Goal: Task Accomplishment & Management: Manage account settings

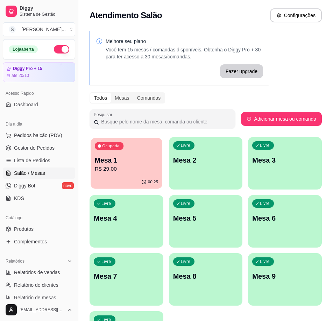
click at [96, 171] on p "R$ 29,00" at bounding box center [126, 169] width 63 height 8
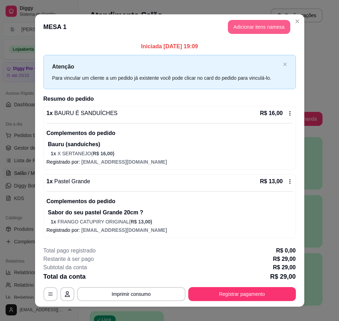
click at [247, 29] on button "Adicionar itens na mesa" at bounding box center [259, 27] width 62 height 14
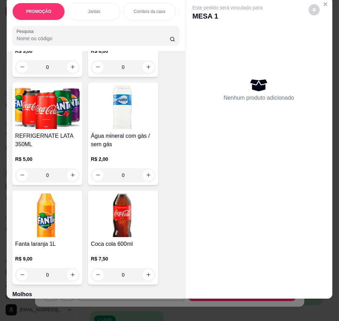
scroll to position [2666, 0]
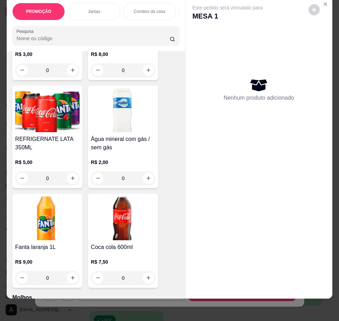
click at [20, 136] on h4 "REFRIGERNATE LATA 350ML" at bounding box center [47, 143] width 64 height 17
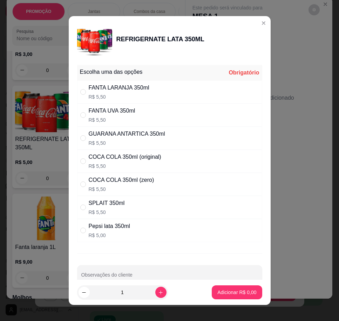
click at [172, 185] on div "COCA COLA 350ml (zero) R$ 5,50" at bounding box center [169, 184] width 185 height 23
radio input "true"
click at [227, 286] on button "Adicionar R$ 5,50" at bounding box center [236, 293] width 49 height 14
type input "1"
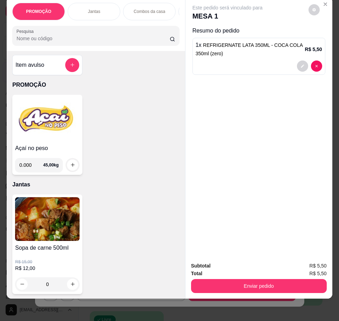
scroll to position [0, 0]
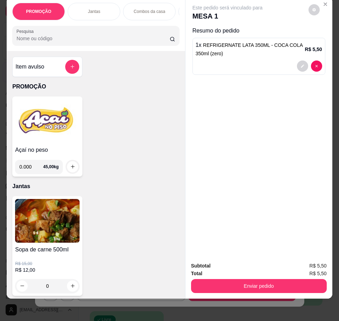
click at [37, 139] on img at bounding box center [47, 121] width 64 height 44
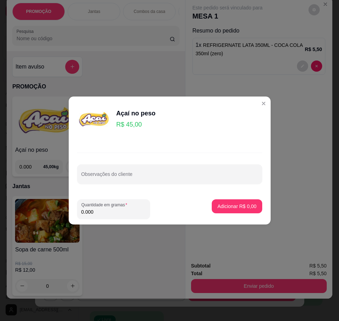
click at [106, 215] on input "0.000" at bounding box center [113, 212] width 64 height 7
type input "0.374"
click at [225, 202] on button "Adicionar R$ 16,83" at bounding box center [235, 207] width 53 height 14
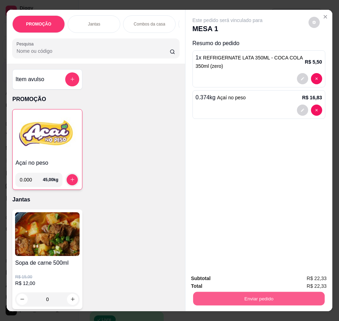
click at [299, 294] on button "Enviar pedido" at bounding box center [258, 299] width 131 height 14
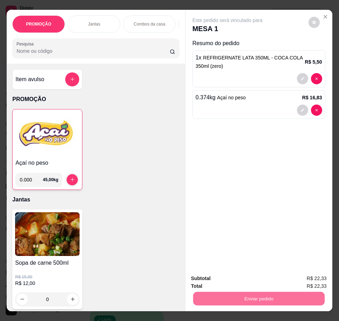
click at [285, 279] on button "Sim, quero registrar" at bounding box center [302, 279] width 50 height 13
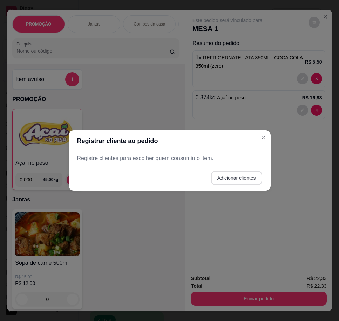
click at [238, 179] on button "Adicionar clientes" at bounding box center [236, 178] width 51 height 14
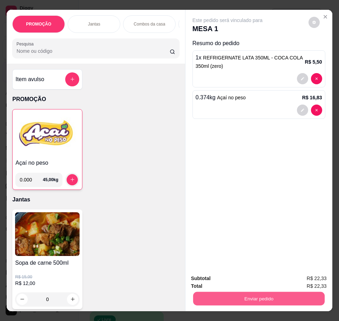
click at [272, 297] on button "Enviar pedido" at bounding box center [258, 299] width 131 height 14
click at [261, 293] on button "Enviar pedido" at bounding box center [258, 299] width 131 height 14
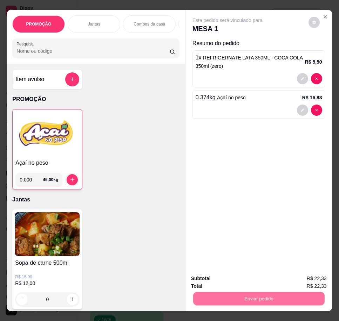
click at [250, 280] on button "Não registrar e enviar pedido" at bounding box center [235, 279] width 71 height 13
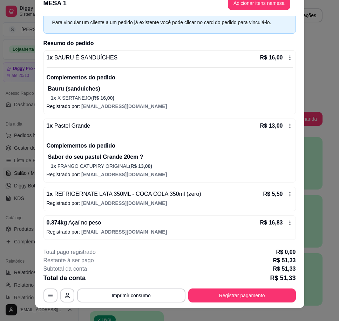
scroll to position [21, 0]
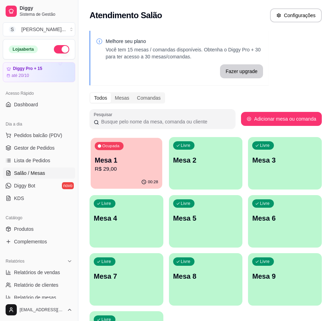
click at [102, 163] on p "Mesa 1" at bounding box center [126, 160] width 63 height 9
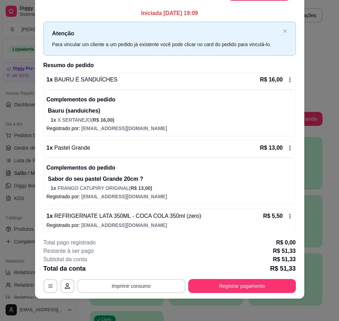
click at [157, 288] on button "Imprimir consumo" at bounding box center [131, 286] width 108 height 14
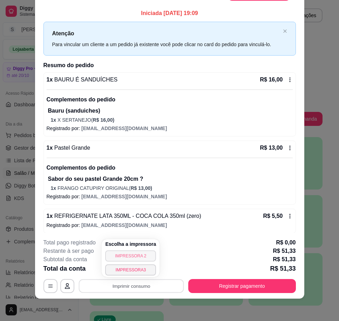
click at [144, 256] on button "IMPRESSORA 2" at bounding box center [130, 256] width 51 height 11
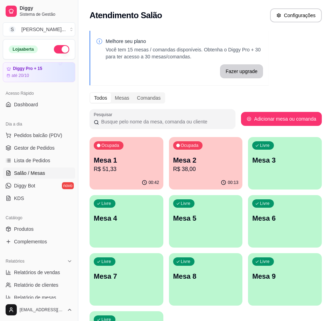
click at [118, 182] on div "00:42" at bounding box center [127, 183] width 74 height 14
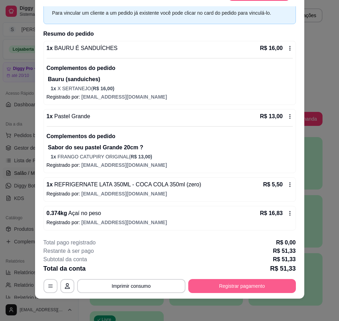
click at [227, 289] on button "Registrar pagamento" at bounding box center [241, 286] width 107 height 14
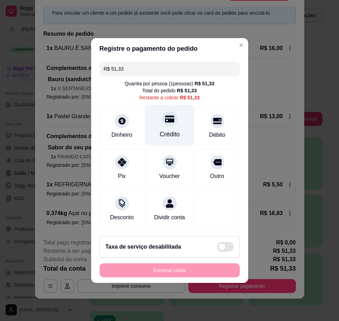
click at [177, 125] on div "Crédito" at bounding box center [169, 125] width 49 height 41
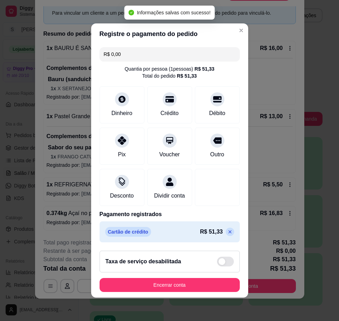
type input "R$ 0,00"
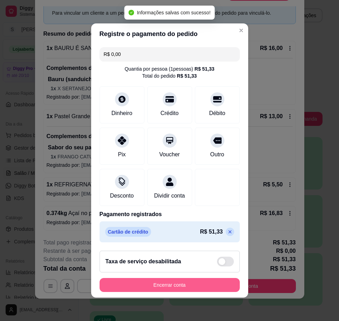
click at [207, 289] on button "Encerrar conta" at bounding box center [169, 285] width 140 height 14
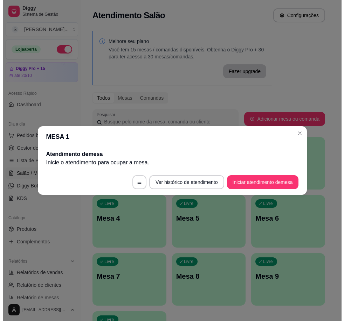
scroll to position [0, 0]
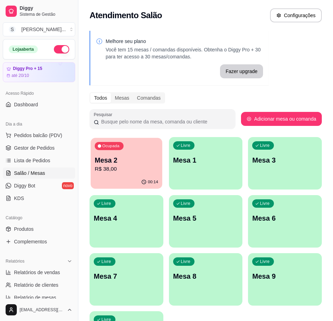
click at [120, 164] on p "Mesa 2" at bounding box center [126, 160] width 63 height 9
click at [36, 147] on span "Gestor de Pedidos" at bounding box center [34, 148] width 41 height 7
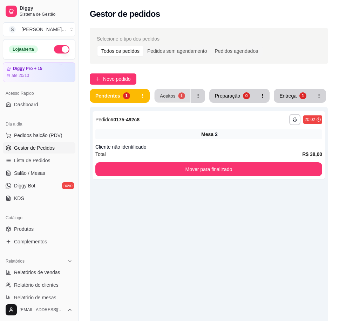
click at [162, 98] on div "Aceitos" at bounding box center [168, 95] width 16 height 7
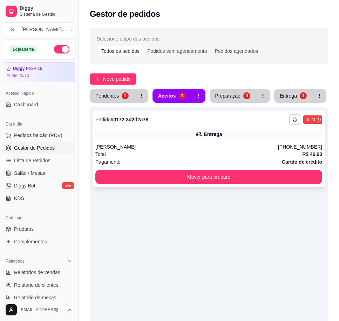
click at [166, 146] on div "[PERSON_NAME]" at bounding box center [186, 147] width 182 height 7
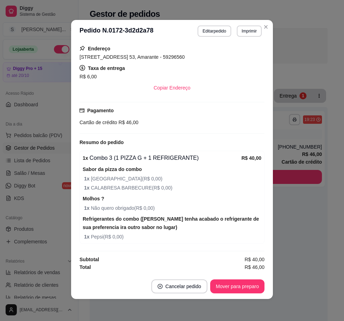
scroll to position [1, 0]
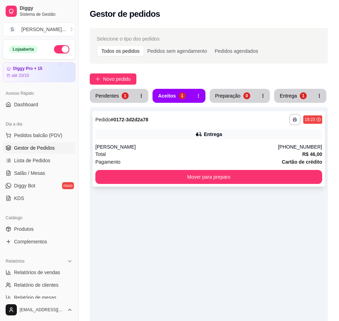
click at [273, 129] on div "**********" at bounding box center [208, 149] width 232 height 76
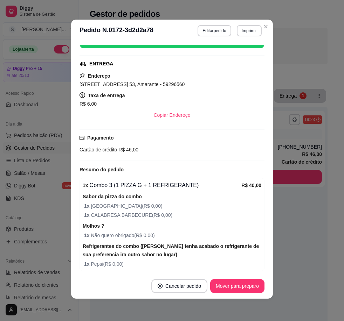
scroll to position [124, 0]
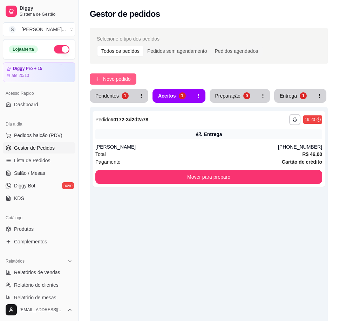
click at [104, 74] on button "Novo pedido" at bounding box center [113, 79] width 47 height 11
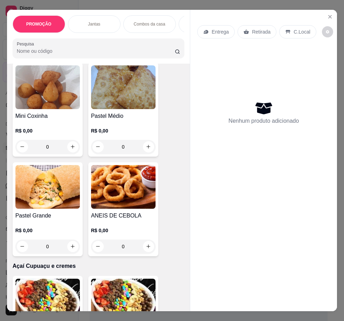
scroll to position [1961, 0]
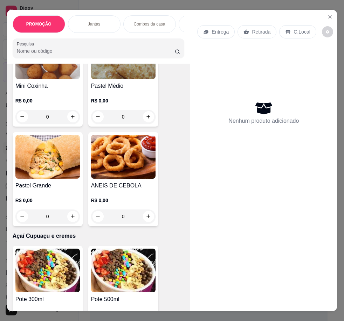
click at [43, 185] on h4 "Pastel Grande" at bounding box center [47, 186] width 64 height 8
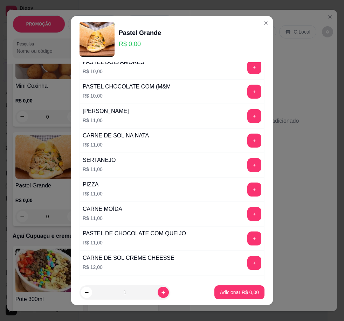
scroll to position [210, 0]
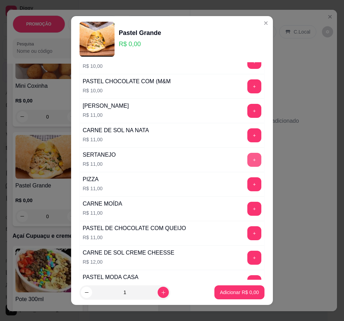
click at [247, 165] on button "+" at bounding box center [254, 160] width 14 height 14
click at [242, 289] on button "Adicionar R$ 22,00" at bounding box center [237, 293] width 53 height 14
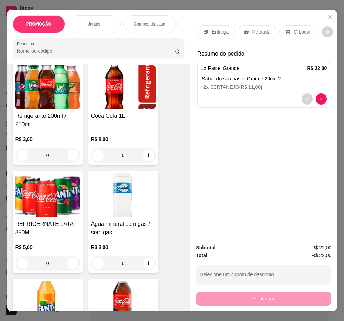
scroll to position [2591, 0]
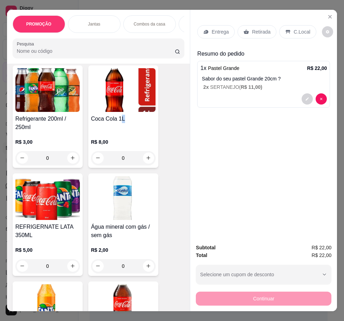
click at [119, 115] on h4 "Coca Cola 1L" at bounding box center [123, 119] width 64 height 8
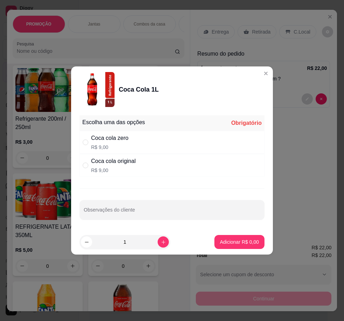
click at [156, 166] on div "Coca cola original R$ 9,00" at bounding box center [171, 165] width 185 height 23
radio input "true"
click at [229, 249] on footer "1 Adicionar R$ 9,00" at bounding box center [172, 242] width 202 height 25
click at [228, 248] on button "Adicionar R$ 9,00" at bounding box center [239, 243] width 49 height 14
type input "1"
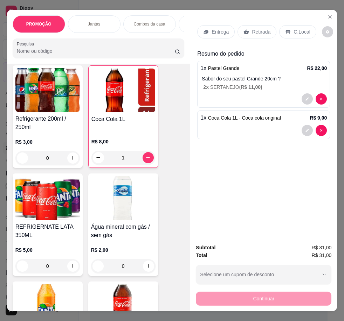
click at [217, 29] on p "Entrega" at bounding box center [219, 31] width 17 height 7
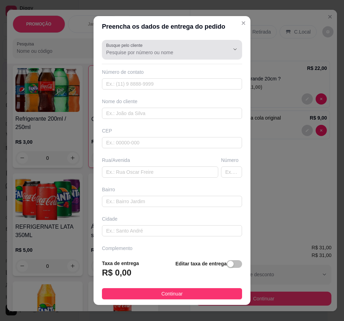
click at [193, 46] on div at bounding box center [172, 50] width 132 height 14
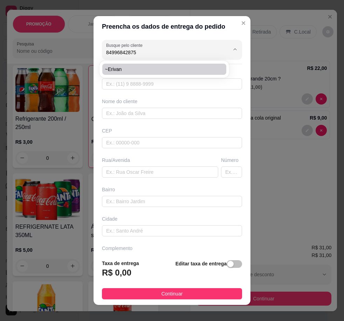
click at [130, 64] on li "~Erivan" at bounding box center [164, 69] width 124 height 11
type input "~Erivan"
type input "84996842875"
type input "~Erivan"
type input "[STREET_ADDRESS]"
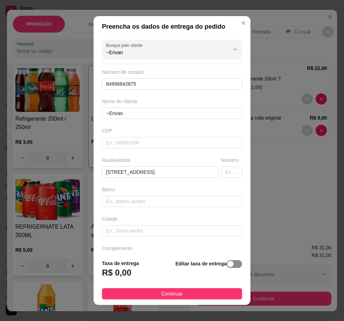
type input "~Erivan"
click at [227, 265] on div "button" at bounding box center [230, 264] width 6 height 6
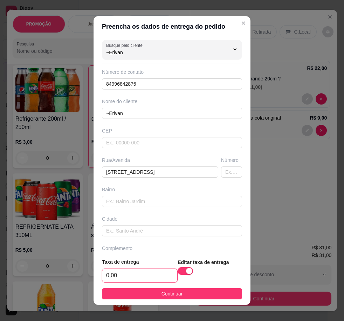
click at [158, 276] on input "0,00" at bounding box center [139, 275] width 75 height 13
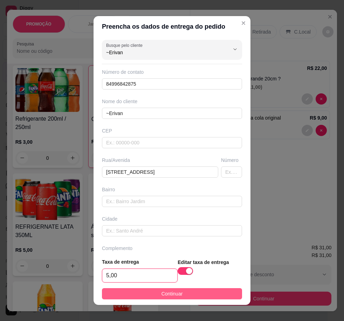
type input "5,00"
click at [178, 295] on button "Continuar" at bounding box center [172, 294] width 140 height 11
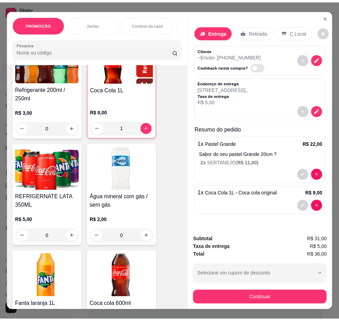
scroll to position [2661, 0]
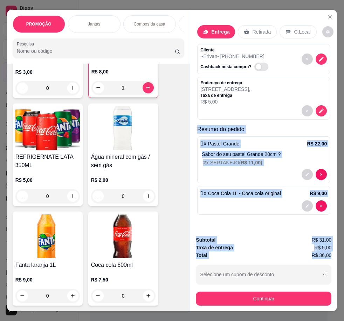
drag, startPoint x: 195, startPoint y: 126, endPoint x: 331, endPoint y: 254, distance: 186.8
click at [331, 254] on div "Entrega Retirada C.Local Cliente ~Erivan - [PHONE_NUMBER] Cashback nesta compra…" at bounding box center [263, 161] width 147 height 302
copy div "Resumo do pedido 1 x Pastel Grande R$ 22,00 Sabor do seu pastel Grande 20cm ? 2…"
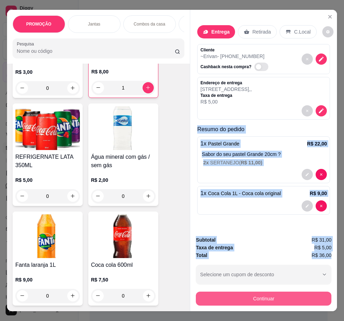
click at [250, 301] on button "Continuar" at bounding box center [264, 299] width 136 height 14
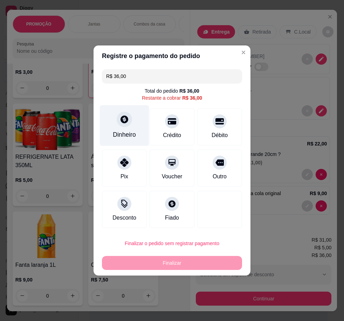
click at [114, 126] on div "Dinheiro" at bounding box center [124, 125] width 49 height 41
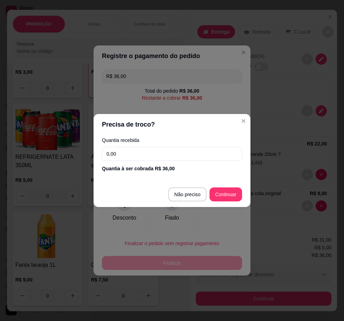
click at [120, 152] on input "0,00" at bounding box center [172, 154] width 140 height 14
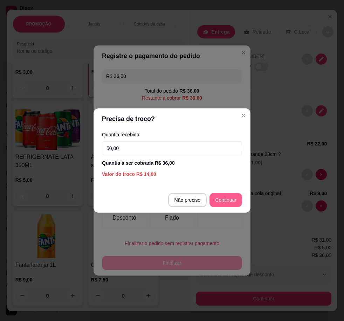
type input "50,00"
type input "R$ 0,00"
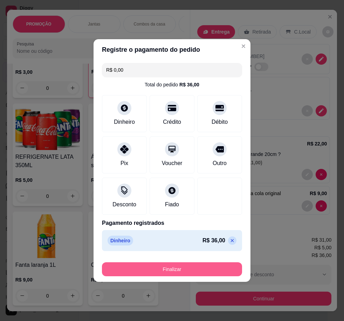
click at [203, 267] on button "Finalizar" at bounding box center [172, 270] width 140 height 14
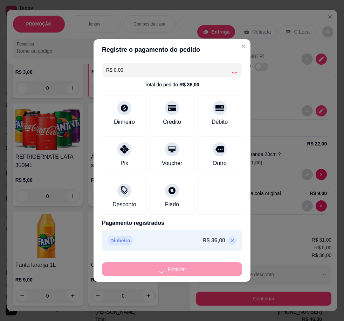
type input "0"
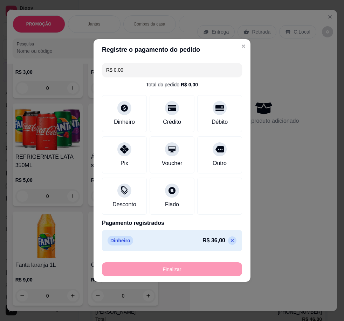
type input "-R$ 36,00"
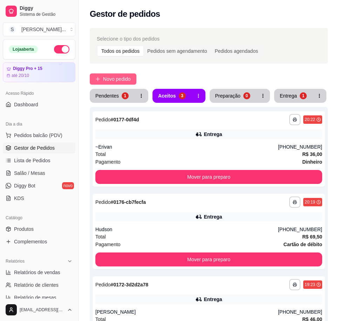
click at [118, 81] on span "Novo pedido" at bounding box center [117, 79] width 28 height 8
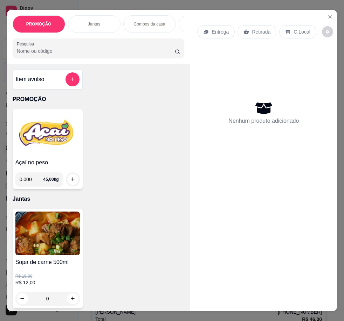
click at [34, 146] on img at bounding box center [47, 134] width 64 height 44
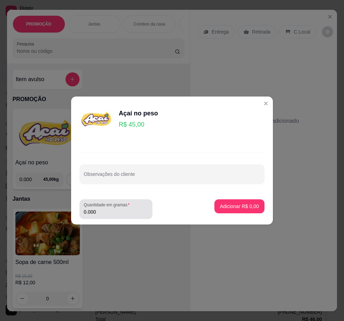
click at [107, 212] on input "0.000" at bounding box center [116, 212] width 64 height 7
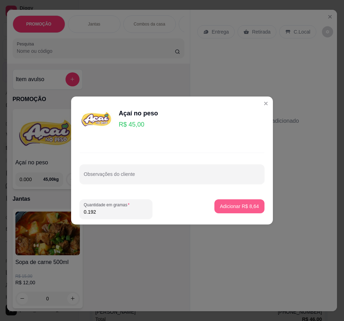
type input "0.192"
click at [220, 204] on p "Adicionar R$ 8,64" at bounding box center [239, 206] width 39 height 7
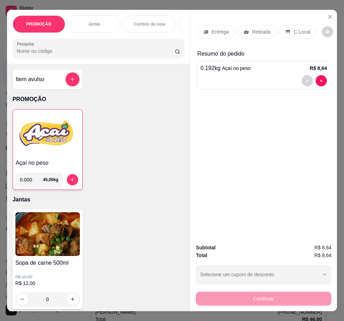
click at [41, 161] on h4 "Açaí no peso" at bounding box center [48, 163] width 64 height 8
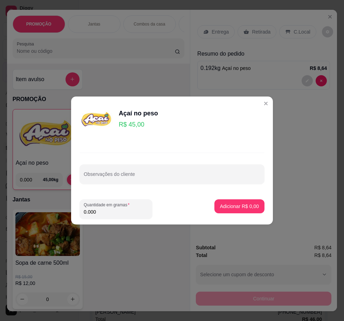
click at [122, 210] on input "0.000" at bounding box center [116, 212] width 64 height 7
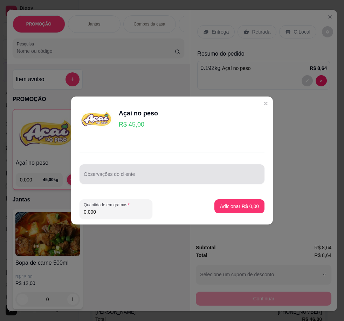
click at [165, 168] on div at bounding box center [172, 174] width 176 height 14
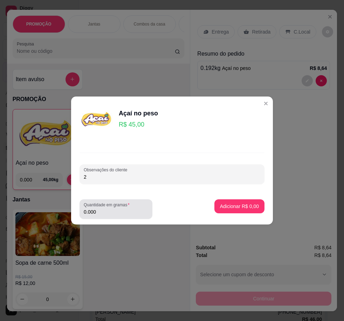
type input "2"
click at [140, 219] on div "Quantidade em gramas 0.000" at bounding box center [115, 210] width 73 height 20
click at [103, 212] on input "0.000" at bounding box center [116, 212] width 64 height 7
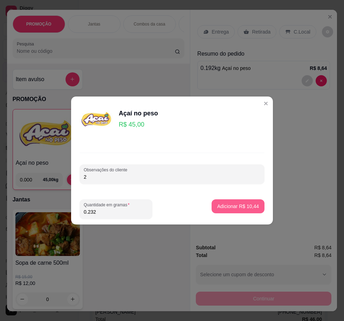
type input "0.232"
click at [251, 204] on p "Adicionar R$ 10,44" at bounding box center [238, 206] width 42 height 7
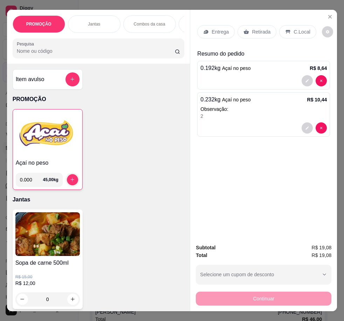
click at [34, 136] on img at bounding box center [48, 134] width 64 height 44
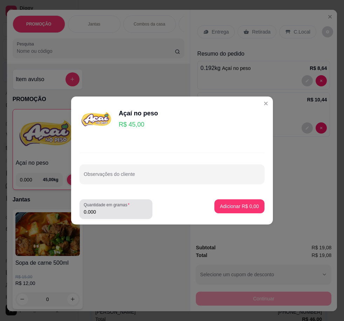
click at [103, 211] on input "0.000" at bounding box center [116, 212] width 64 height 7
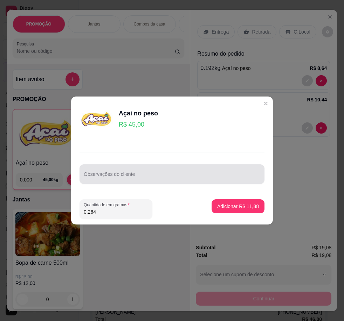
type input "0.264"
click at [190, 167] on div at bounding box center [172, 174] width 176 height 14
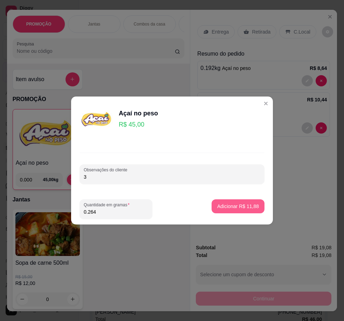
type input "3"
click at [245, 205] on p "Adicionar R$ 11,88" at bounding box center [238, 206] width 41 height 7
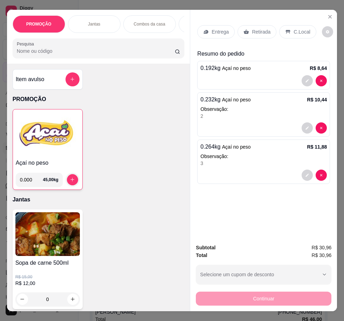
click at [293, 31] on p "C.Local" at bounding box center [301, 31] width 16 height 7
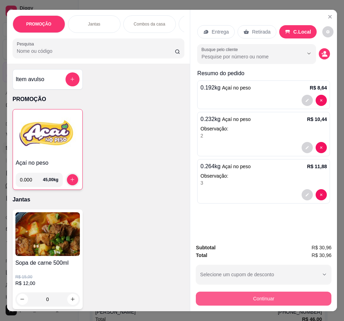
click at [279, 299] on button "Continuar" at bounding box center [264, 299] width 136 height 14
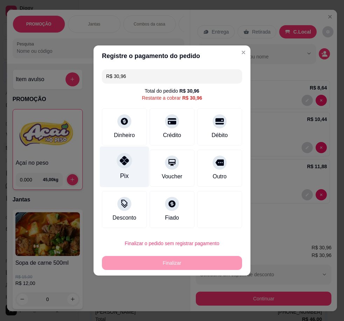
click at [124, 177] on div "Pix" at bounding box center [124, 176] width 8 height 9
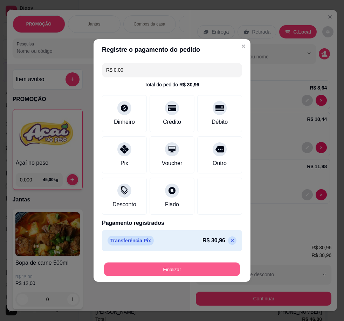
click at [151, 272] on button "Finalizar" at bounding box center [172, 270] width 136 height 14
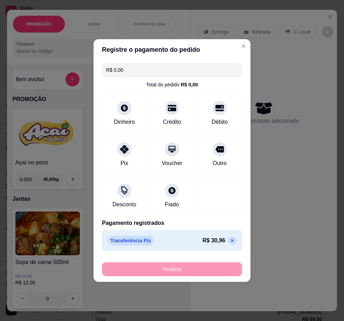
type input "-R$ 30,96"
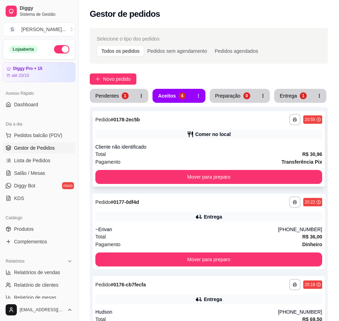
click at [184, 134] on div "Comer no local" at bounding box center [208, 135] width 227 height 10
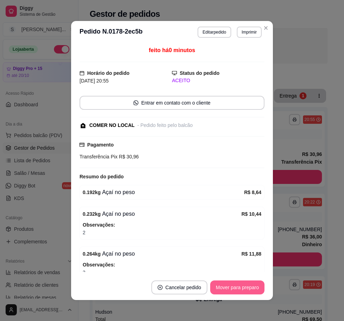
click at [235, 286] on button "Mover para preparo" at bounding box center [237, 288] width 54 height 14
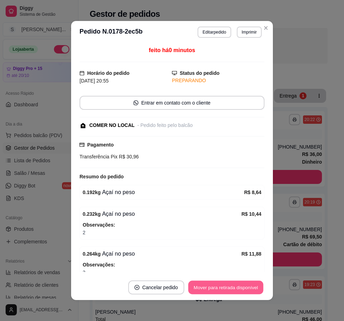
click at [237, 287] on button "Mover para retirada disponível" at bounding box center [225, 288] width 75 height 14
click at [237, 287] on button "Mover para finalizado" at bounding box center [235, 288] width 58 height 14
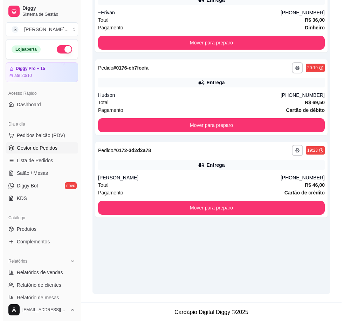
scroll to position [136, 0]
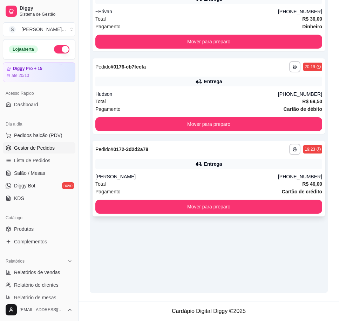
click at [215, 175] on div "[PERSON_NAME]" at bounding box center [186, 176] width 182 height 7
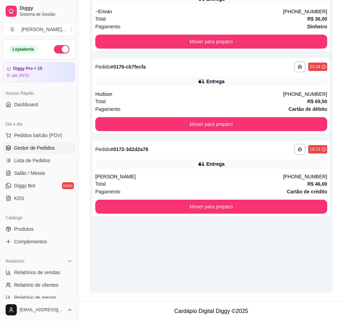
scroll to position [125, 0]
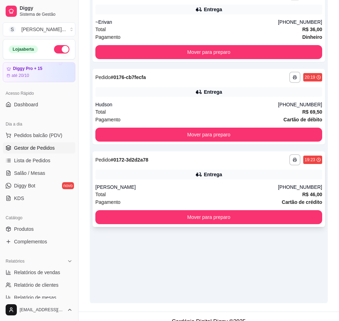
click at [227, 185] on div "[PERSON_NAME]" at bounding box center [186, 187] width 182 height 7
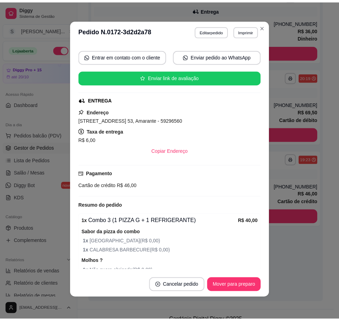
scroll to position [124, 0]
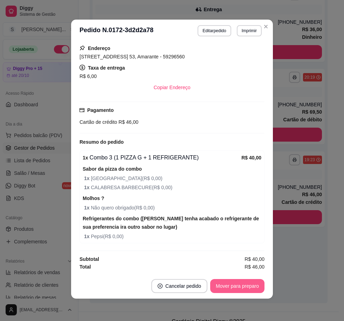
click at [230, 283] on button "Mover para preparo" at bounding box center [237, 286] width 54 height 14
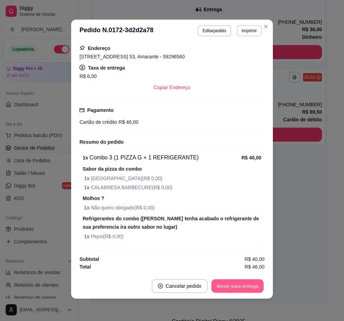
click at [252, 283] on button "Mover para entrega" at bounding box center [237, 287] width 53 height 14
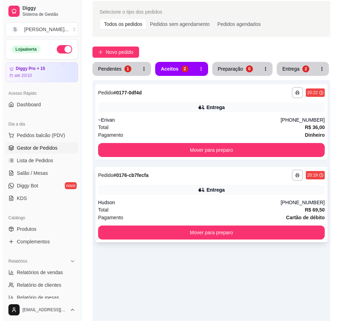
scroll to position [0, 0]
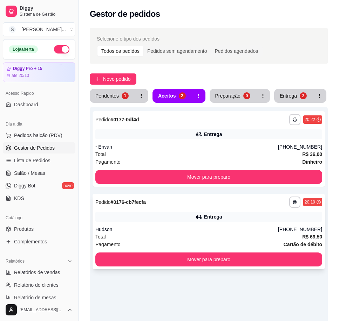
click at [244, 244] on div "Pagamento Cartão de débito" at bounding box center [208, 245] width 227 height 8
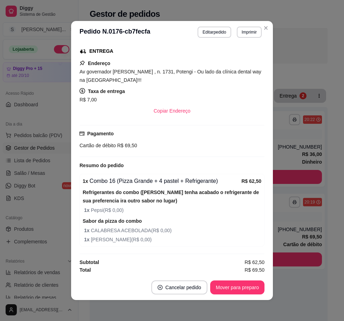
scroll to position [112, 0]
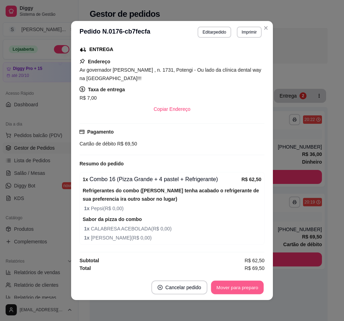
click at [243, 290] on button "Mover para preparo" at bounding box center [237, 288] width 53 height 14
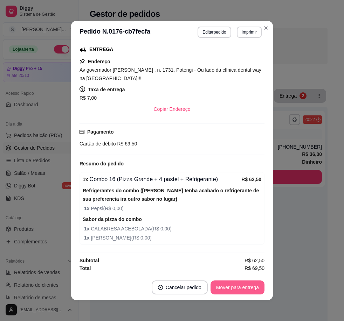
click at [243, 289] on button "Mover para entrega" at bounding box center [237, 288] width 54 height 14
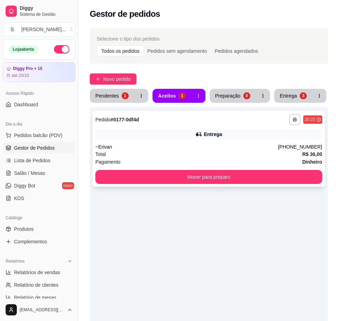
click at [209, 150] on div "~Erivan" at bounding box center [186, 147] width 182 height 7
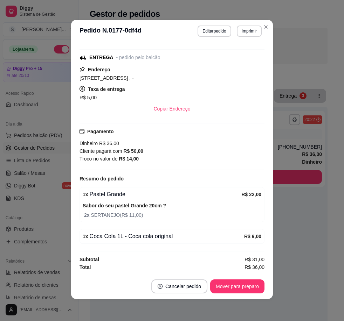
scroll to position [1, 0]
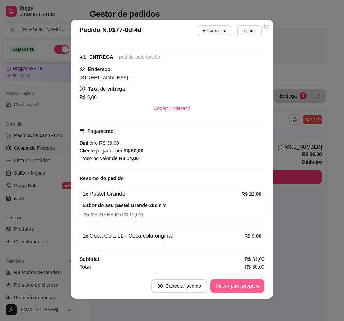
click at [234, 283] on button "Mover para preparo" at bounding box center [237, 286] width 54 height 14
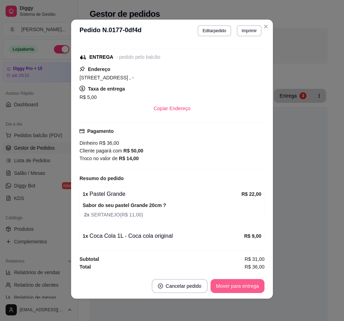
click at [240, 286] on button "Mover para entrega" at bounding box center [237, 286] width 54 height 14
click at [242, 285] on button "Mover para finalizado" at bounding box center [235, 286] width 58 height 14
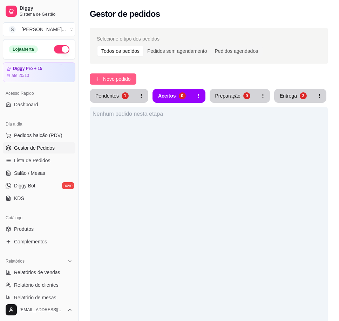
click at [118, 74] on button "Novo pedido" at bounding box center [113, 79] width 47 height 11
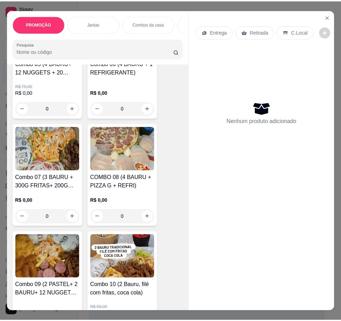
scroll to position [490, 0]
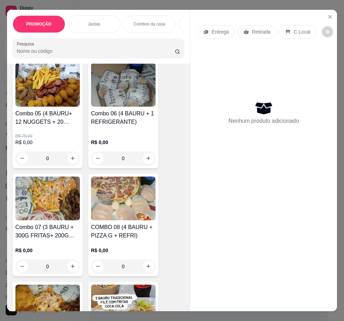
click at [109, 139] on div "R$ 0,00 0" at bounding box center [123, 149] width 64 height 34
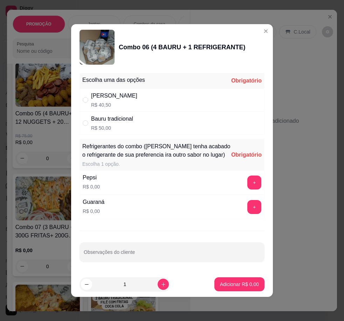
click at [195, 105] on div "Bauru Cheddar R$ 40,50" at bounding box center [171, 100] width 185 height 23
radio input "true"
click at [252, 180] on button "+" at bounding box center [254, 183] width 14 height 14
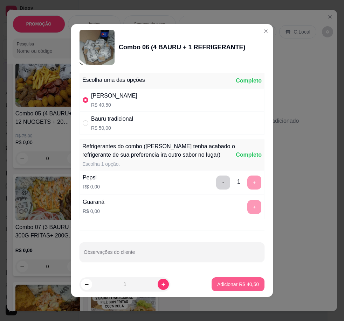
click at [252, 283] on p "Adicionar R$ 40,50" at bounding box center [238, 284] width 42 height 7
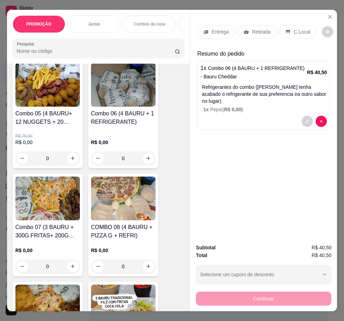
click at [203, 26] on div "Entrega" at bounding box center [215, 31] width 37 height 13
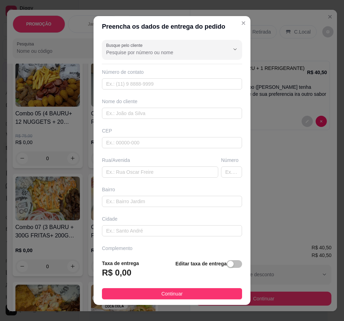
click at [121, 42] on label "Busque pelo cliente" at bounding box center [125, 45] width 39 height 6
click at [121, 49] on input "Busque pelo cliente" at bounding box center [162, 52] width 112 height 7
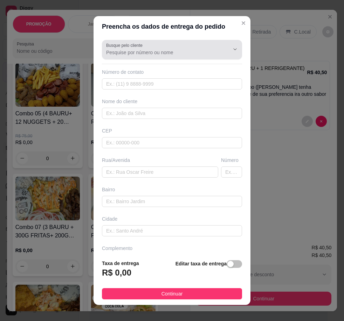
click at [172, 50] on input "Busque pelo cliente" at bounding box center [162, 52] width 112 height 7
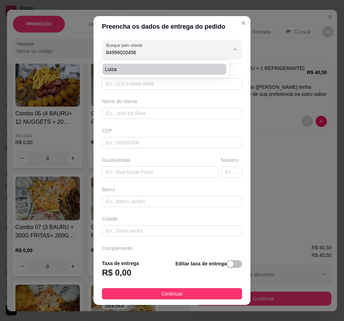
click at [172, 72] on span "Luiza" at bounding box center [160, 69] width 111 height 7
type input "Luiza"
type input "84996020456"
type input "Luiza"
type input "Rua [PERSON_NAME]"
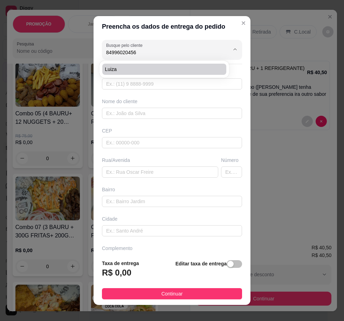
type input "548"
type input "Nossa senhora da apresentação"
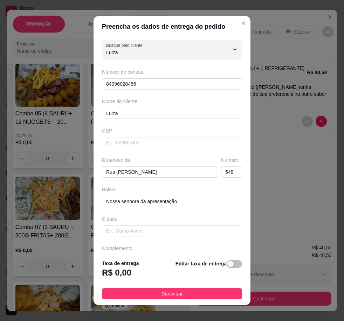
type input "Luiza"
click at [60, 186] on div "Preencha os dados de entrega do pedido Busque pelo cliente [PERSON_NAME] Número…" at bounding box center [172, 160] width 344 height 321
drag, startPoint x: 176, startPoint y: 171, endPoint x: 41, endPoint y: 168, distance: 134.5
click at [40, 172] on div "Preencha os dados de entrega do pedido Busque pelo cliente [PERSON_NAME] Número…" at bounding box center [172, 160] width 344 height 321
drag, startPoint x: 177, startPoint y: 172, endPoint x: 64, endPoint y: 166, distance: 112.9
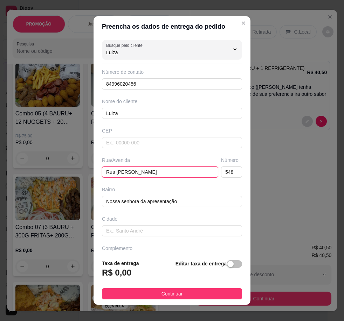
click at [64, 169] on div "Preencha os dados de entrega do pedido Busque pelo cliente [PERSON_NAME] Número…" at bounding box center [172, 160] width 344 height 321
paste input "Tv são Francisco de Canindé 54"
type input "Tv são Francisco de Canindé 54"
drag, startPoint x: 224, startPoint y: 167, endPoint x: 203, endPoint y: 169, distance: 20.8
click at [205, 169] on div "Rua/[STREET_ADDRESS]" at bounding box center [171, 167] width 143 height 21
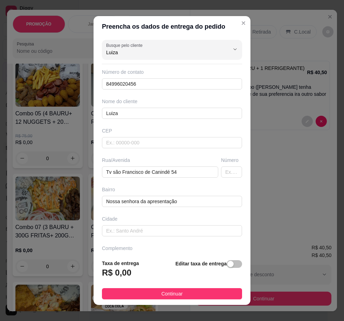
drag, startPoint x: 228, startPoint y: 263, endPoint x: 218, endPoint y: 263, distance: 9.8
click at [227, 263] on span "button" at bounding box center [234, 265] width 15 height 8
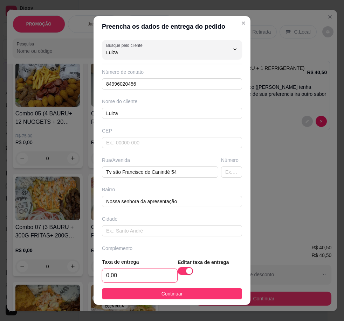
drag, startPoint x: 129, startPoint y: 272, endPoint x: 123, endPoint y: 276, distance: 7.4
click at [128, 273] on input "0,00" at bounding box center [139, 275] width 75 height 13
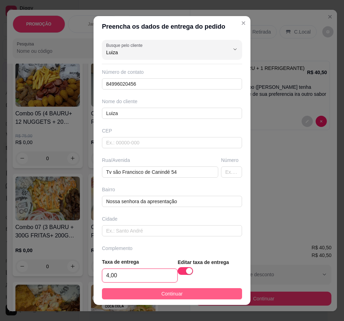
type input "4,00"
click at [141, 291] on button "Continuar" at bounding box center [172, 294] width 140 height 11
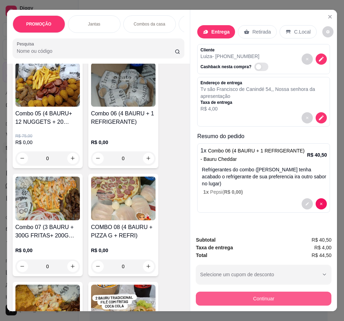
click at [289, 298] on button "Continuar" at bounding box center [264, 299] width 136 height 14
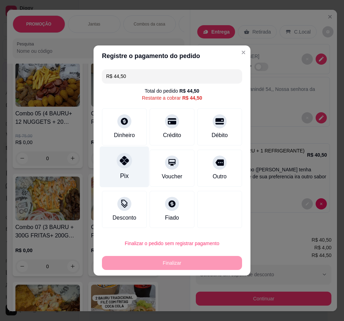
click at [125, 154] on div "Pix" at bounding box center [124, 167] width 49 height 41
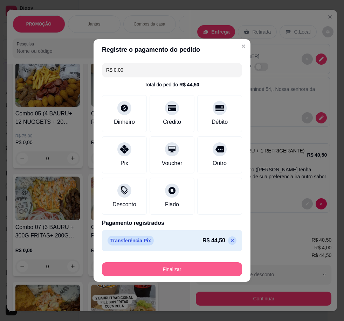
click at [180, 268] on button "Finalizar" at bounding box center [172, 270] width 140 height 14
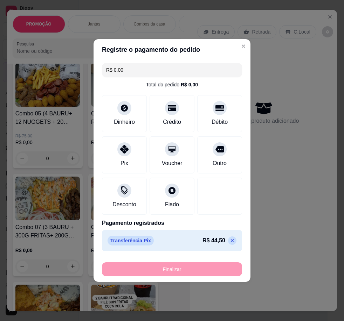
type input "-R$ 44,50"
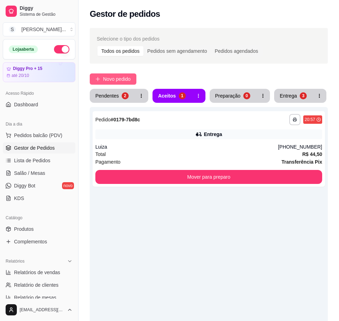
click at [95, 77] on button "Novo pedido" at bounding box center [113, 79] width 47 height 11
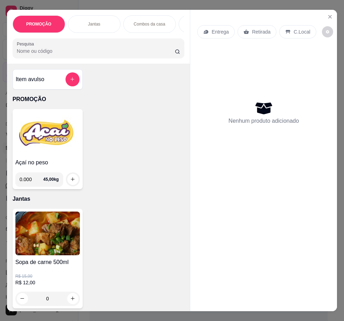
click at [259, 29] on p "Retirada" at bounding box center [261, 31] width 19 height 7
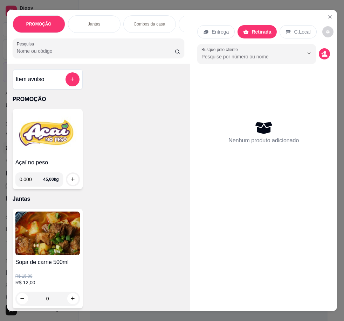
click at [286, 30] on icon at bounding box center [288, 32] width 5 height 4
click at [254, 30] on p "Retirada" at bounding box center [261, 31] width 19 height 7
click at [322, 54] on icon "decrease-product-quantity" at bounding box center [324, 55] width 5 height 2
click at [44, 2] on div "PROMOÇÃO Jantas Combos da casa Sanduíche é Bauru Cachorro quente 🌭 Pizzas Batat…" at bounding box center [172, 160] width 344 height 321
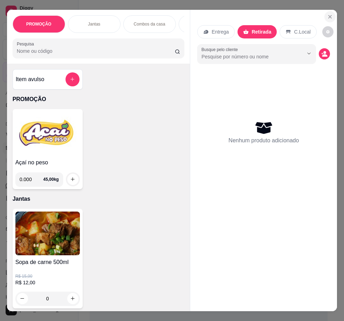
drag, startPoint x: 324, startPoint y: 7, endPoint x: 324, endPoint y: 12, distance: 4.9
click at [324, 7] on div "PROMOÇÃO Jantas Combos da casa Sanduíche é Bauru Cachorro quente 🌭 Pizzas Batat…" at bounding box center [172, 160] width 344 height 321
click at [327, 14] on icon "Close" at bounding box center [330, 17] width 6 height 6
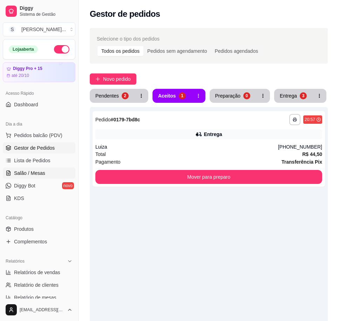
click at [36, 174] on span "Salão / Mesas" at bounding box center [29, 173] width 31 height 7
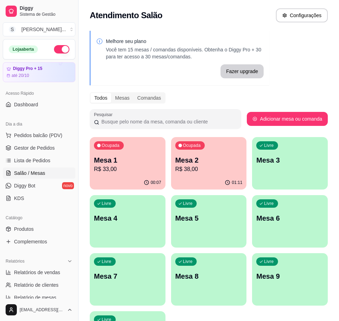
click at [284, 162] on p "Mesa 3" at bounding box center [289, 160] width 67 height 10
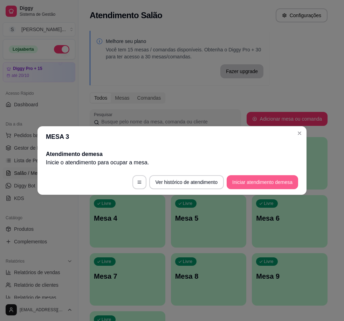
click at [243, 185] on button "Iniciar atendimento de mesa" at bounding box center [262, 182] width 71 height 14
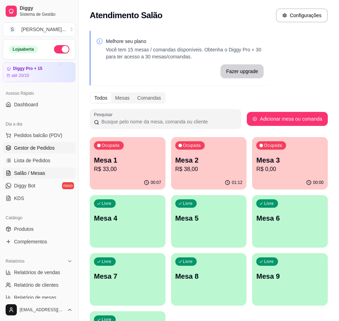
click at [21, 147] on span "Gestor de Pedidos" at bounding box center [34, 148] width 41 height 7
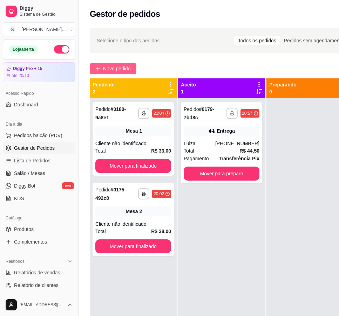
click at [100, 67] on button "Novo pedido" at bounding box center [113, 68] width 47 height 11
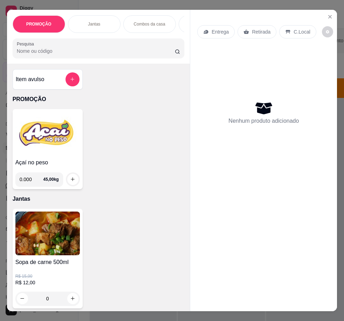
click at [50, 141] on img at bounding box center [47, 134] width 64 height 44
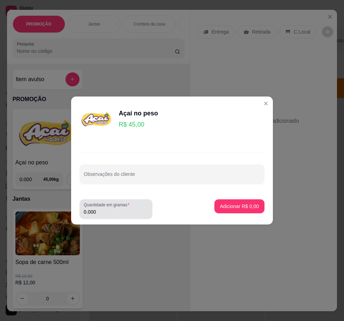
click at [109, 208] on div "0.000" at bounding box center [116, 209] width 64 height 14
click at [95, 215] on input "0.000" at bounding box center [116, 212] width 64 height 7
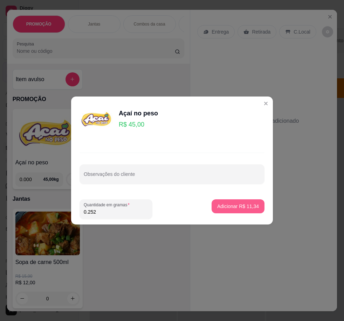
type input "0.252"
click at [225, 206] on p "Adicionar R$ 11,34" at bounding box center [238, 206] width 42 height 7
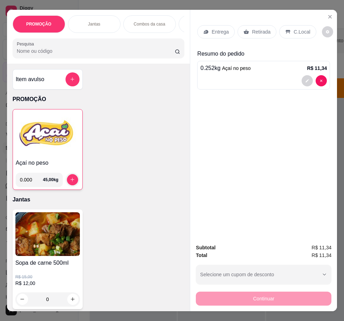
click at [59, 165] on h4 "Açaí no peso" at bounding box center [48, 163] width 64 height 8
click at [252, 31] on p "Retirada" at bounding box center [261, 31] width 19 height 7
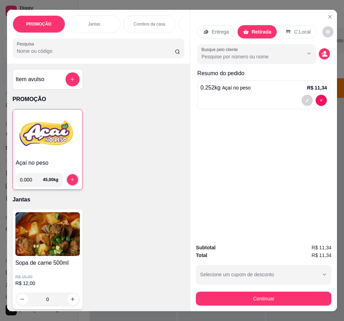
click at [58, 144] on img at bounding box center [48, 134] width 64 height 44
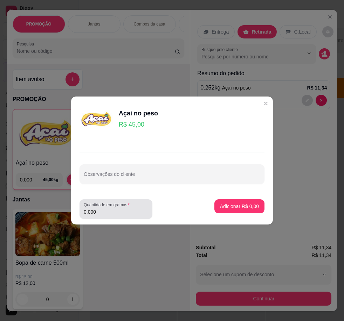
click at [129, 207] on label "Quantidade em gramas" at bounding box center [108, 205] width 48 height 6
click at [129, 209] on input "0.000" at bounding box center [116, 212] width 64 height 7
click at [144, 212] on input "0.000" at bounding box center [116, 212] width 64 height 7
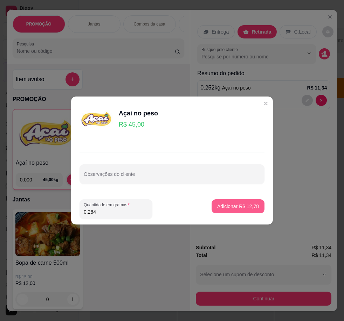
type input "0.284"
click at [238, 209] on p "Adicionar R$ 12,78" at bounding box center [238, 206] width 42 height 7
click at [238, 209] on div "Entrega Retirada C.Local Busque pelo cliente Resumo do pedido 0.252 kg Açaí no …" at bounding box center [263, 124] width 147 height 229
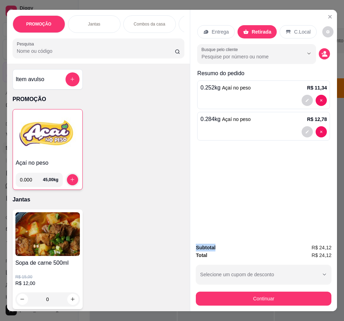
click at [63, 148] on img at bounding box center [48, 134] width 64 height 44
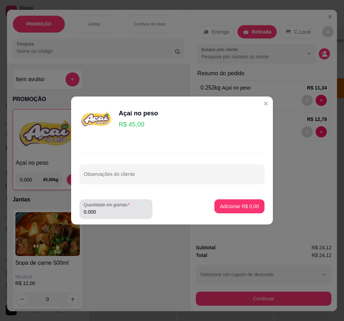
click at [121, 213] on input "0.000" at bounding box center [116, 212] width 64 height 7
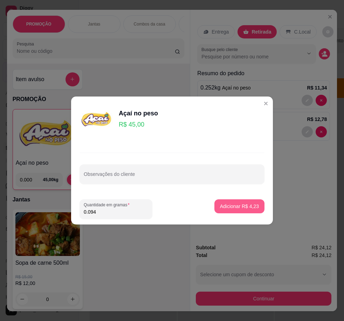
type input "0.094"
click at [244, 208] on p "Adicionar R$ 4,23" at bounding box center [239, 206] width 39 height 7
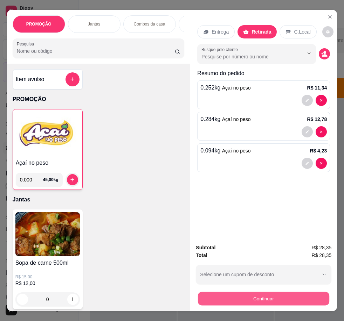
click at [256, 301] on button "Continuar" at bounding box center [263, 299] width 131 height 14
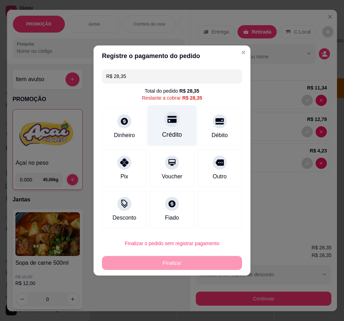
click at [166, 127] on div "Crédito" at bounding box center [171, 125] width 49 height 41
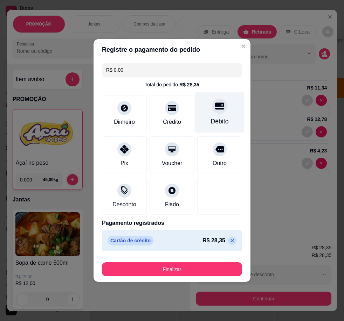
click at [204, 119] on div "Débito" at bounding box center [219, 112] width 49 height 41
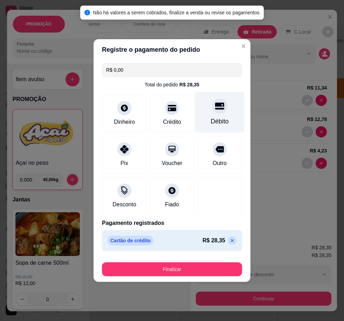
click at [222, 110] on div at bounding box center [219, 105] width 15 height 15
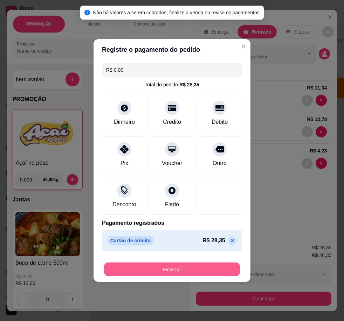
click at [184, 269] on button "Finalizar" at bounding box center [172, 270] width 136 height 14
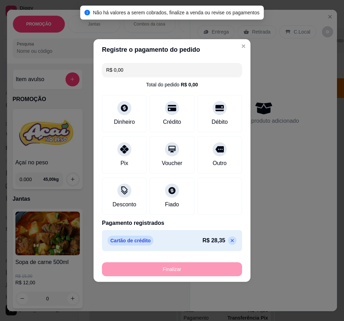
type input "-R$ 28,35"
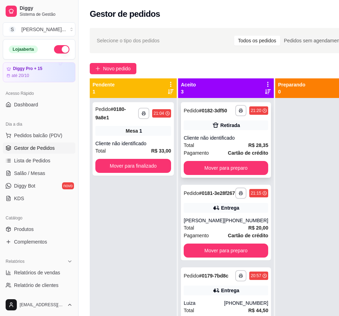
click at [214, 130] on div "Retirada" at bounding box center [225, 125] width 84 height 10
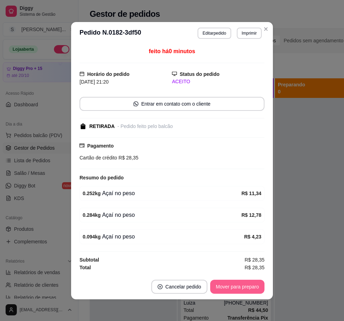
click at [224, 284] on button "Mover para preparo" at bounding box center [237, 287] width 54 height 14
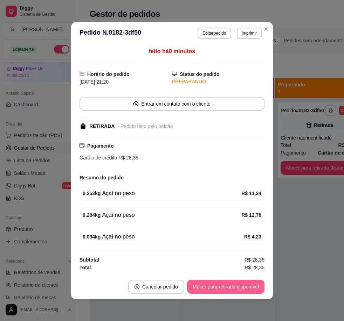
click at [235, 285] on button "Mover para retirada disponível" at bounding box center [225, 287] width 77 height 14
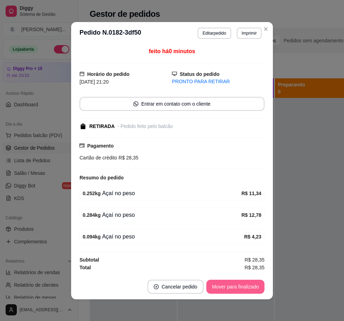
click at [235, 285] on button "Mover para finalizado" at bounding box center [235, 287] width 58 height 14
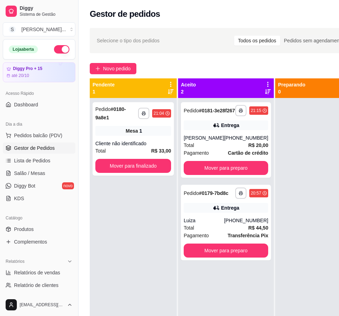
drag, startPoint x: 309, startPoint y: 138, endPoint x: 275, endPoint y: 135, distance: 34.5
click at [275, 135] on div at bounding box center [318, 256] width 87 height 316
click at [37, 155] on ul "Pedidos balcão (PDV) Gestor de Pedidos Lista de Pedidos Salão / Mesas Diggy Bot…" at bounding box center [39, 167] width 72 height 74
click at [37, 151] on span "Gestor de Pedidos" at bounding box center [34, 148] width 41 height 7
click at [39, 147] on span "Gestor de Pedidos" at bounding box center [34, 148] width 41 height 7
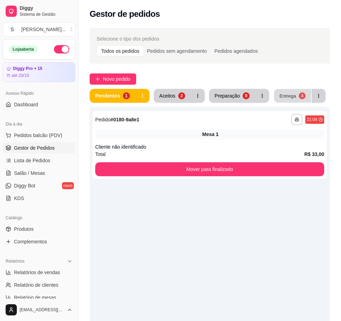
click at [284, 98] on div "Entrega" at bounding box center [287, 95] width 17 height 7
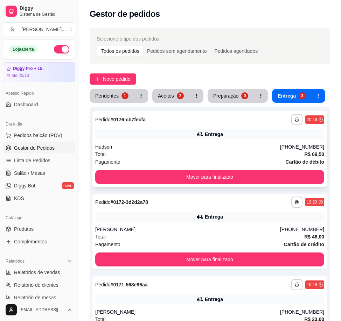
click at [214, 149] on div "Hudson" at bounding box center [187, 147] width 185 height 7
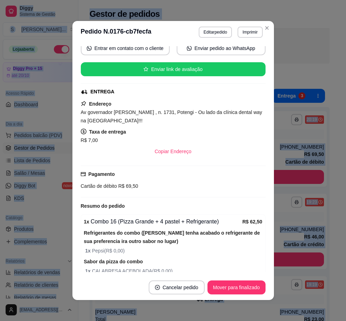
scroll to position [112, 0]
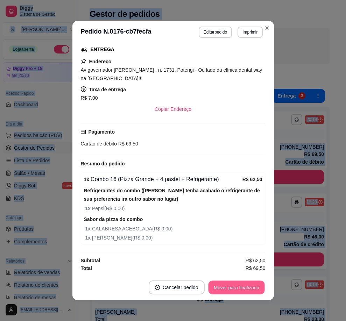
click at [236, 289] on button "Mover para finalizado" at bounding box center [236, 288] width 56 height 14
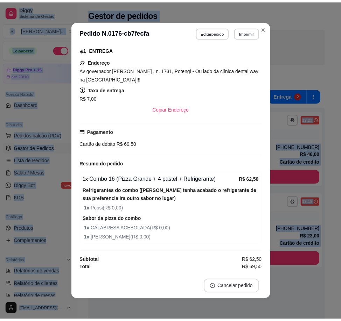
scroll to position [96, 0]
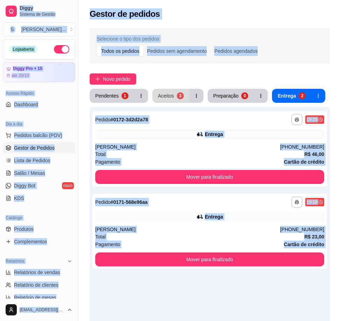
click at [180, 92] on button "Aceitos 3" at bounding box center [170, 96] width 37 height 14
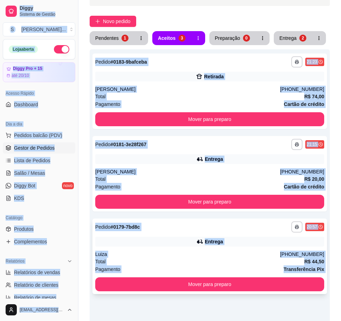
scroll to position [70, 0]
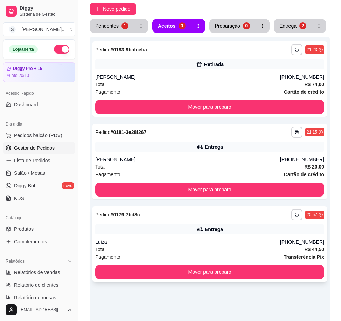
click at [227, 250] on div "Total R$ 44,50" at bounding box center [209, 250] width 229 height 8
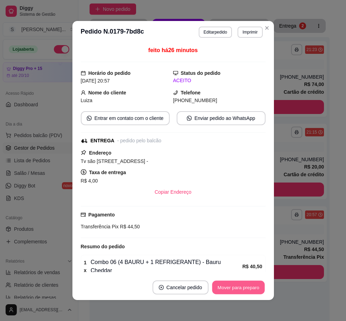
click at [226, 288] on button "Mover para preparo" at bounding box center [238, 288] width 53 height 14
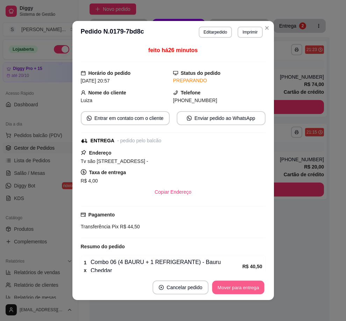
click at [226, 288] on button "Mover para entrega" at bounding box center [239, 288] width 53 height 14
click at [226, 288] on button "Mover para finalizado" at bounding box center [237, 288] width 58 height 14
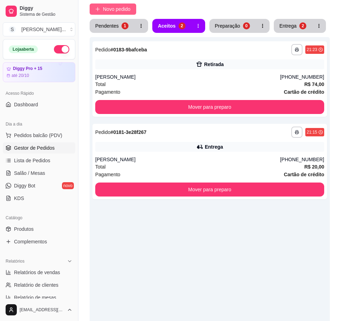
click at [125, 9] on span "Novo pedido" at bounding box center [117, 9] width 28 height 8
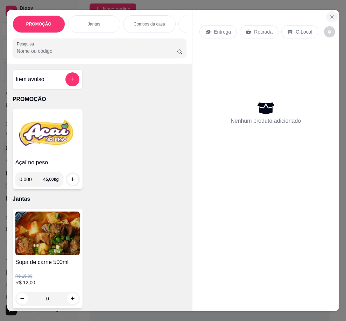
click at [332, 14] on icon "Close" at bounding box center [333, 17] width 6 height 6
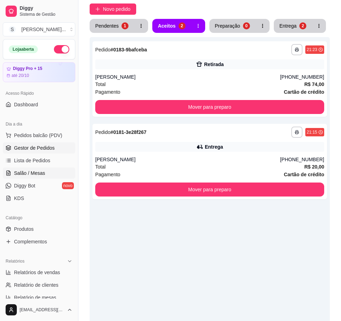
click at [26, 173] on span "Salão / Mesas" at bounding box center [29, 173] width 31 height 7
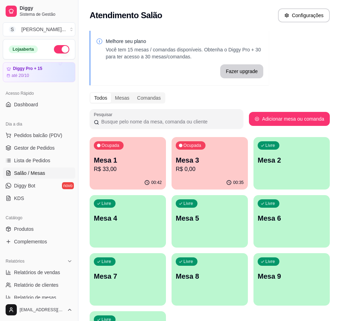
click at [313, 179] on div "Livre Mesa 2" at bounding box center [292, 159] width 76 height 44
click at [312, 159] on p "Mesa 2" at bounding box center [292, 160] width 66 height 9
click at [286, 170] on div "Livre Mesa 2" at bounding box center [292, 159] width 76 height 44
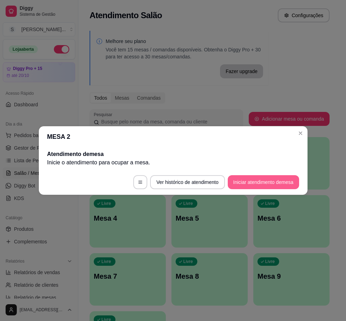
click at [265, 180] on button "Iniciar atendimento de mesa" at bounding box center [263, 182] width 71 height 14
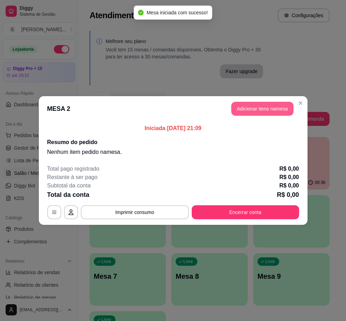
click at [242, 104] on button "Adicionar itens na mesa" at bounding box center [262, 109] width 62 height 14
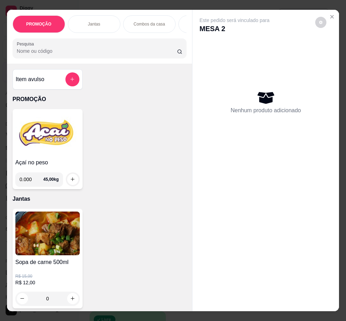
click at [51, 148] on img at bounding box center [47, 134] width 64 height 44
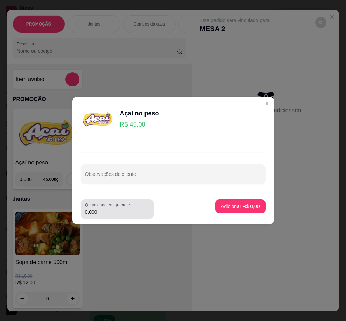
click at [106, 211] on input "0.000" at bounding box center [117, 212] width 64 height 7
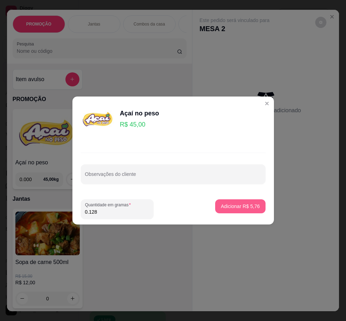
type input "0.128"
click at [227, 204] on p "Adicionar R$ 5,76" at bounding box center [240, 206] width 39 height 7
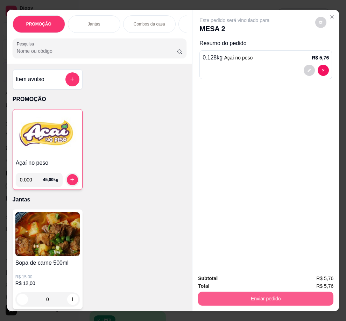
click at [296, 294] on button "Enviar pedido" at bounding box center [266, 299] width 136 height 14
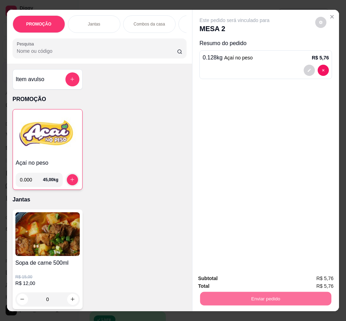
click at [328, 275] on button "Sim, quero registrar" at bounding box center [309, 279] width 52 height 13
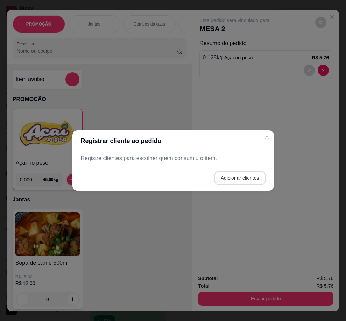
click at [260, 172] on button "Adicionar clientes" at bounding box center [240, 178] width 51 height 14
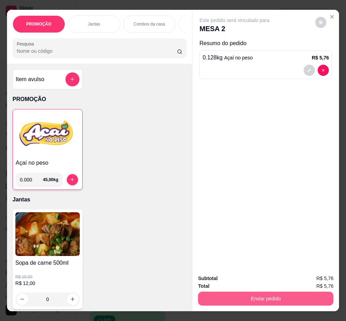
click at [274, 294] on button "Enviar pedido" at bounding box center [266, 299] width 136 height 14
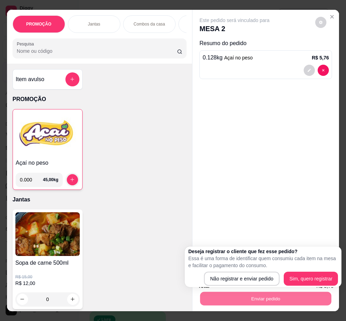
click at [280, 283] on div "Não registrar e enviar pedido Sim, quero registrar" at bounding box center [263, 279] width 150 height 14
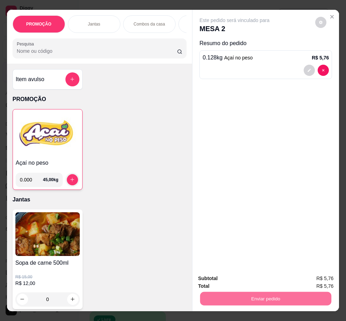
click at [274, 285] on button "Não registrar e enviar pedido" at bounding box center [243, 279] width 73 height 13
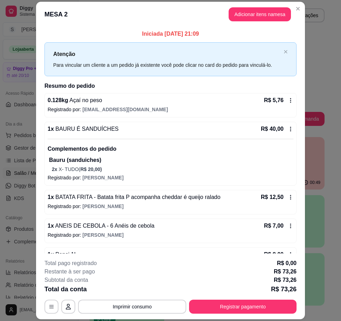
click at [333, 222] on div "Melhore seu plano Você tem 15 mesas / comandas disponíveis. Obtenha o Diggy Pro…" at bounding box center [206, 200] width 257 height 346
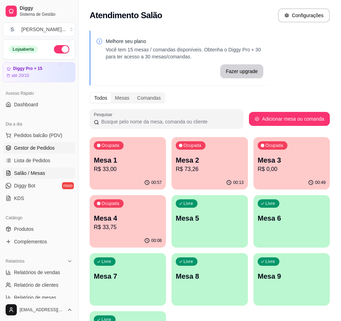
click at [35, 150] on span "Gestor de Pedidos" at bounding box center [34, 148] width 41 height 7
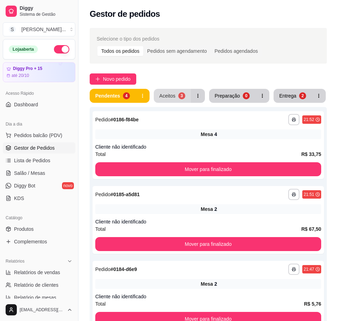
click at [180, 96] on div "3" at bounding box center [181, 95] width 7 height 7
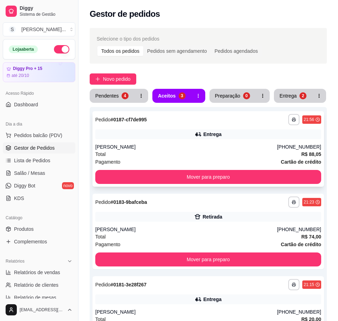
click at [206, 156] on div "Total R$ 88,05" at bounding box center [208, 155] width 226 height 8
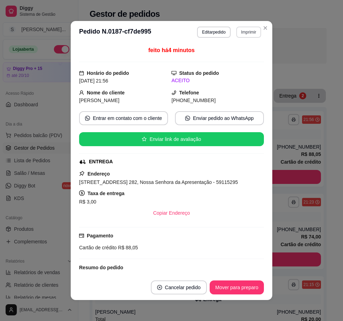
click at [244, 32] on button "Imprimir" at bounding box center [248, 32] width 25 height 11
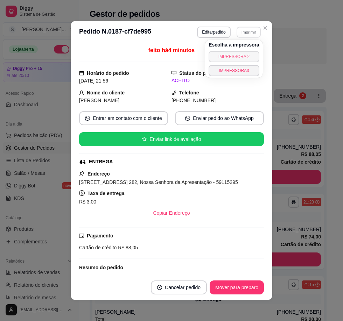
click at [241, 60] on button "IMPRESSORA 2" at bounding box center [234, 56] width 51 height 11
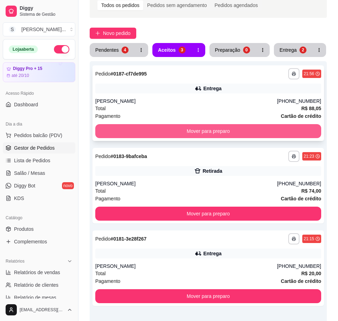
scroll to position [136, 0]
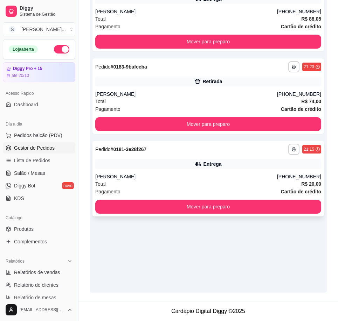
click at [209, 165] on div "Entrega" at bounding box center [212, 164] width 18 height 7
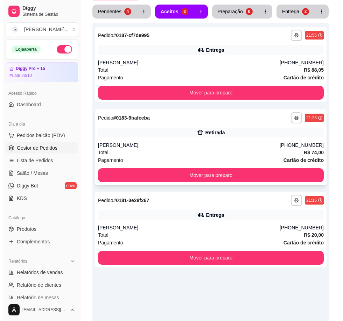
scroll to position [65, 0]
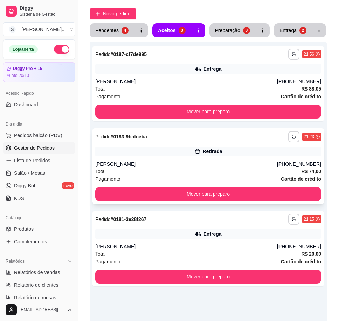
click at [238, 162] on div "[PERSON_NAME]" at bounding box center [186, 164] width 182 height 7
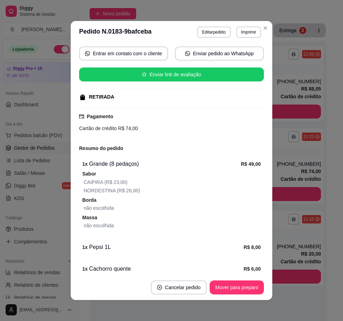
scroll to position [70, 0]
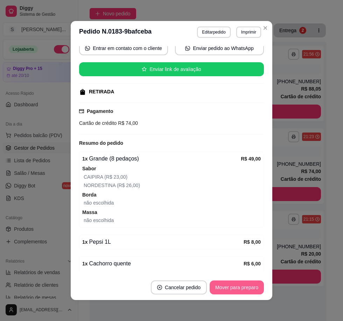
click at [253, 282] on button "Mover para preparo" at bounding box center [237, 288] width 54 height 14
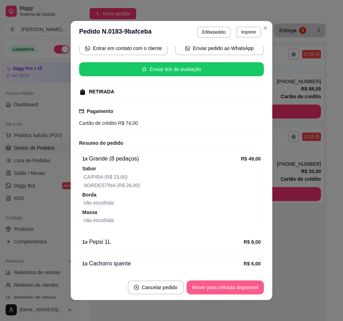
click at [254, 283] on button "Mover para retirada disponível" at bounding box center [225, 288] width 77 height 14
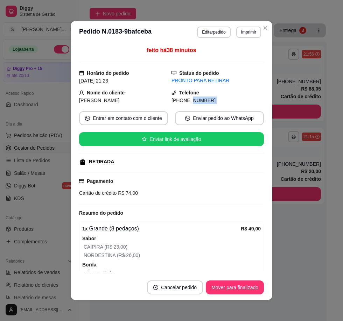
drag, startPoint x: 180, startPoint y: 102, endPoint x: 224, endPoint y: 104, distance: 44.2
click at [224, 104] on div "feito há 38 minutos Horário do pedido [DATE] 21:23 Status do pedido PRONTO PARA…" at bounding box center [171, 159] width 185 height 226
copy div "8746-9668 Entrar em contato com o cliente Enviar pedido ao WhatsApp Enviar link…"
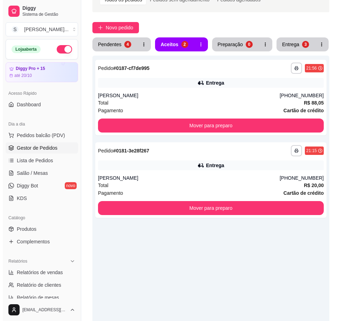
scroll to position [30, 0]
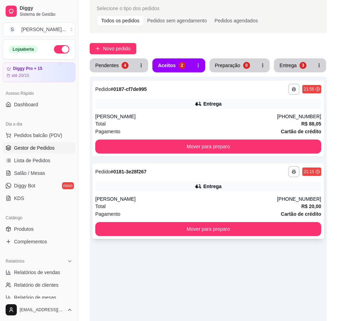
click at [195, 176] on div "**********" at bounding box center [208, 171] width 226 height 11
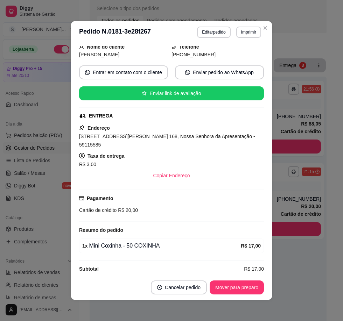
scroll to position [1, 0]
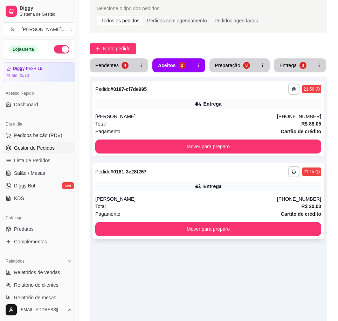
click at [252, 206] on div "Total R$ 20,00" at bounding box center [208, 207] width 226 height 8
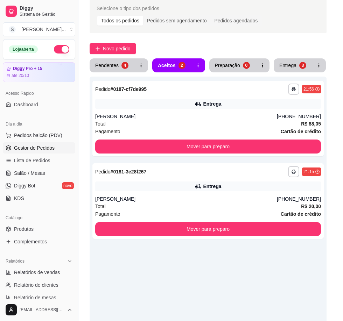
scroll to position [46, 0]
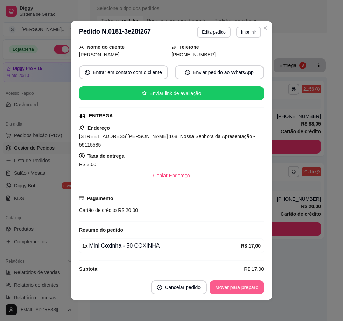
click at [222, 293] on button "Mover para preparo" at bounding box center [237, 288] width 54 height 14
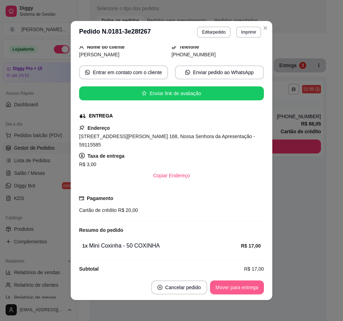
click at [219, 288] on button "Mover para entrega" at bounding box center [237, 288] width 54 height 14
click at [240, 290] on button "Mover para finalizado" at bounding box center [235, 288] width 58 height 14
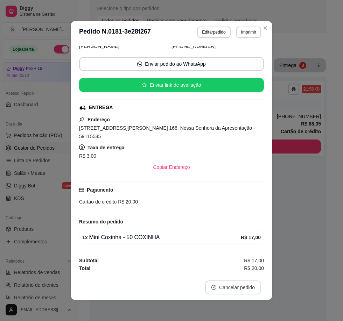
scroll to position [30, 0]
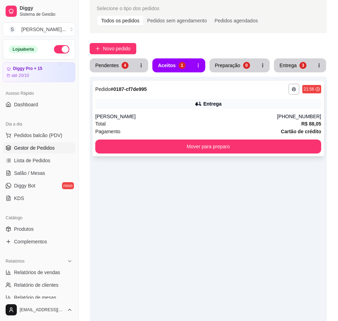
click at [251, 126] on div "Total R$ 88,05" at bounding box center [208, 124] width 226 height 8
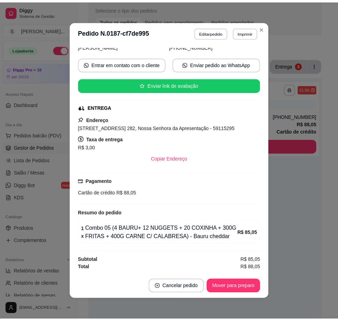
scroll to position [1, 0]
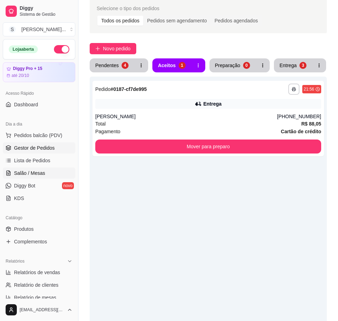
click at [33, 170] on span "Salão / Mesas" at bounding box center [29, 173] width 31 height 7
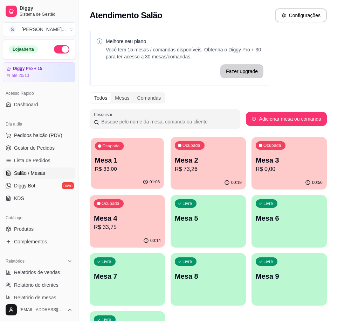
click at [127, 178] on div "01:03" at bounding box center [127, 182] width 73 height 13
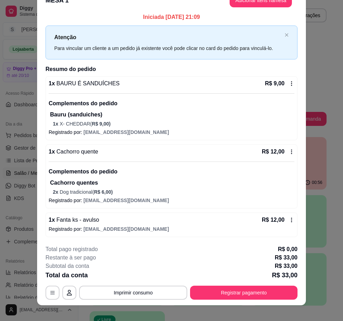
scroll to position [21, 0]
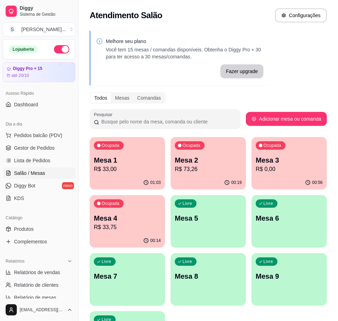
click at [292, 166] on p "R$ 0,00" at bounding box center [289, 169] width 67 height 8
click at [115, 230] on p "R$ 33,75" at bounding box center [127, 227] width 67 height 8
click at [215, 176] on div "00:19" at bounding box center [208, 183] width 75 height 14
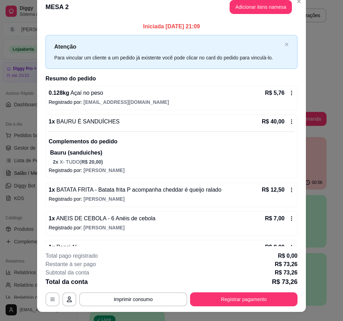
scroll to position [0, 0]
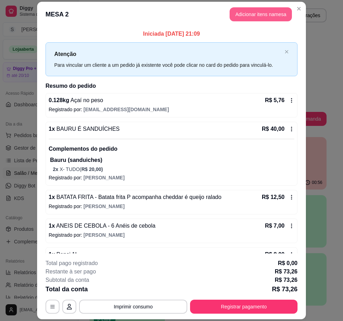
click at [250, 17] on button "Adicionar itens na mesa" at bounding box center [261, 14] width 62 height 14
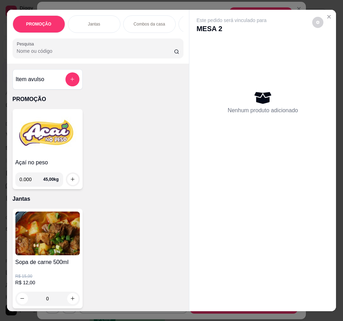
click at [20, 155] on img at bounding box center [47, 134] width 64 height 44
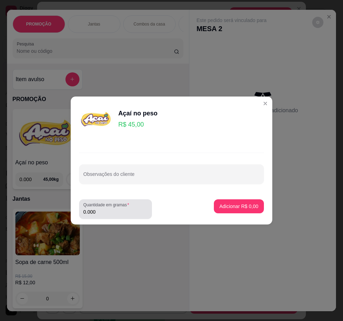
click at [109, 217] on div "Quantidade em gramas 0.000" at bounding box center [115, 210] width 73 height 20
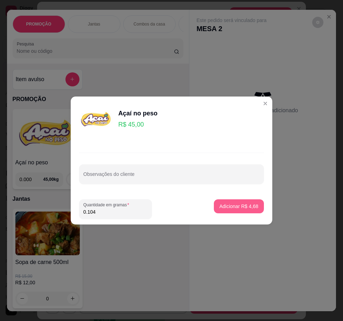
type input "0.104"
click at [251, 210] on p "Adicionar R$ 4,68" at bounding box center [239, 206] width 38 height 7
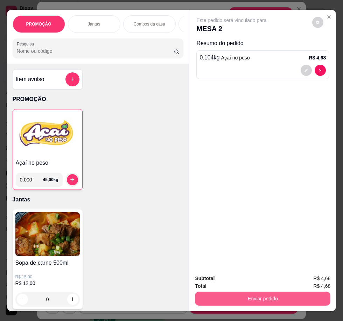
click at [274, 292] on button "Enviar pedido" at bounding box center [263, 299] width 136 height 14
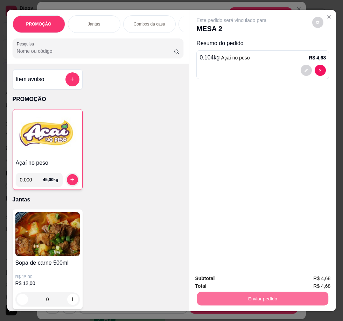
click at [244, 282] on button "Não registrar e enviar pedido" at bounding box center [239, 279] width 73 height 13
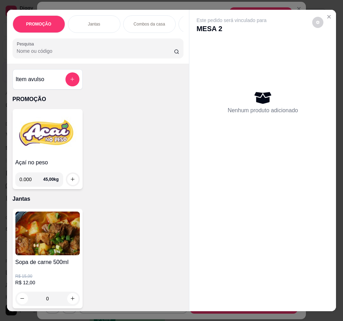
drag, startPoint x: 204, startPoint y: 249, endPoint x: 199, endPoint y: 244, distance: 7.0
click at [205, 249] on div "Este pedido será vinculado para MESA 2 Nenhum produto adicionado" at bounding box center [262, 155] width 147 height 291
click at [326, 15] on icon "Close" at bounding box center [329, 17] width 6 height 6
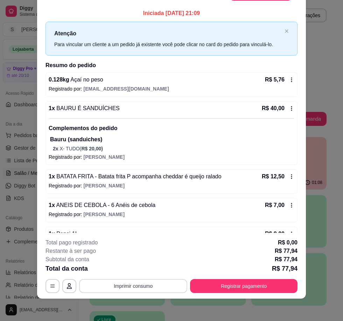
click at [117, 287] on button "Imprimir consumo" at bounding box center [133, 286] width 108 height 14
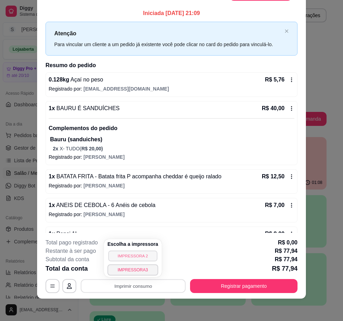
click at [139, 255] on button "IMPRESSORA 2" at bounding box center [132, 256] width 49 height 11
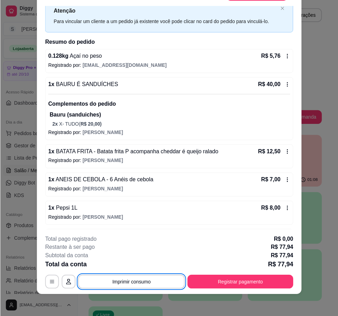
scroll to position [49, 0]
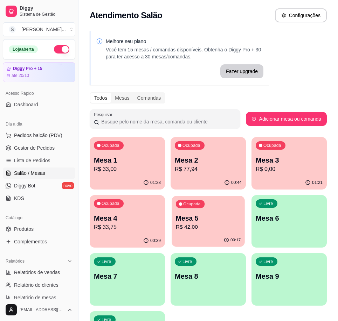
click at [202, 222] on p "Mesa 5" at bounding box center [208, 218] width 65 height 9
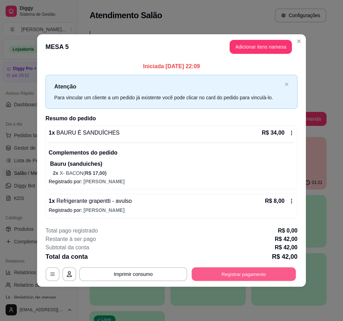
click at [242, 276] on button "Registrar pagamento" at bounding box center [244, 275] width 104 height 14
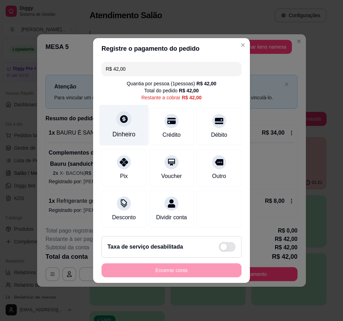
click at [127, 130] on div "Dinheiro" at bounding box center [123, 134] width 23 height 9
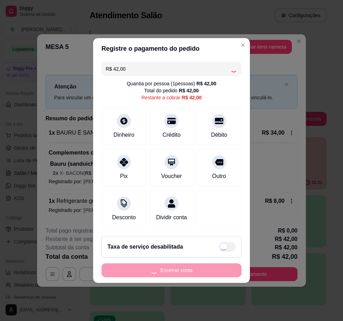
type input "R$ 0,00"
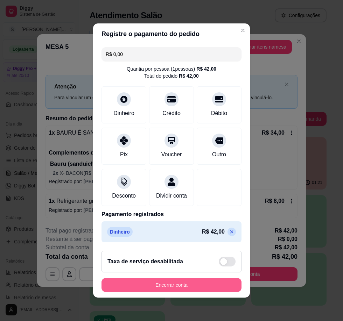
click at [176, 289] on button "Encerrar conta" at bounding box center [172, 285] width 140 height 14
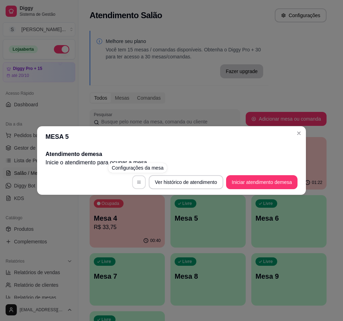
click at [134, 184] on button "button" at bounding box center [139, 183] width 14 height 14
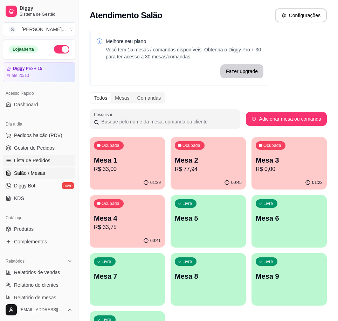
click at [38, 159] on span "Lista de Pedidos" at bounding box center [32, 160] width 36 height 7
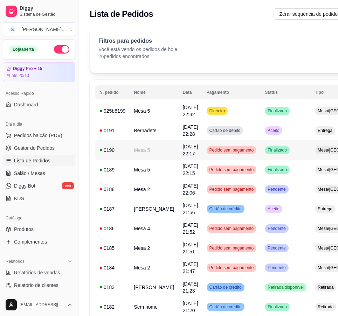
click at [178, 148] on td "[DATE] 22:17" at bounding box center [190, 150] width 24 height 20
click at [182, 116] on span "[DATE] 22:32" at bounding box center [189, 111] width 15 height 13
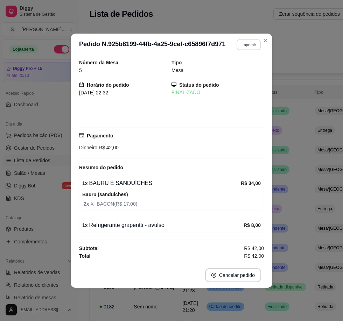
click at [245, 49] on button "Imprimir" at bounding box center [249, 44] width 24 height 11
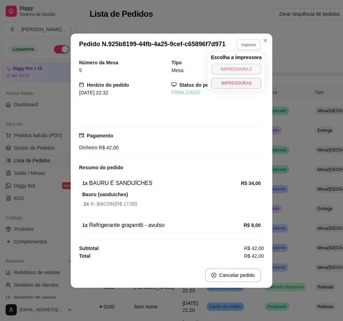
click at [245, 69] on button "IMPRESSORA 2" at bounding box center [236, 69] width 51 height 11
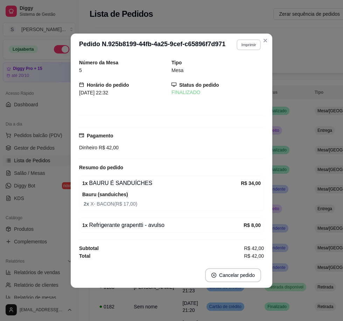
click at [240, 44] on button "Imprimir" at bounding box center [249, 44] width 24 height 11
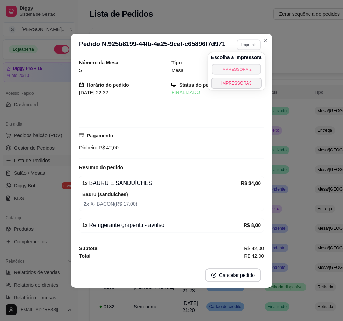
click at [238, 71] on button "IMPRESSORA 2" at bounding box center [236, 69] width 49 height 11
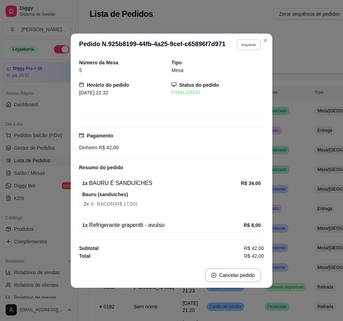
click at [243, 41] on button "Imprimir" at bounding box center [249, 44] width 24 height 11
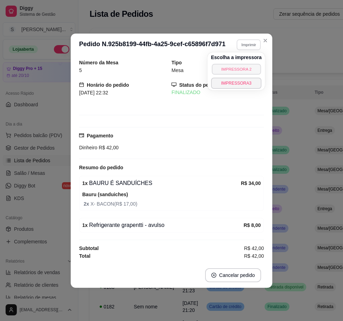
click at [244, 64] on button "IMPRESSORA 2" at bounding box center [236, 69] width 49 height 11
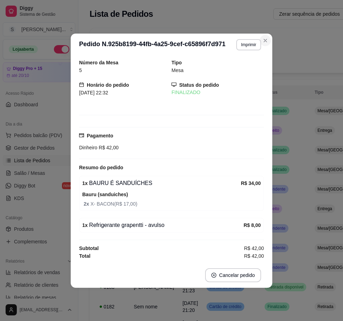
click at [267, 39] on div "Filtros para pedidos Você está vendo os pedidos de hoje. 26 pedidos encontrados…" at bounding box center [247, 48] width 298 height 23
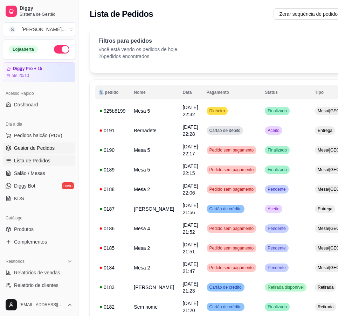
click at [31, 146] on span "Gestor de Pedidos" at bounding box center [34, 148] width 41 height 7
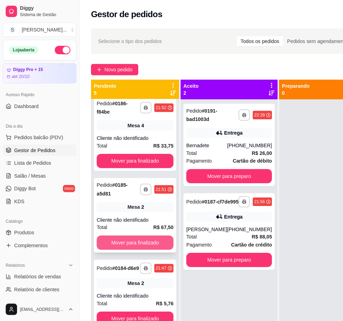
scroll to position [88, 0]
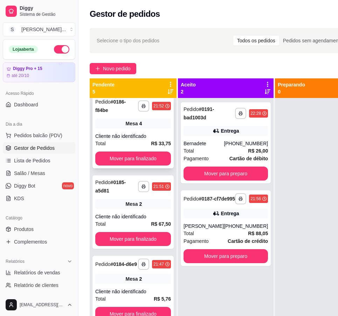
click at [135, 140] on div "Total R$ 33,75" at bounding box center [133, 144] width 76 height 8
click at [30, 172] on span "Salão / Mesas" at bounding box center [29, 173] width 31 height 7
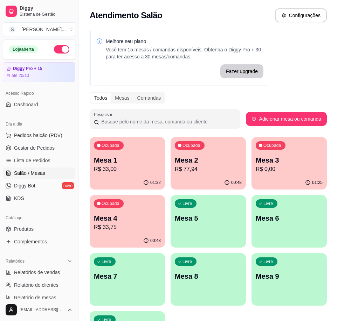
click at [151, 215] on p "Mesa 4" at bounding box center [127, 219] width 67 height 10
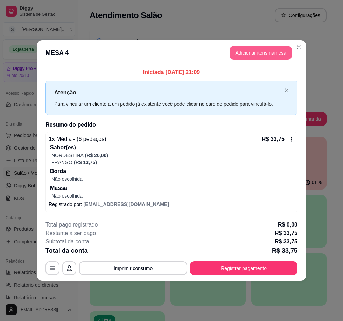
click at [238, 55] on button "Adicionar itens na mesa" at bounding box center [261, 53] width 62 height 14
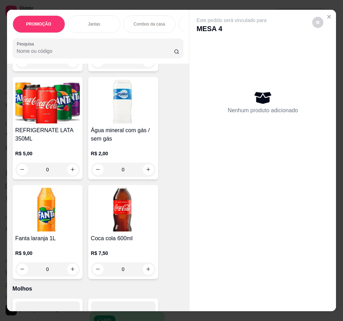
scroll to position [2731, 0]
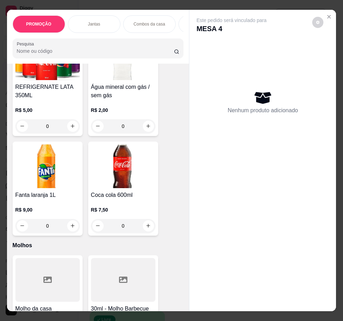
click at [59, 170] on img at bounding box center [47, 167] width 64 height 44
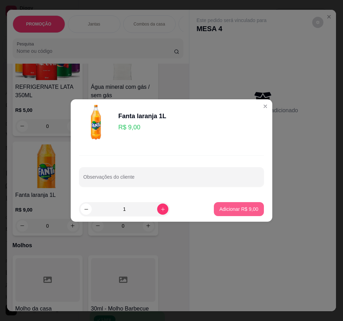
click at [225, 210] on p "Adicionar R$ 9,00" at bounding box center [239, 209] width 39 height 7
type input "1"
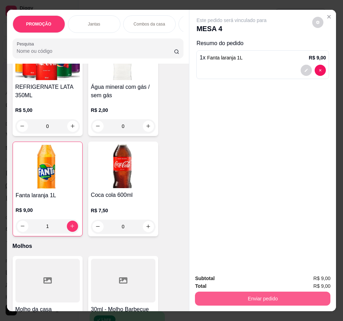
click at [256, 294] on button "Enviar pedido" at bounding box center [263, 299] width 136 height 14
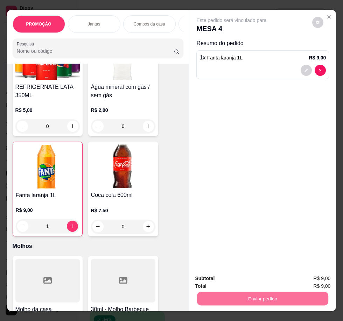
click at [292, 276] on button "Sim, quero registrar" at bounding box center [306, 279] width 52 height 13
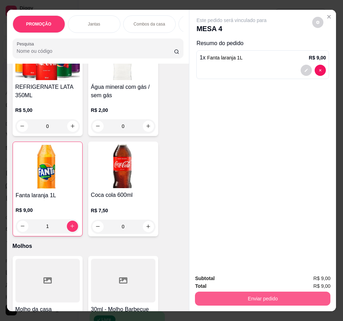
click at [267, 300] on button "Enviar pedido" at bounding box center [263, 299] width 136 height 14
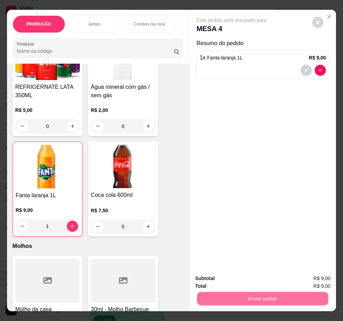
click at [255, 282] on button "Não registrar e enviar pedido" at bounding box center [239, 279] width 73 height 13
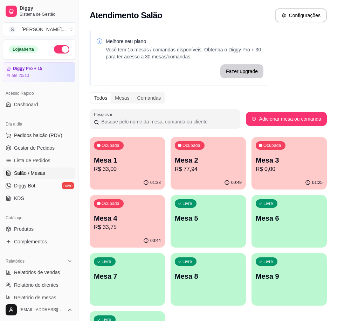
click at [140, 217] on p "Mesa 4" at bounding box center [127, 219] width 67 height 10
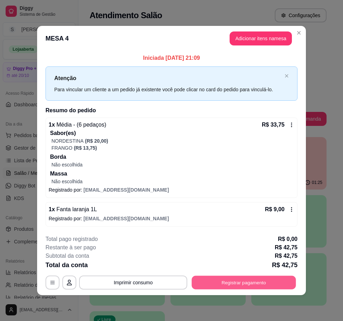
click at [242, 283] on button "Registrar pagamento" at bounding box center [244, 283] width 104 height 14
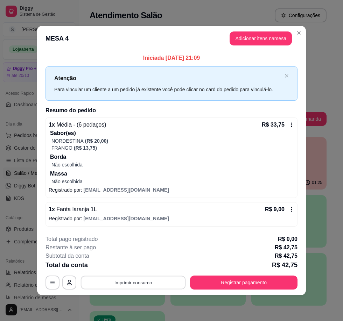
click at [134, 280] on button "Imprimir consumo" at bounding box center [133, 283] width 105 height 14
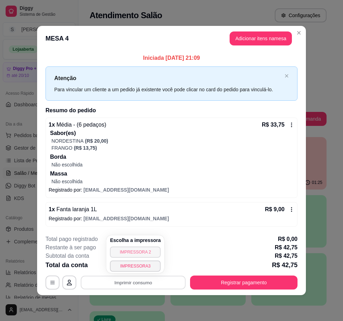
click at [140, 252] on button "IMPRESSORA 2" at bounding box center [135, 252] width 51 height 11
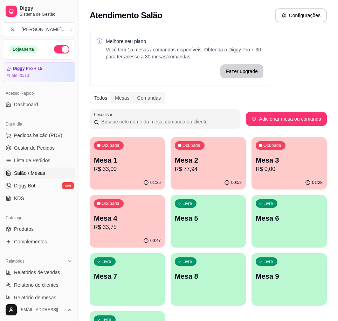
click at [195, 217] on p "Mesa 5" at bounding box center [208, 219] width 67 height 10
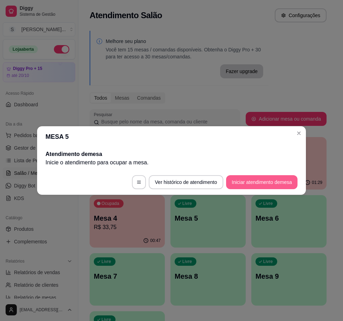
click at [235, 182] on button "Iniciar atendimento de mesa" at bounding box center [261, 182] width 71 height 14
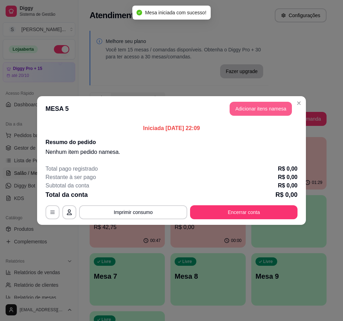
click at [235, 106] on button "Adicionar itens na mesa" at bounding box center [261, 109] width 62 height 14
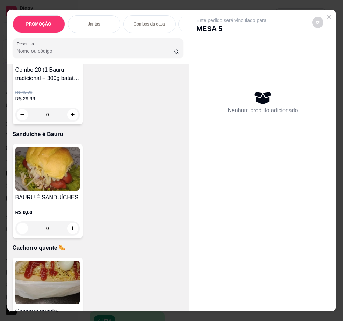
scroll to position [1331, 0]
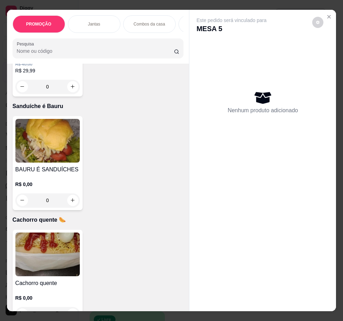
click at [56, 188] on p "R$ 0,00" at bounding box center [47, 184] width 64 height 7
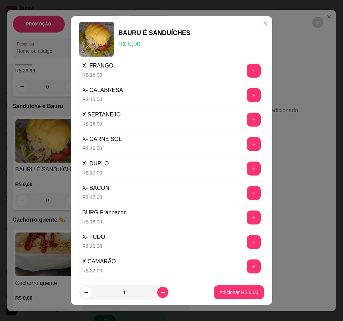
scroll to position [140, 0]
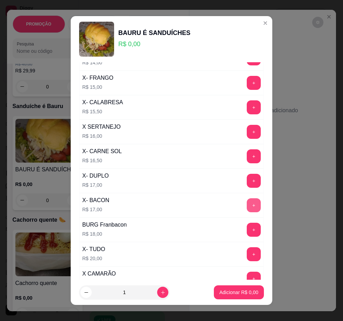
click at [247, 204] on button "+" at bounding box center [254, 206] width 14 height 14
click at [227, 291] on p "Adicionar R$ 34,00" at bounding box center [237, 292] width 41 height 7
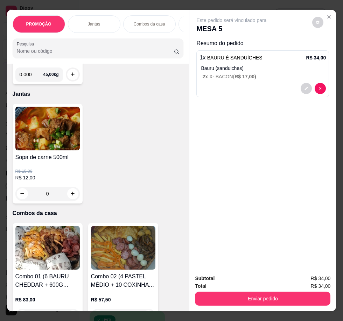
scroll to position [0, 0]
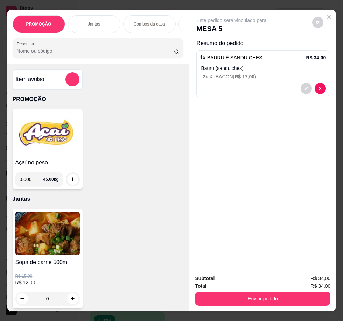
click at [67, 148] on img at bounding box center [47, 134] width 64 height 44
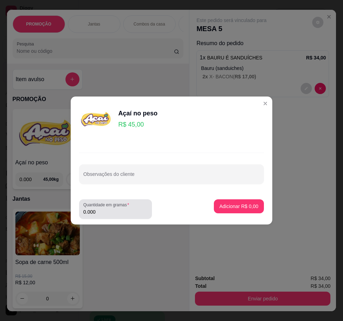
click at [111, 215] on input "0.000" at bounding box center [115, 212] width 64 height 7
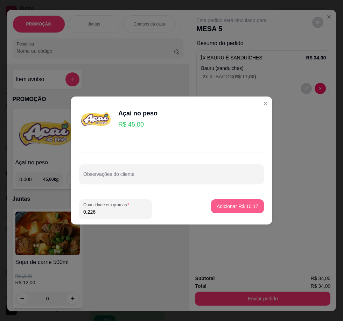
type input "0.226"
click at [217, 205] on p "Adicionar R$ 10,17" at bounding box center [237, 206] width 41 height 7
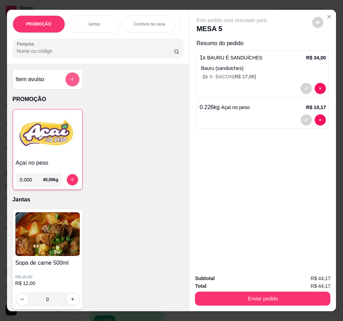
click at [71, 82] on icon "add-separate-item" at bounding box center [72, 79] width 5 height 5
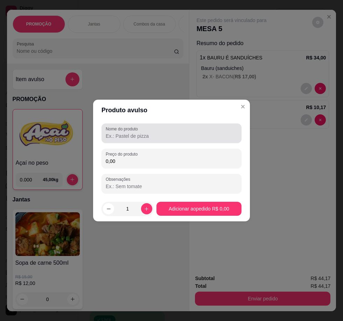
click at [154, 139] on input "Nome do produto" at bounding box center [172, 136] width 132 height 7
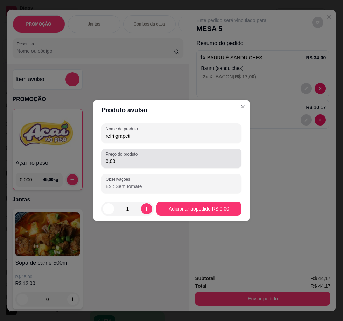
type input "refri grapeti"
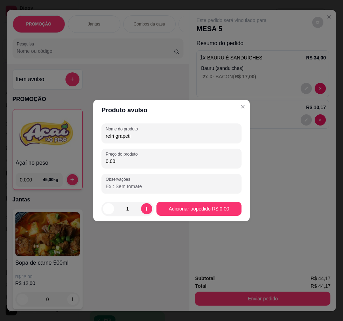
click at [159, 162] on input "0,00" at bounding box center [172, 161] width 132 height 7
type input "8,00"
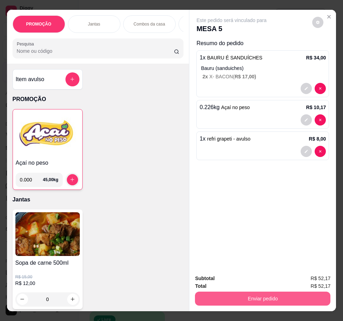
click at [285, 292] on button "Enviar pedido" at bounding box center [263, 299] width 136 height 14
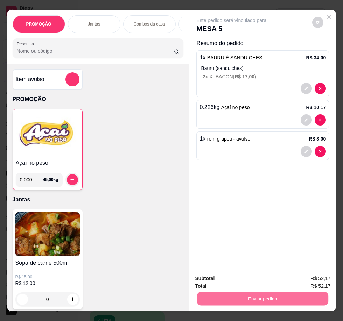
click at [273, 278] on button "Não registrar e enviar pedido" at bounding box center [239, 279] width 71 height 13
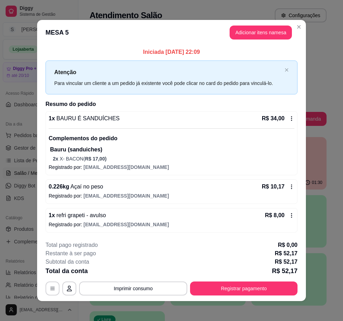
scroll to position [2, 0]
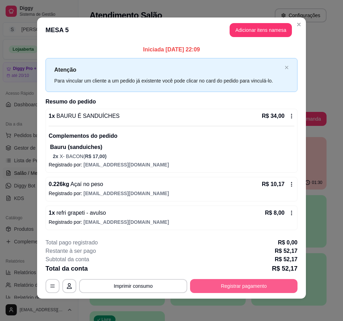
click at [271, 286] on button "Registrar pagamento" at bounding box center [243, 286] width 107 height 14
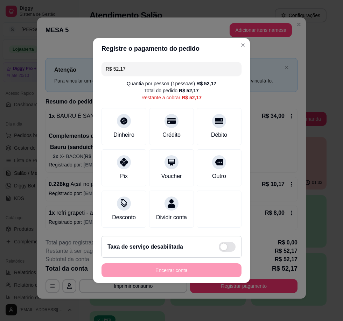
click at [241, 208] on div "R$ 52,17 Quantia por pessoa ( 1 pessoas) R$ 52,17 Total do pedido R$ 52,17 Rest…" at bounding box center [171, 145] width 157 height 172
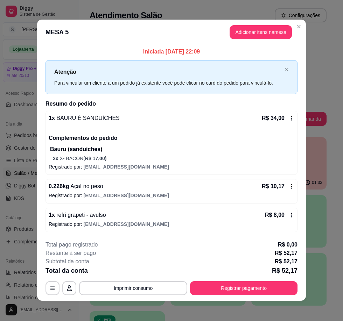
scroll to position [0, 0]
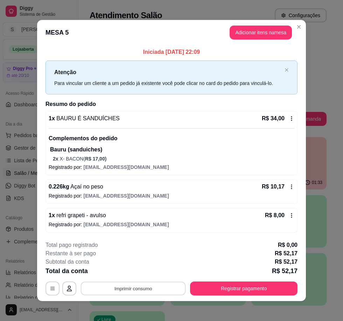
click at [151, 288] on button "Imprimir consumo" at bounding box center [133, 289] width 105 height 14
click at [197, 237] on footer "**********" at bounding box center [171, 269] width 269 height 66
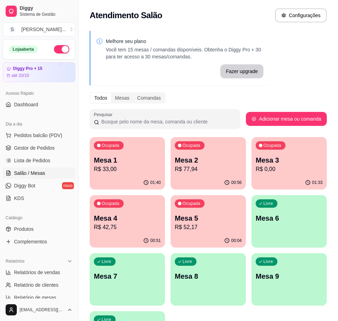
click at [115, 169] on p "R$ 33,00" at bounding box center [127, 169] width 67 height 8
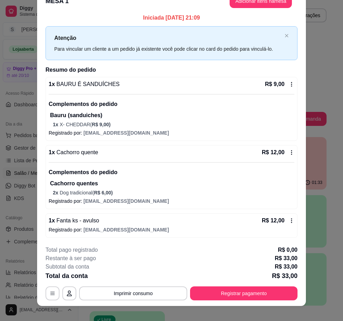
scroll to position [21, 0]
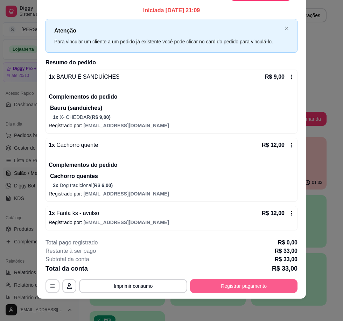
click at [242, 284] on button "Registrar pagamento" at bounding box center [243, 286] width 107 height 14
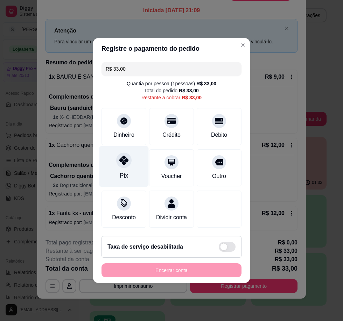
click at [133, 162] on div "Pix" at bounding box center [123, 166] width 49 height 41
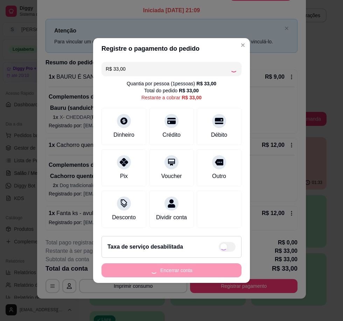
type input "R$ 0,00"
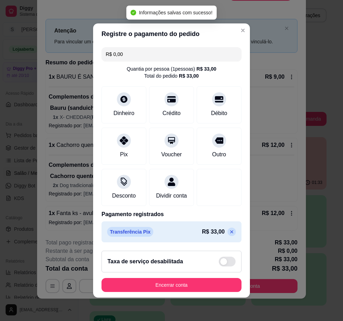
click at [204, 281] on footer "Taxa de serviço desabilitada Encerrar conta" at bounding box center [171, 271] width 157 height 53
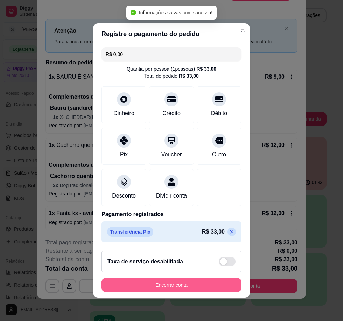
click at [207, 285] on button "Encerrar conta" at bounding box center [172, 285] width 140 height 14
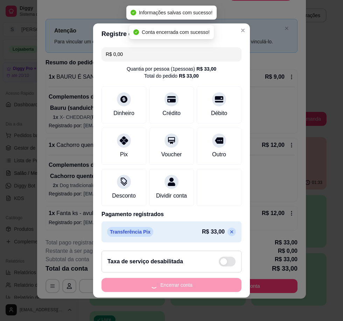
scroll to position [0, 0]
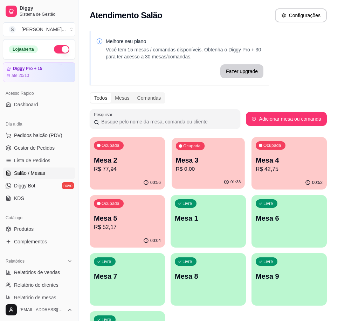
click at [216, 182] on div "01:33" at bounding box center [208, 182] width 73 height 13
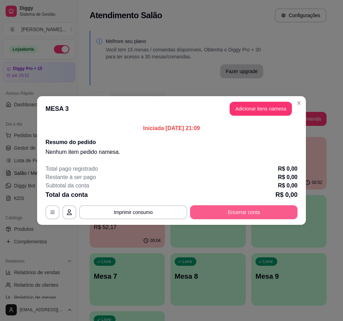
click at [227, 213] on button "Encerrar conta" at bounding box center [243, 213] width 107 height 14
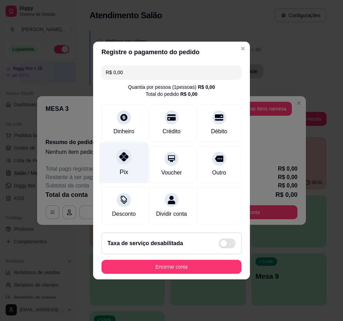
click at [116, 152] on div at bounding box center [123, 156] width 15 height 15
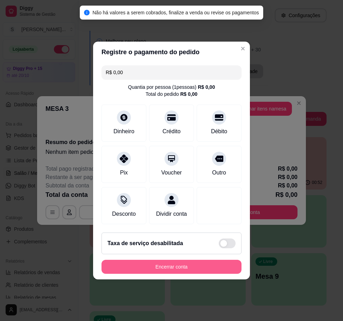
click at [175, 271] on button "Encerrar conta" at bounding box center [172, 267] width 140 height 14
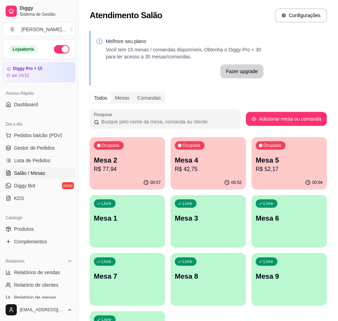
click at [294, 184] on div "00:04" at bounding box center [288, 183] width 75 height 14
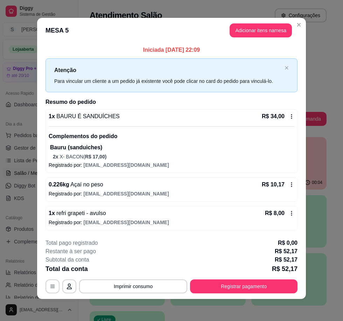
scroll to position [2, 0]
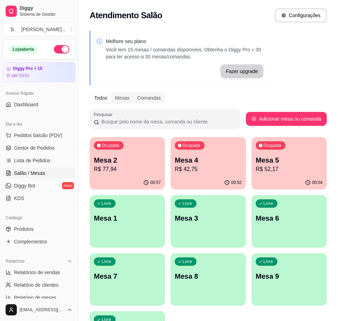
click at [188, 158] on p "Mesa 4" at bounding box center [208, 160] width 67 height 10
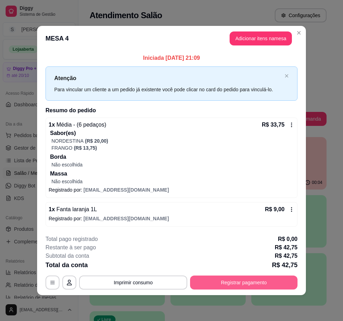
click at [244, 275] on div "**********" at bounding box center [172, 262] width 252 height 55
click at [241, 277] on button "Registrar pagamento" at bounding box center [244, 283] width 104 height 14
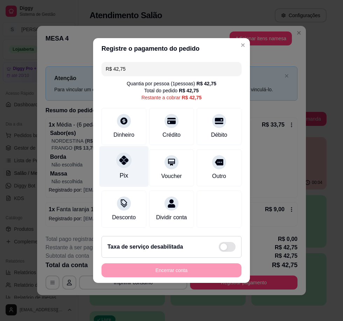
click at [122, 156] on icon at bounding box center [123, 160] width 9 height 9
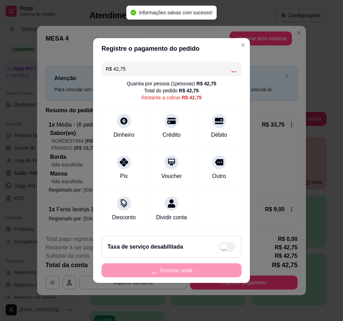
type input "R$ 0,00"
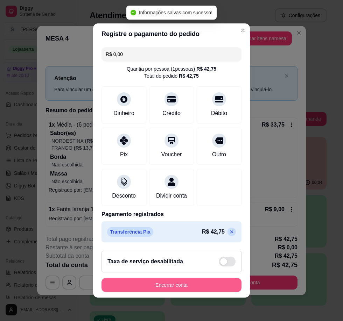
click at [152, 285] on button "Encerrar conta" at bounding box center [172, 285] width 140 height 14
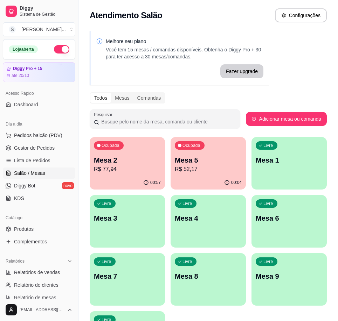
click at [144, 177] on div "00:57" at bounding box center [127, 183] width 75 height 14
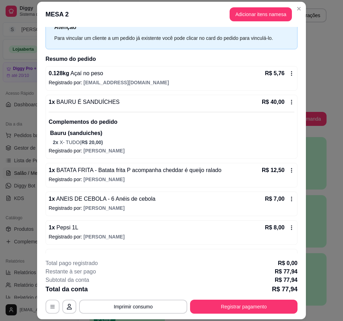
scroll to position [49, 0]
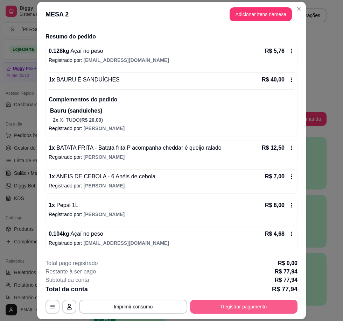
click at [214, 311] on button "Registrar pagamento" at bounding box center [243, 307] width 107 height 14
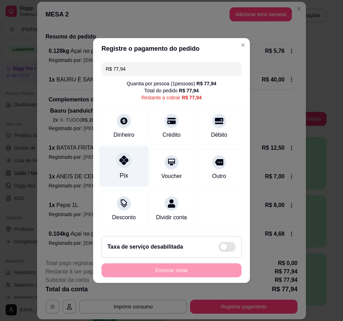
click at [124, 174] on div "Pix" at bounding box center [124, 175] width 8 height 9
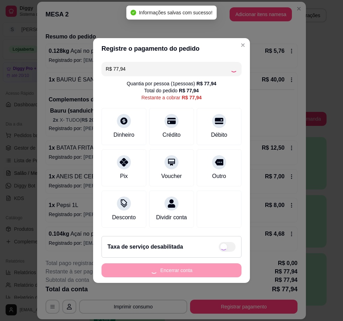
type input "R$ 0,00"
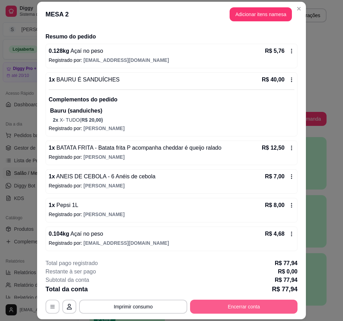
click at [243, 306] on button "Encerrar conta" at bounding box center [243, 307] width 107 height 14
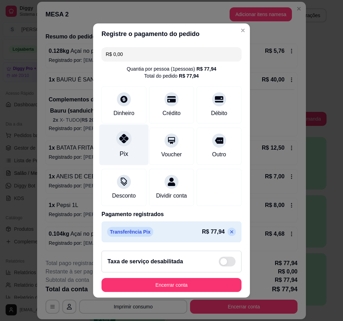
click at [130, 141] on div "Pix" at bounding box center [123, 145] width 49 height 41
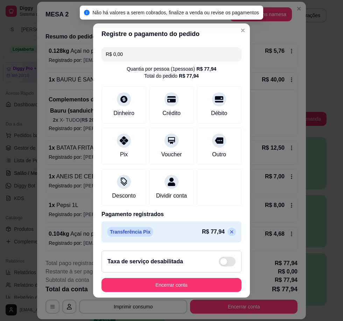
click at [211, 284] on button "Encerrar conta" at bounding box center [172, 285] width 140 height 14
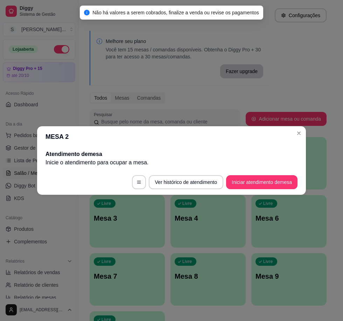
scroll to position [0, 0]
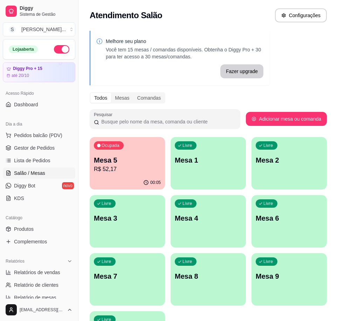
click at [135, 183] on div "00:05" at bounding box center [127, 183] width 75 height 14
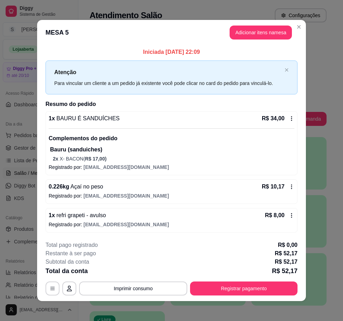
scroll to position [2, 0]
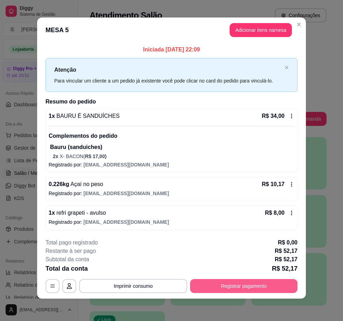
drag, startPoint x: 236, startPoint y: 294, endPoint x: 229, endPoint y: 291, distance: 8.3
click at [235, 294] on footer "**********" at bounding box center [171, 266] width 269 height 66
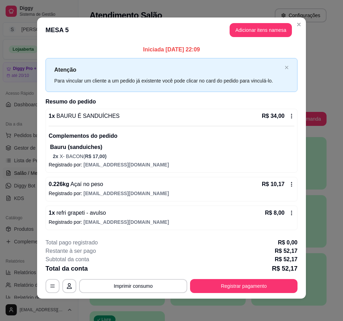
drag, startPoint x: 228, startPoint y: 276, endPoint x: 228, endPoint y: 285, distance: 9.1
click at [228, 279] on div "**********" at bounding box center [172, 266] width 252 height 55
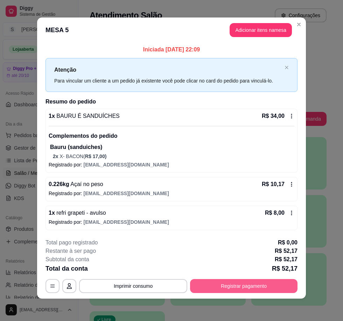
click at [226, 291] on button "Registrar pagamento" at bounding box center [243, 286] width 107 height 14
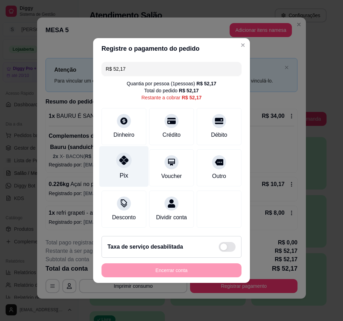
click at [123, 173] on div "Pix" at bounding box center [124, 175] width 8 height 9
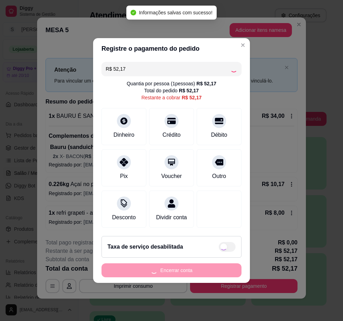
type input "R$ 0,00"
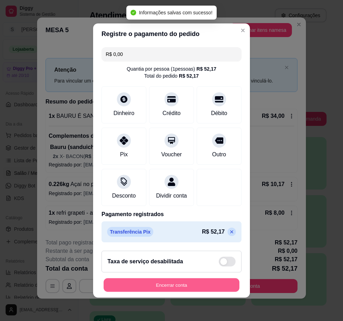
click at [216, 290] on button "Encerrar conta" at bounding box center [172, 286] width 136 height 14
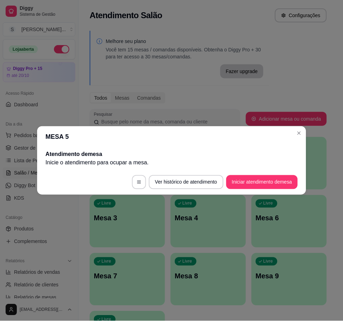
scroll to position [0, 0]
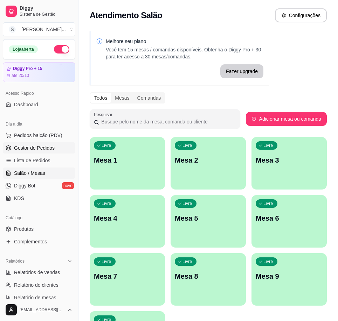
click at [40, 147] on span "Gestor de Pedidos" at bounding box center [34, 148] width 41 height 7
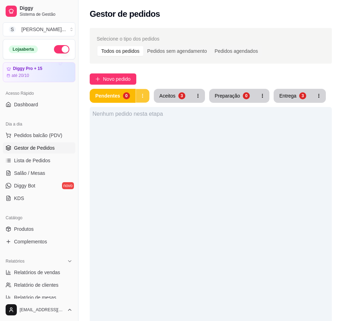
click at [147, 96] on button "button" at bounding box center [143, 96] width 14 height 14
click at [301, 99] on button "Entrega 3" at bounding box center [292, 96] width 37 height 14
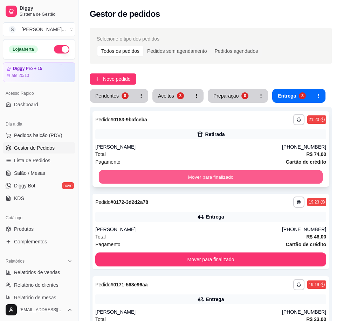
click at [235, 181] on button "Mover para finalizado" at bounding box center [211, 178] width 224 height 14
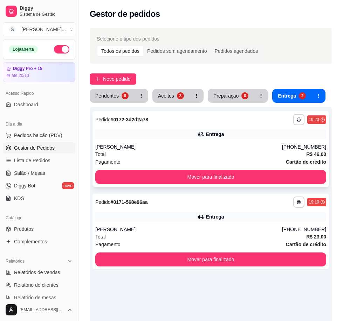
click at [277, 162] on div "Pagamento Cartão de crédito" at bounding box center [210, 162] width 231 height 8
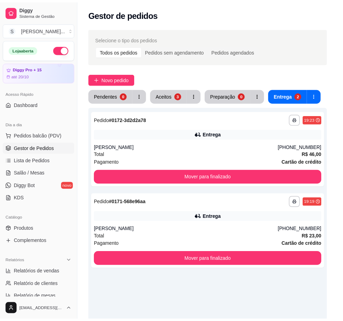
scroll to position [70, 0]
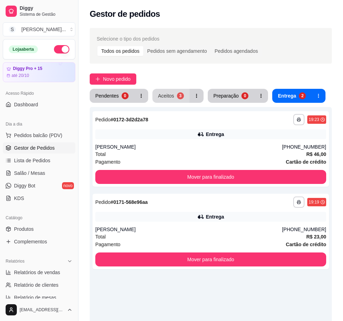
click at [162, 102] on button "Aceitos 3" at bounding box center [170, 96] width 37 height 14
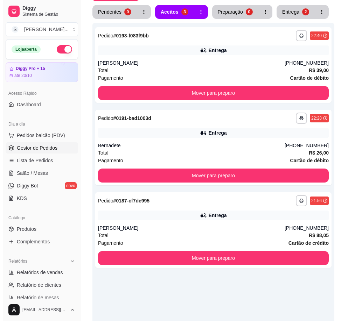
scroll to position [136, 0]
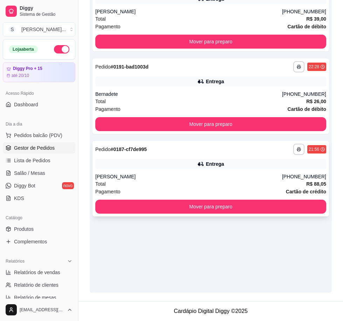
click at [167, 174] on div "[PERSON_NAME]" at bounding box center [188, 176] width 187 height 7
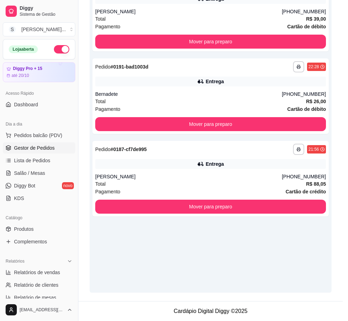
scroll to position [1, 0]
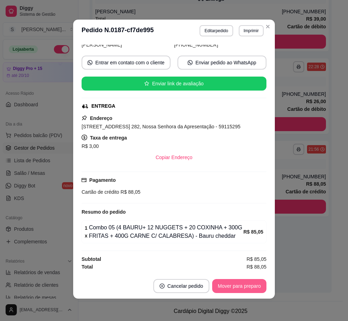
click at [235, 286] on button "Mover para preparo" at bounding box center [239, 286] width 54 height 14
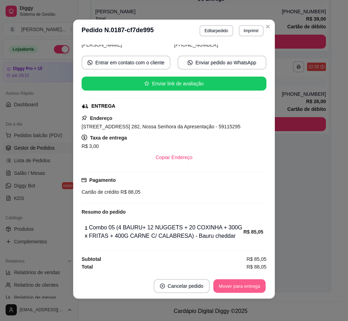
click at [245, 284] on button "Mover para entrega" at bounding box center [239, 287] width 53 height 14
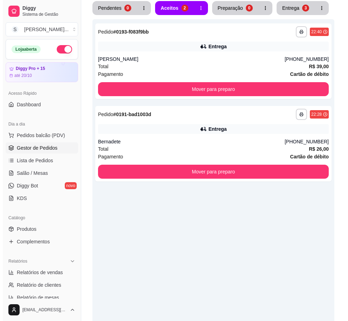
scroll to position [0, 0]
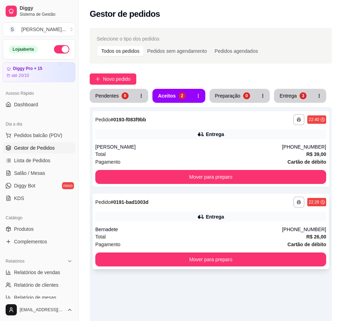
click at [269, 245] on div "Pagamento Cartão de débito" at bounding box center [210, 245] width 231 height 8
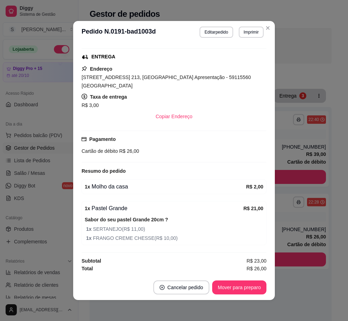
scroll to position [105, 0]
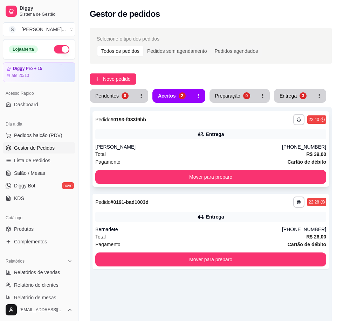
click at [219, 127] on div "**********" at bounding box center [210, 149] width 236 height 76
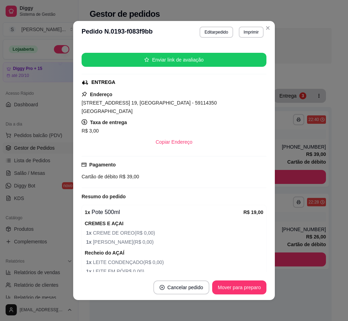
scroll to position [4, 0]
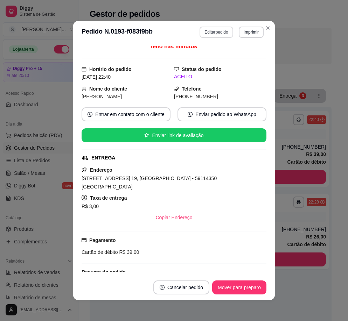
click at [201, 35] on button "Editar pedido" at bounding box center [216, 32] width 33 height 11
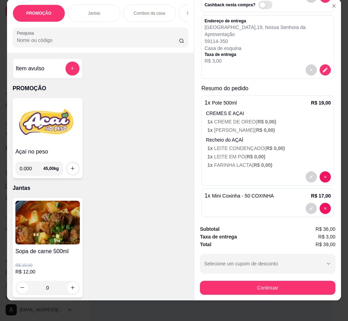
scroll to position [15, 0]
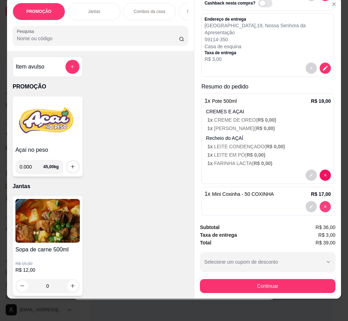
type input "0"
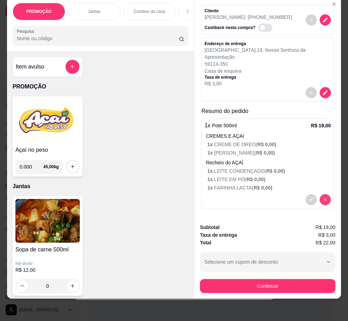
scroll to position [20, 0]
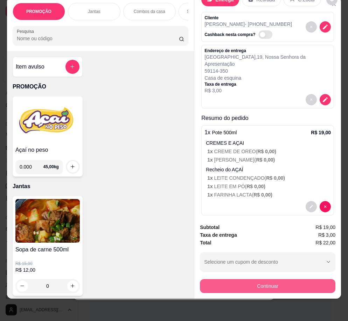
click at [293, 279] on button "Continuar" at bounding box center [268, 286] width 136 height 14
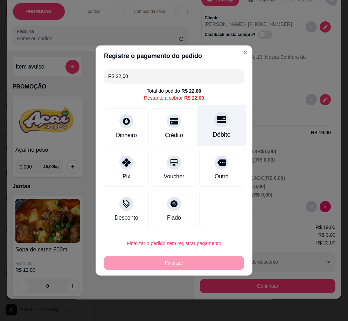
click at [223, 132] on div "Débito" at bounding box center [222, 134] width 18 height 9
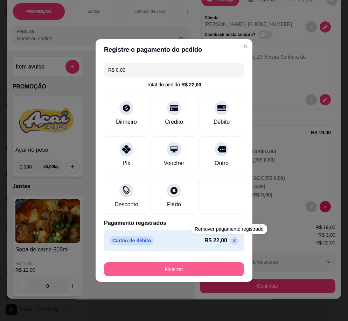
click at [218, 269] on button "Finalizar" at bounding box center [174, 270] width 140 height 14
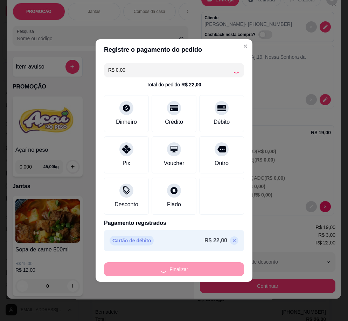
type input "-R$ 22,00"
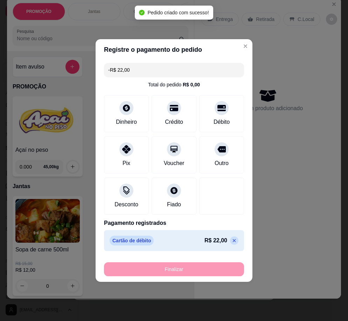
scroll to position [0, 0]
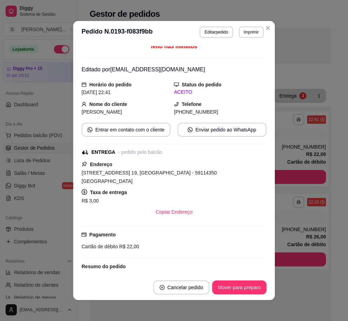
click at [168, 251] on div "Pagamento Cartão de débito R$ 22,00" at bounding box center [174, 242] width 185 height 32
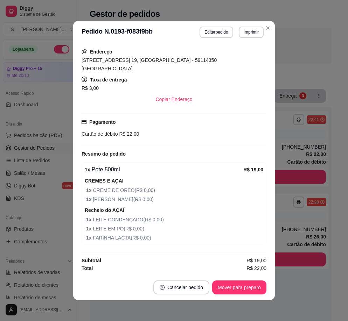
scroll to position [1, 0]
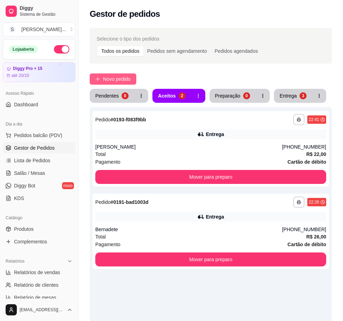
click at [107, 79] on span "Novo pedido" at bounding box center [117, 79] width 28 height 8
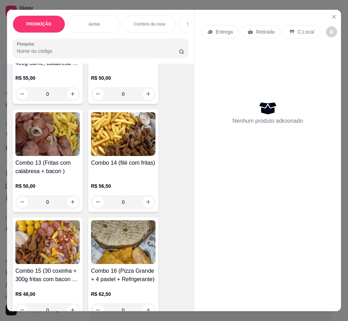
scroll to position [875, 0]
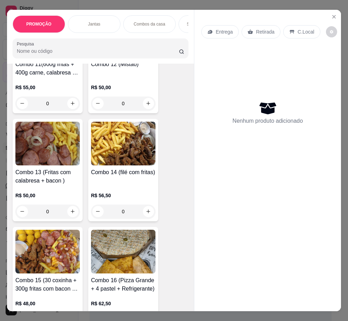
click at [119, 148] on img at bounding box center [123, 144] width 64 height 44
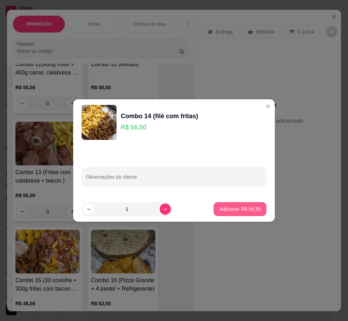
click at [235, 213] on button "Adicionar R$ 56,50" at bounding box center [240, 209] width 53 height 14
type input "1"
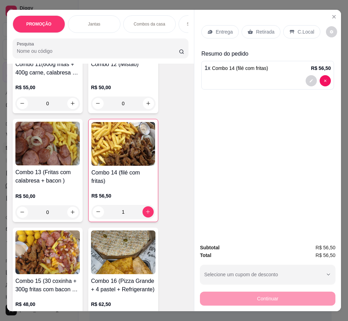
click at [211, 32] on div "Entrega" at bounding box center [219, 31] width 37 height 13
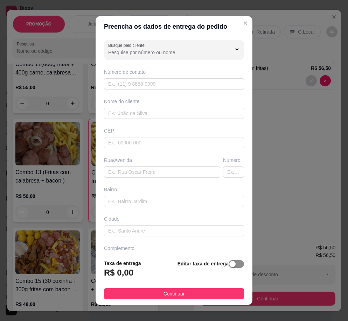
drag, startPoint x: 229, startPoint y: 263, endPoint x: 207, endPoint y: 271, distance: 23.1
click at [229, 263] on button "button" at bounding box center [236, 265] width 15 height 8
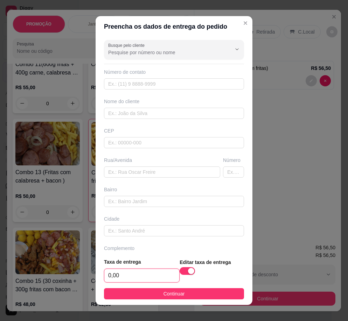
click at [149, 275] on input "0,00" at bounding box center [141, 275] width 75 height 13
type input "5,00"
drag, startPoint x: 155, startPoint y: 292, endPoint x: 171, endPoint y: 270, distance: 27.3
click at [155, 291] on button "Continuar" at bounding box center [174, 294] width 140 height 11
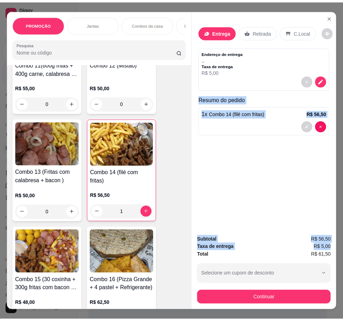
scroll to position [0, 4]
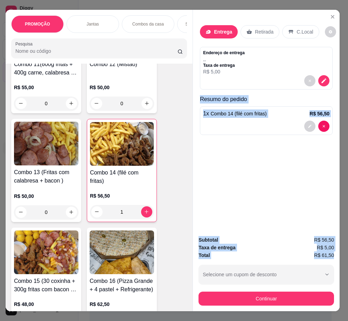
drag, startPoint x: 198, startPoint y: 97, endPoint x: 325, endPoint y: 241, distance: 192.0
click at [331, 251] on div "Entrega Retirada C.Local Endereço de entrega , , Taxa de entrega R$ 5,00 Resumo…" at bounding box center [266, 161] width 147 height 302
copy div "Resumo do pedido 1 x Combo 14 (filé com fritas) R$ 56,50 Subtotal R$ 56,50 Taxa…"
click at [321, 79] on icon "decrease-product-quantity" at bounding box center [323, 80] width 5 height 5
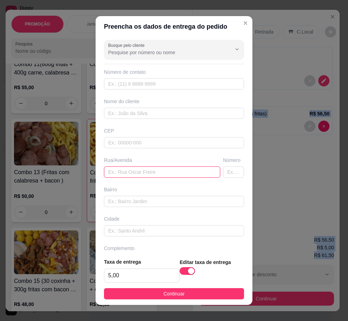
click at [139, 173] on input "text" at bounding box center [162, 172] width 116 height 11
paste input "[STREET_ADDRESS][PERSON_NAME]"
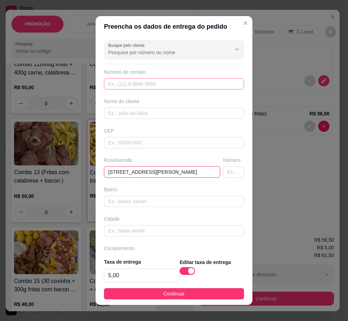
type input "[STREET_ADDRESS][PERSON_NAME]"
click at [141, 78] on input "text" at bounding box center [174, 83] width 140 height 11
drag, startPoint x: 139, startPoint y: 82, endPoint x: 123, endPoint y: 83, distance: 16.1
click at [138, 83] on input "text" at bounding box center [174, 83] width 140 height 11
type input "[PHONE_NUMBER]"
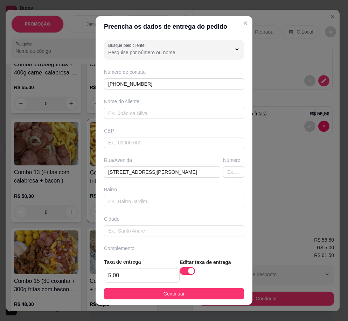
click at [120, 122] on div "Busque pelo cliente Número de contato [PHONE_NUMBER] Nome do cliente CEP Rua/[S…" at bounding box center [174, 145] width 157 height 216
click at [117, 113] on input "text" at bounding box center [174, 113] width 140 height 11
paste input "~[PERSON_NAME]"
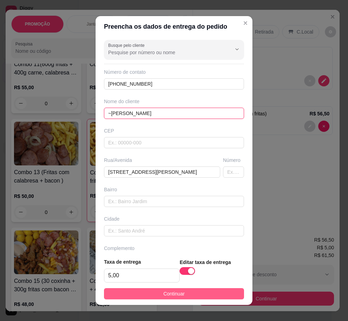
type input "~[PERSON_NAME]"
click at [173, 293] on span "Continuar" at bounding box center [174, 294] width 21 height 8
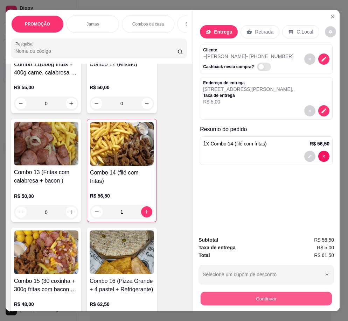
click at [311, 295] on button "Continuar" at bounding box center [266, 299] width 131 height 14
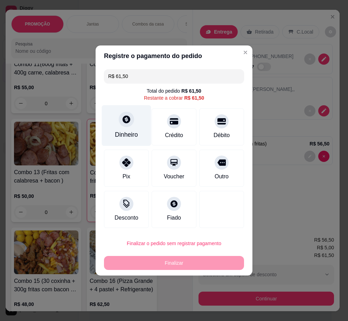
click at [134, 121] on div "Dinheiro" at bounding box center [126, 125] width 49 height 41
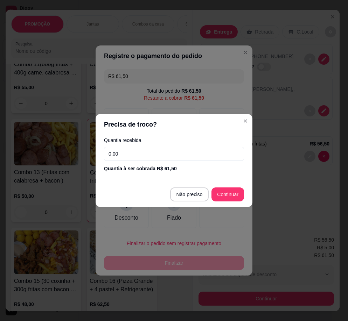
click at [145, 153] on input "0,00" at bounding box center [174, 154] width 140 height 14
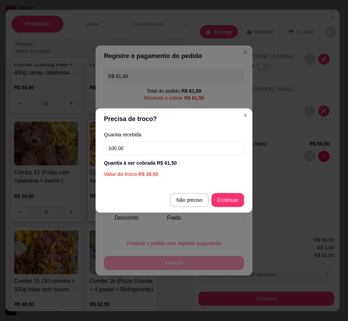
type input "100,00"
type input "R$ 0,00"
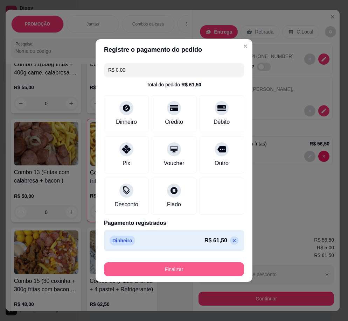
click at [207, 273] on button "Finalizar" at bounding box center [174, 270] width 140 height 14
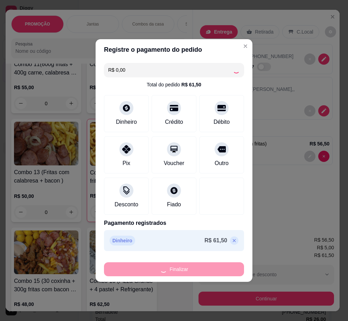
type input "0"
type input "-R$ 61,50"
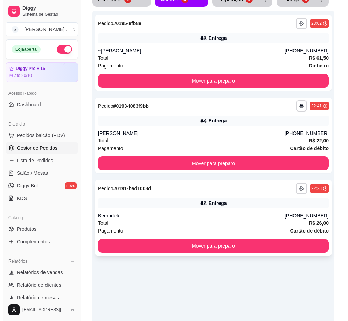
scroll to position [136, 0]
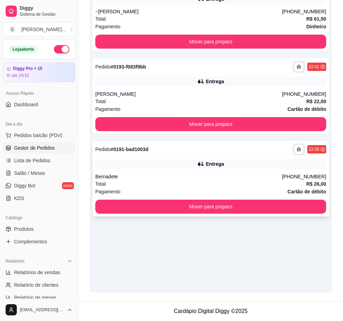
click at [232, 181] on div "Total R$ 26,00" at bounding box center [210, 184] width 231 height 8
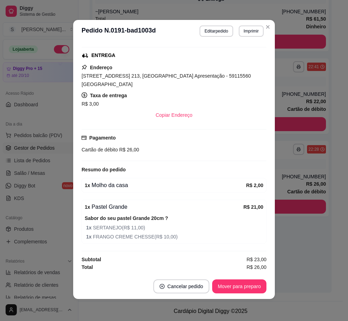
scroll to position [1, 0]
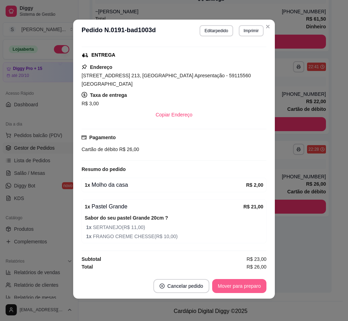
click at [240, 286] on button "Mover para preparo" at bounding box center [239, 286] width 54 height 14
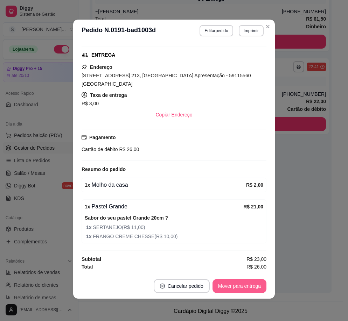
click at [252, 287] on button "Mover para entrega" at bounding box center [240, 286] width 54 height 14
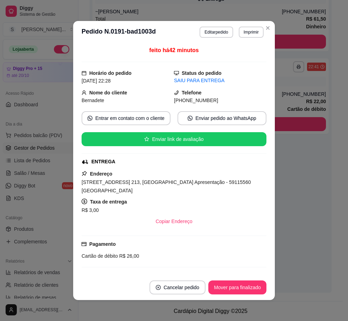
scroll to position [125, 0]
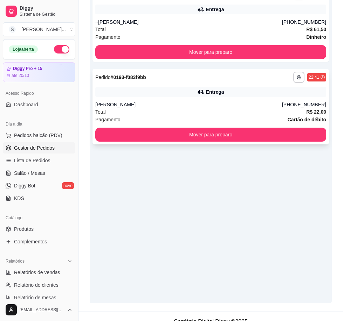
click at [291, 98] on div "**********" at bounding box center [210, 107] width 236 height 76
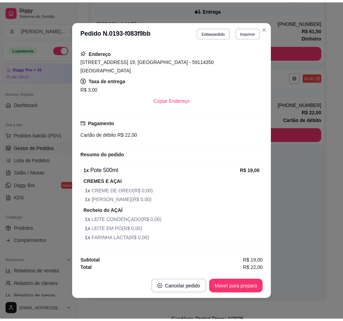
scroll to position [117, 0]
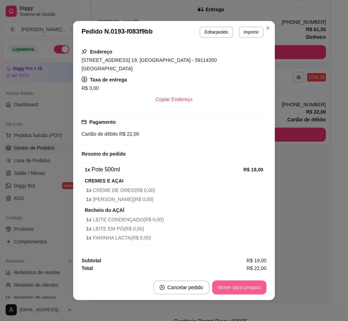
click at [240, 290] on button "Mover para preparo" at bounding box center [239, 288] width 54 height 14
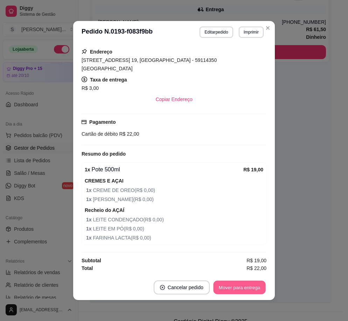
click at [248, 291] on button "Mover para entrega" at bounding box center [239, 288] width 53 height 14
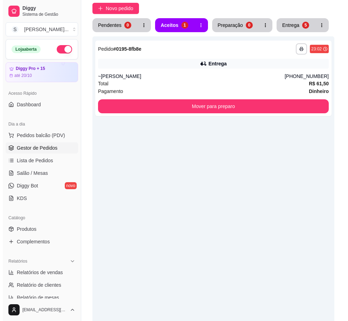
scroll to position [0, 0]
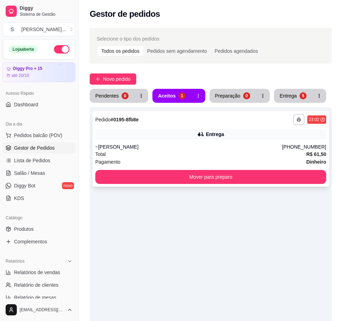
click at [242, 147] on div "~[PERSON_NAME]" at bounding box center [188, 147] width 187 height 7
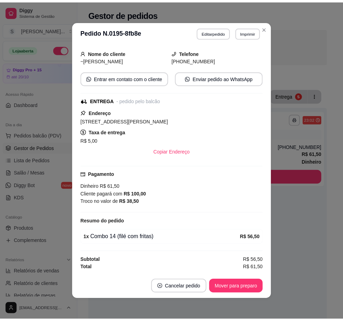
scroll to position [1, 0]
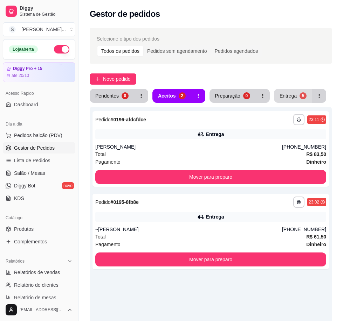
click at [305, 96] on button "Entrega 5" at bounding box center [293, 96] width 38 height 14
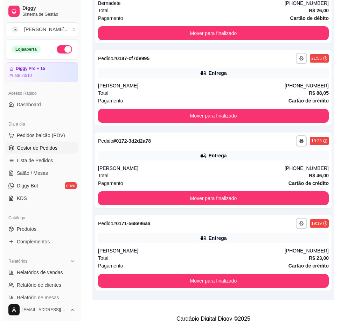
scroll to position [234, 0]
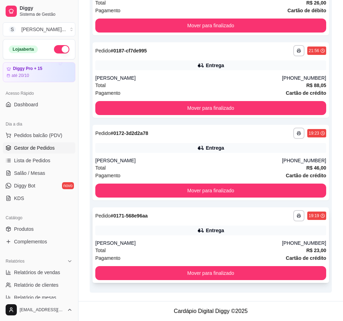
click at [285, 224] on div "**********" at bounding box center [210, 246] width 236 height 76
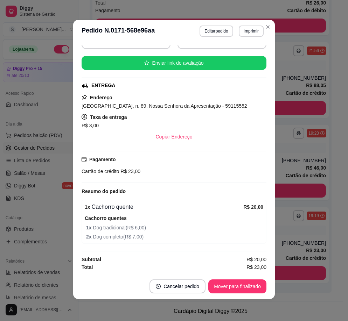
scroll to position [1, 0]
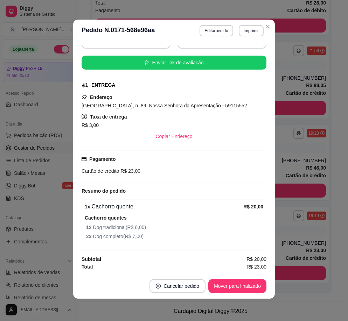
click at [256, 278] on footer "Cancelar pedido Mover para finalizado" at bounding box center [174, 286] width 202 height 25
click at [255, 281] on button "Mover para finalizado" at bounding box center [237, 286] width 58 height 14
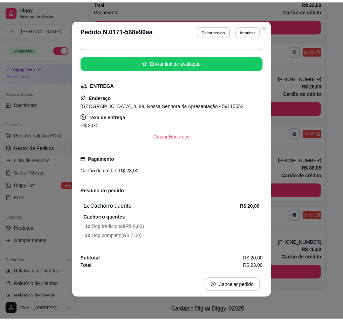
scroll to position [141, 0]
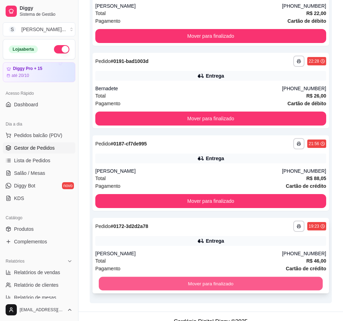
click at [203, 282] on button "Mover para finalizado" at bounding box center [211, 284] width 224 height 14
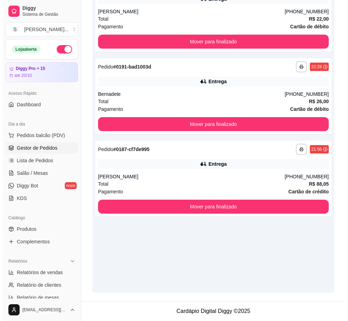
scroll to position [136, 0]
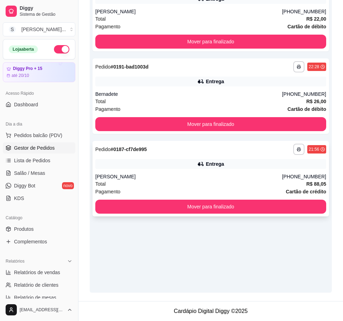
click at [195, 181] on div "Total R$ 88,05" at bounding box center [210, 184] width 231 height 8
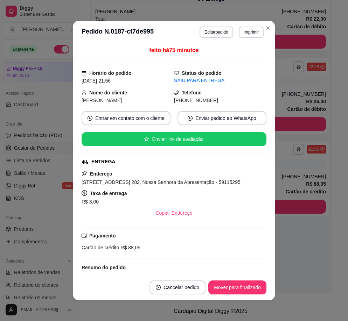
click at [246, 202] on div "R$ 3,00" at bounding box center [174, 202] width 185 height 8
click at [271, 206] on div "feito há 75 minutos Horário do pedido [DATE] 21:56 Status do pedido SAIU PARA E…" at bounding box center [174, 159] width 202 height 232
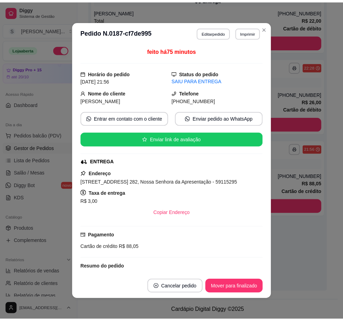
scroll to position [125, 0]
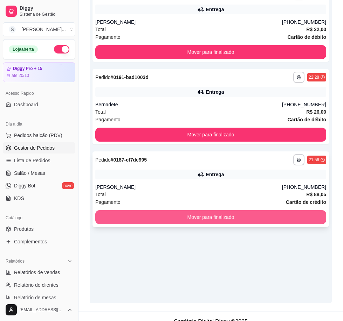
click at [286, 213] on button "Mover para finalizado" at bounding box center [210, 217] width 231 height 14
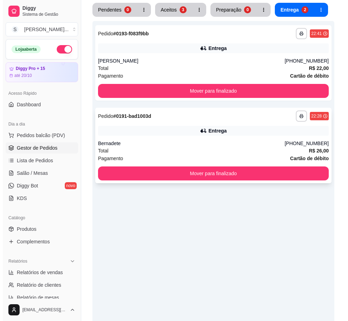
scroll to position [0, 0]
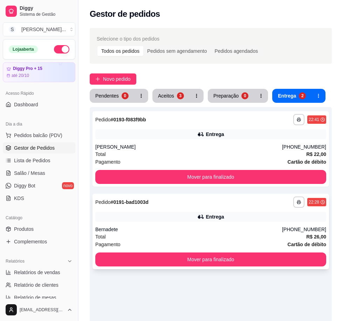
click at [257, 217] on div "Entrega" at bounding box center [210, 217] width 231 height 10
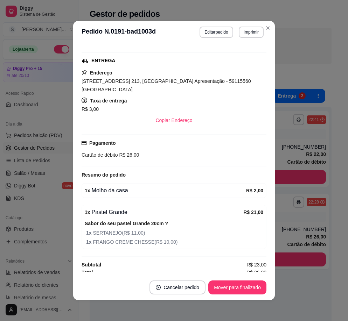
scroll to position [105, 0]
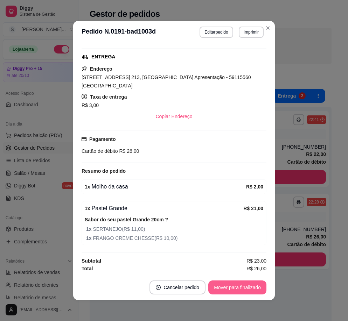
click at [238, 283] on button "Mover para finalizado" at bounding box center [237, 288] width 58 height 14
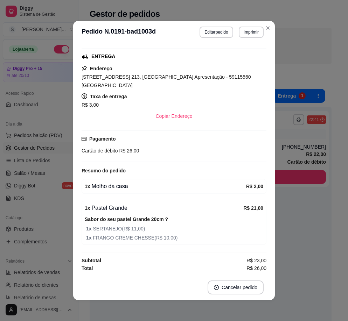
scroll to position [89, 0]
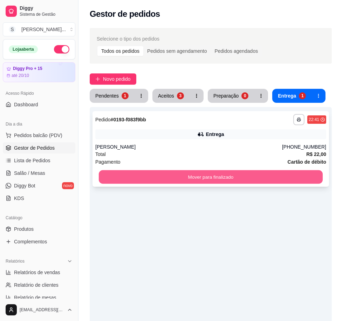
click at [208, 177] on button "Mover para finalizado" at bounding box center [211, 178] width 224 height 14
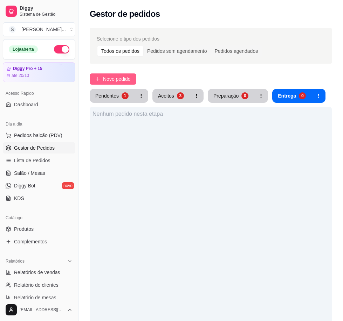
click at [132, 79] on button "Novo pedido" at bounding box center [113, 79] width 47 height 11
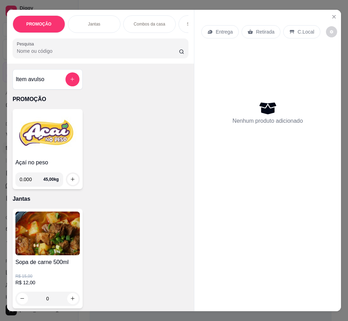
click at [73, 154] on img at bounding box center [47, 134] width 64 height 44
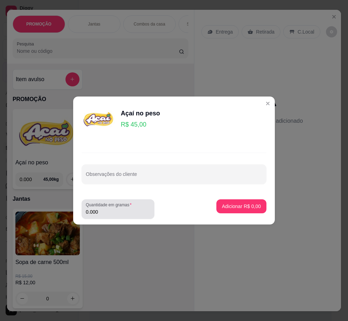
click at [116, 213] on input "0.000" at bounding box center [118, 212] width 64 height 7
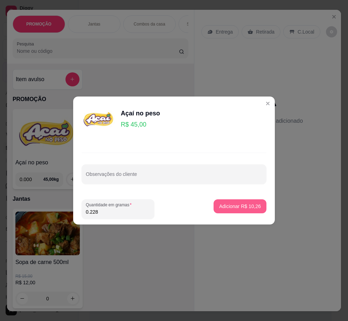
type input "0.228"
click at [239, 204] on p "Adicionar R$ 10,26" at bounding box center [240, 206] width 41 height 7
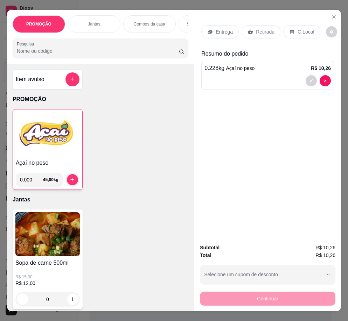
click at [265, 25] on div "Retirada" at bounding box center [261, 31] width 39 height 13
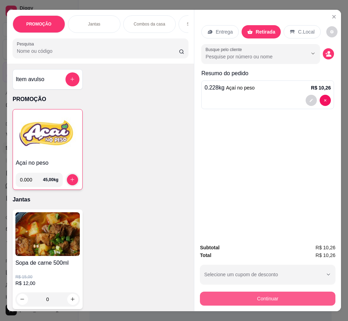
click at [287, 299] on button "Continuar" at bounding box center [268, 299] width 136 height 14
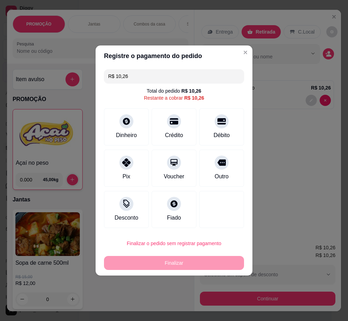
drag, startPoint x: 126, startPoint y: 165, endPoint x: 180, endPoint y: 217, distance: 75.3
click at [125, 165] on icon at bounding box center [126, 163] width 8 height 8
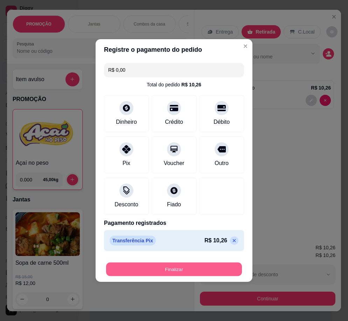
click at [190, 265] on button "Finalizar" at bounding box center [174, 270] width 136 height 14
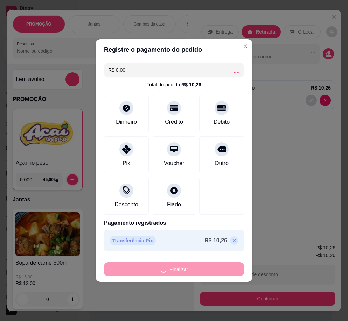
type input "-R$ 10,26"
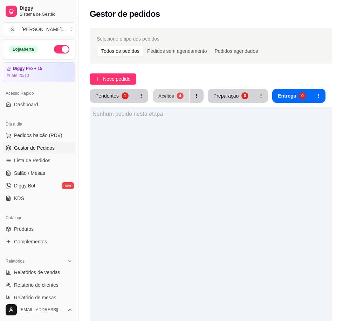
click at [169, 97] on div "Aceitos" at bounding box center [166, 95] width 16 height 7
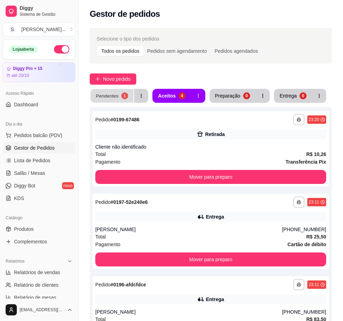
click at [115, 95] on div "Pendentes" at bounding box center [107, 95] width 23 height 7
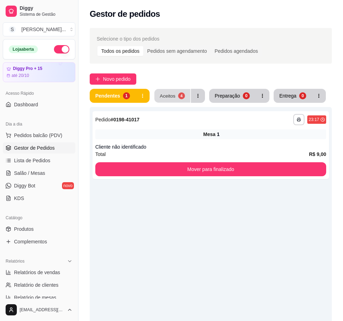
click at [170, 101] on button "Aceitos 4" at bounding box center [172, 96] width 36 height 14
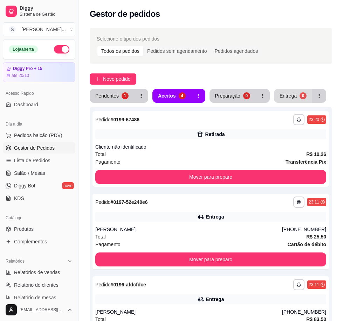
click at [284, 94] on div "Entrega" at bounding box center [287, 95] width 17 height 7
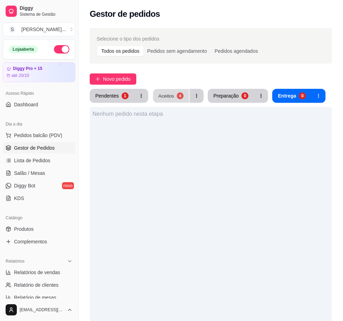
click at [175, 95] on button "Aceitos 4" at bounding box center [171, 96] width 36 height 14
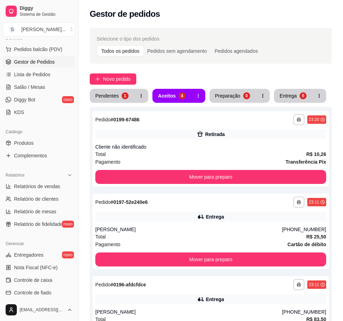
scroll to position [140, 0]
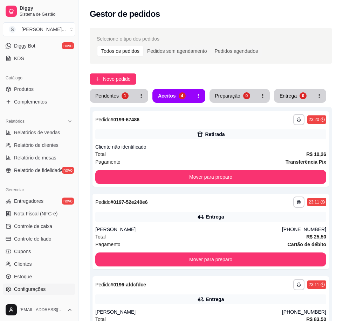
click at [36, 287] on span "Configurações" at bounding box center [30, 289] width 32 height 7
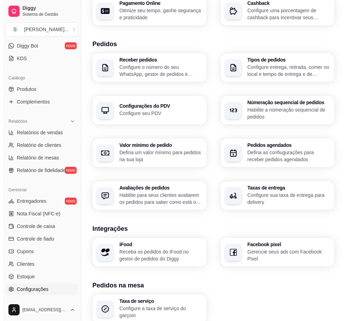
scroll to position [175, 0]
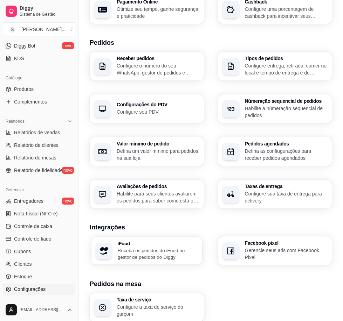
click at [129, 243] on h3 "iFood" at bounding box center [158, 243] width 80 height 5
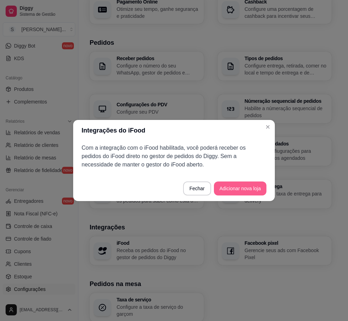
click at [235, 183] on button "Adicionar nova loja" at bounding box center [240, 189] width 53 height 14
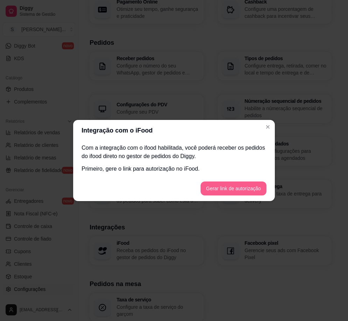
click at [223, 189] on button "Gerar link de autorização" at bounding box center [234, 189] width 66 height 14
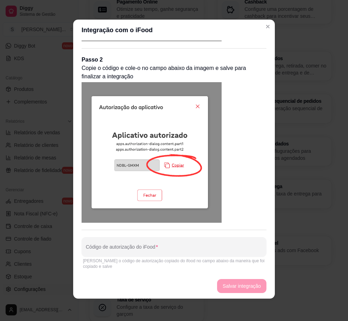
scroll to position [0, 0]
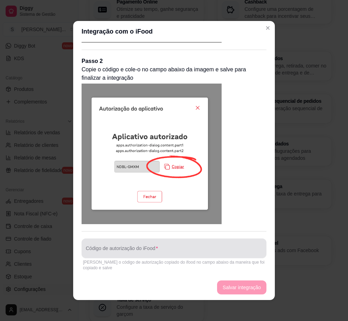
click at [182, 247] on div at bounding box center [174, 249] width 176 height 14
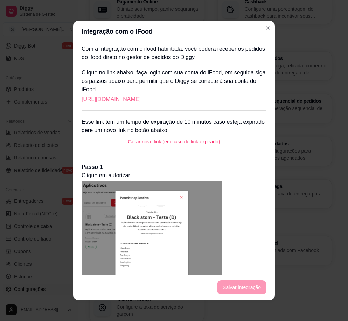
click at [141, 98] on link "[URL][DOMAIN_NAME]" at bounding box center [111, 99] width 59 height 8
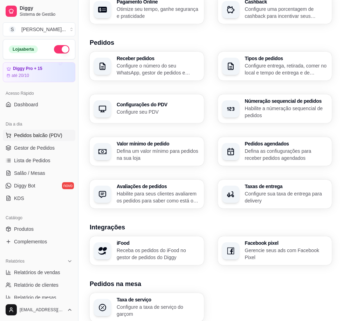
click at [37, 135] on span "Pedidos balcão (PDV)" at bounding box center [38, 135] width 48 height 7
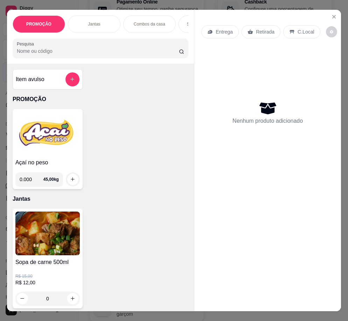
click at [91, 99] on p "PROMOÇÃO" at bounding box center [101, 99] width 176 height 8
click at [332, 18] on button "Close" at bounding box center [333, 16] width 11 height 11
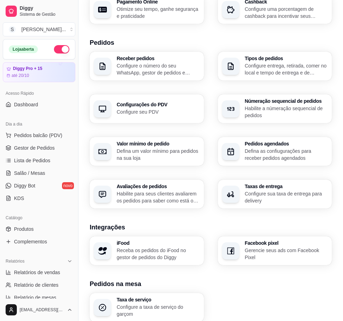
drag, startPoint x: 36, startPoint y: 136, endPoint x: 26, endPoint y: 126, distance: 13.6
click at [36, 135] on span "Pedidos balcão (PDV)" at bounding box center [38, 135] width 48 height 7
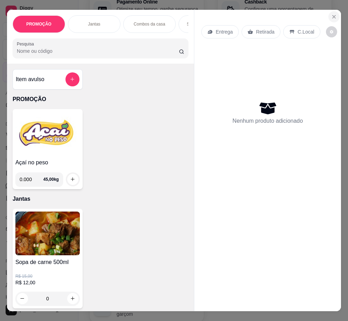
click at [328, 16] on button "Close" at bounding box center [333, 16] width 11 height 11
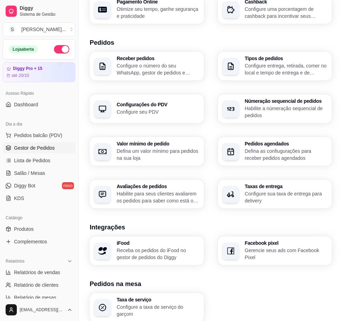
drag, startPoint x: 46, startPoint y: 148, endPoint x: 39, endPoint y: 148, distance: 6.3
click at [45, 148] on span "Gestor de Pedidos" at bounding box center [34, 148] width 41 height 7
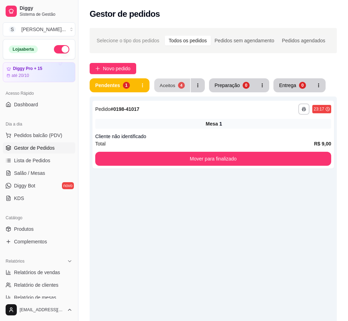
click at [184, 81] on button "Aceitos 4" at bounding box center [172, 86] width 36 height 14
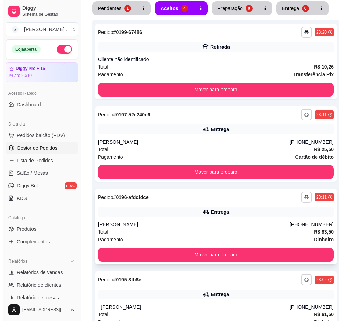
scroll to position [141, 0]
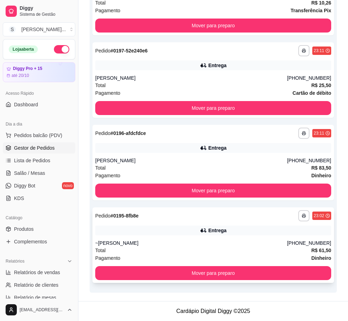
click at [223, 232] on div "Entrega" at bounding box center [217, 230] width 18 height 7
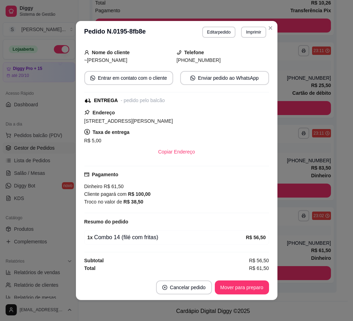
scroll to position [1, 0]
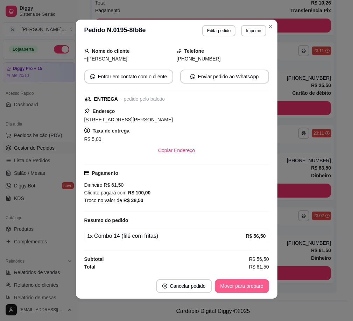
click at [241, 287] on button "Mover para preparo" at bounding box center [242, 286] width 54 height 14
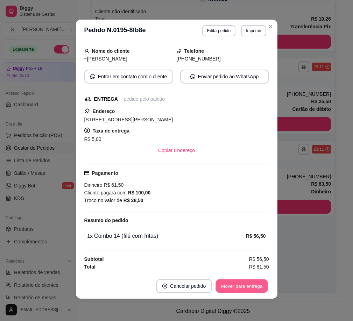
click at [241, 287] on button "Mover para entrega" at bounding box center [242, 287] width 53 height 14
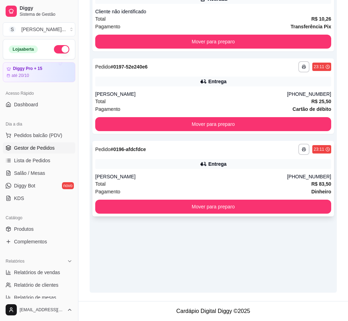
click at [248, 198] on div "**********" at bounding box center [213, 179] width 242 height 76
click at [259, 180] on div "[PERSON_NAME]" at bounding box center [191, 176] width 192 height 7
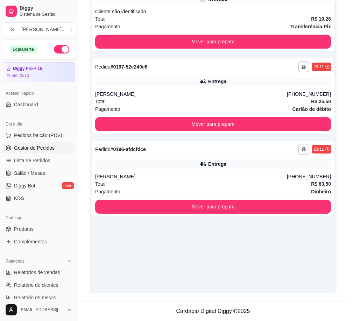
scroll to position [1, 0]
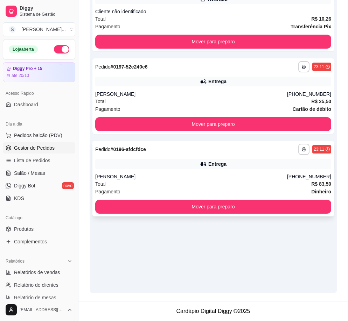
click at [226, 167] on div "Entrega" at bounding box center [213, 164] width 236 height 10
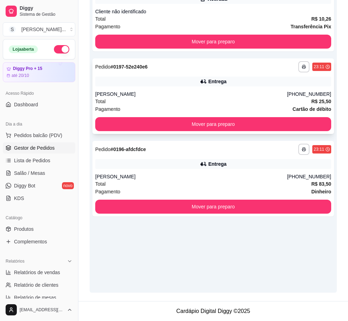
click at [227, 87] on div "**********" at bounding box center [213, 96] width 242 height 76
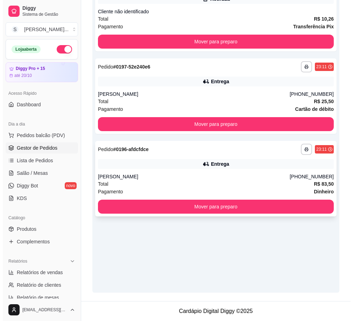
scroll to position [0, 0]
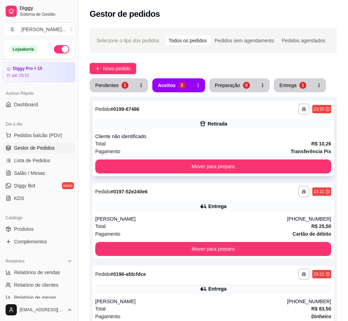
click at [201, 121] on icon at bounding box center [202, 123] width 7 height 7
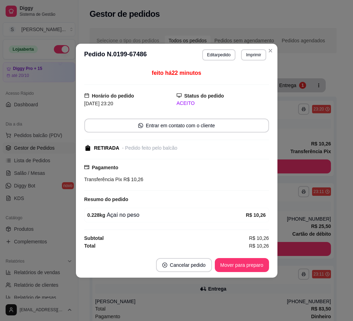
click at [262, 266] on button "Mover para preparo" at bounding box center [242, 265] width 54 height 14
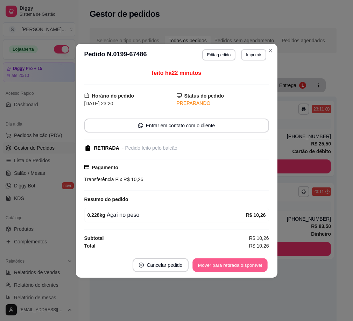
click at [262, 266] on button "Mover para retirada disponível" at bounding box center [230, 265] width 75 height 14
click at [263, 268] on button "Mover para finalizado" at bounding box center [240, 265] width 56 height 14
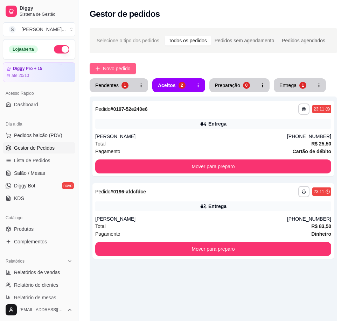
click at [124, 69] on span "Novo pedido" at bounding box center [117, 69] width 28 height 8
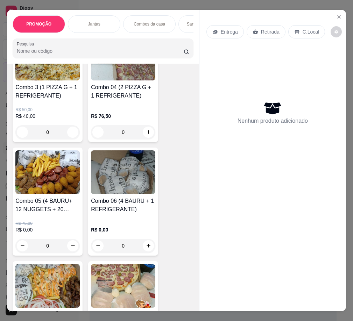
scroll to position [350, 0]
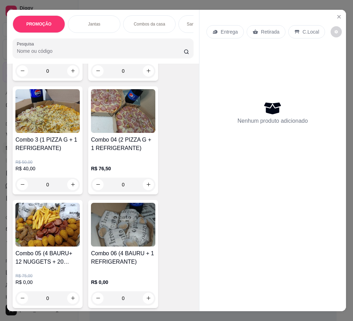
click at [50, 145] on h4 "Combo 3 (1 PIZZA G + 1 REFRIGERANTE)" at bounding box center [47, 144] width 64 height 17
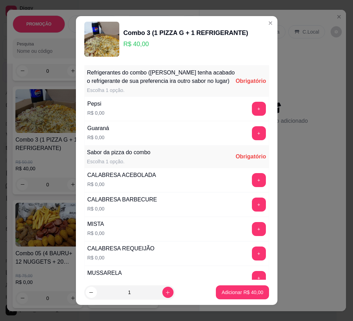
scroll to position [35, 0]
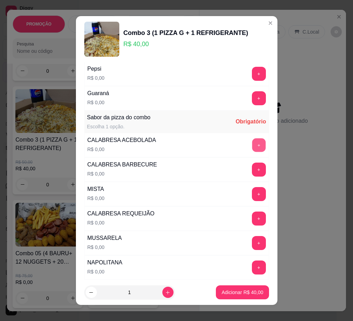
click at [252, 152] on button "+" at bounding box center [259, 146] width 14 height 14
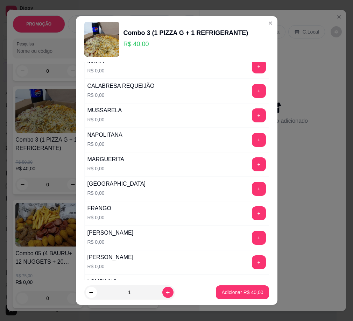
scroll to position [175, 0]
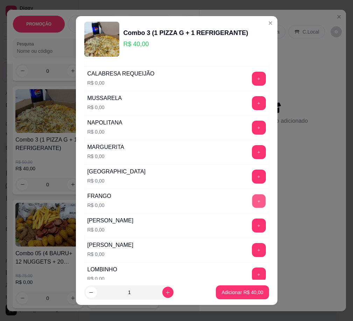
click at [252, 208] on button "+" at bounding box center [259, 202] width 14 height 14
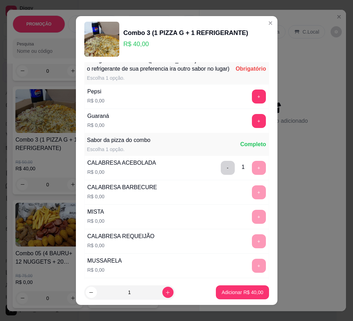
scroll to position [0, 0]
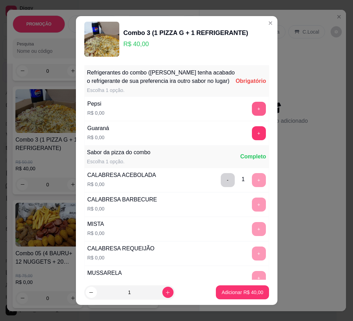
click at [252, 116] on button "+" at bounding box center [259, 109] width 14 height 14
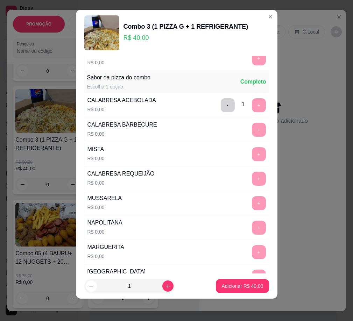
scroll to position [83, 0]
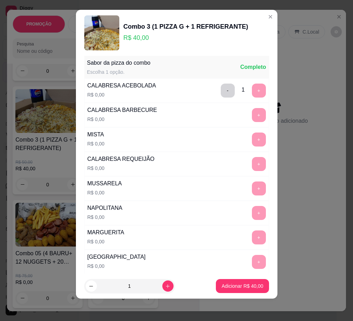
click at [261, 287] on button "Adicionar R$ 40,00" at bounding box center [242, 286] width 53 height 14
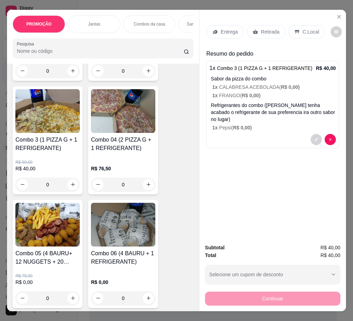
click at [225, 22] on div "Entrega Retirada C.Local" at bounding box center [273, 32] width 133 height 25
click at [223, 28] on p "Entrega" at bounding box center [229, 31] width 17 height 7
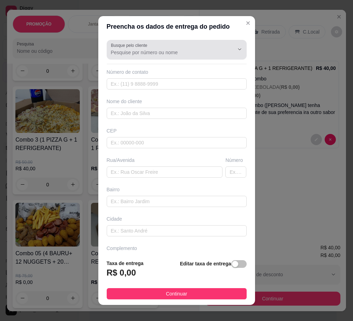
click at [158, 49] on input "Busque pelo cliente" at bounding box center [167, 52] width 112 height 7
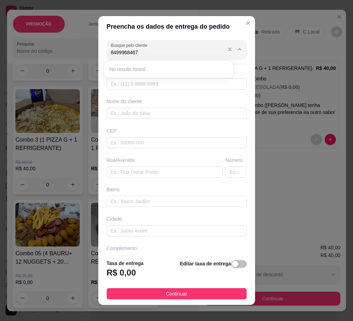
type input "84999684671"
drag, startPoint x: 141, startPoint y: 52, endPoint x: 105, endPoint y: 53, distance: 36.1
click at [107, 53] on div "Busque pelo cliente 84999684671" at bounding box center [177, 50] width 140 height 20
click at [173, 89] on input "text" at bounding box center [177, 83] width 140 height 11
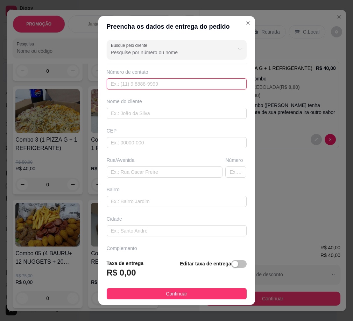
click at [172, 88] on input "text" at bounding box center [177, 83] width 140 height 11
paste input "[PHONE_NUMBER]"
type input "[PHONE_NUMBER]"
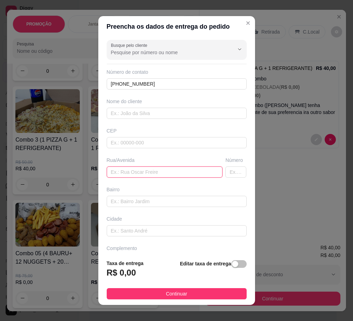
click at [148, 173] on input "text" at bounding box center [165, 172] width 116 height 11
paste input "Rua [PERSON_NAME]"
type input "Rua [PERSON_NAME]"
click at [226, 173] on input "text" at bounding box center [236, 172] width 21 height 11
type input "720"
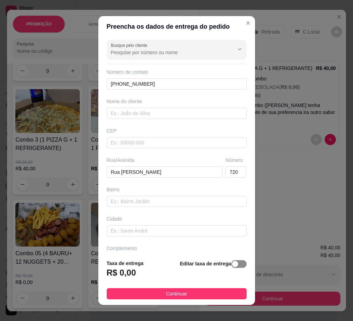
click at [232, 262] on span "button" at bounding box center [238, 265] width 15 height 8
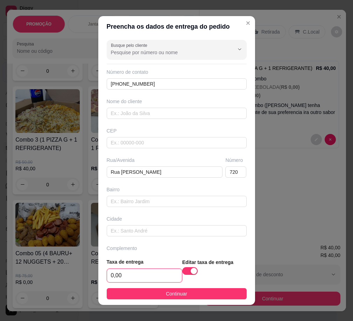
click at [146, 277] on input "0,00" at bounding box center [144, 275] width 75 height 13
type input "9,00"
click at [204, 291] on button "Continuar" at bounding box center [177, 294] width 140 height 11
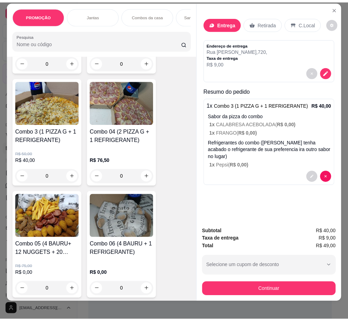
scroll to position [15, 0]
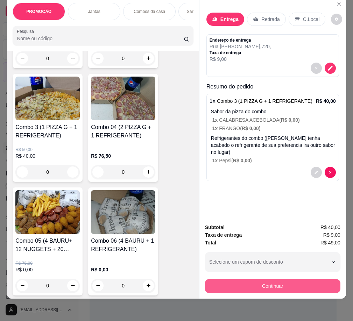
click at [273, 283] on button "Continuar" at bounding box center [273, 286] width 136 height 14
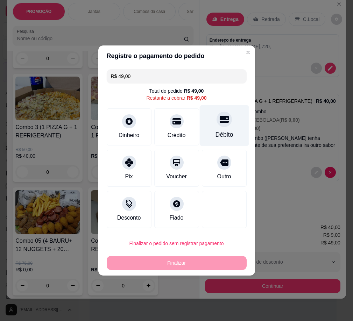
click at [222, 125] on div at bounding box center [224, 119] width 15 height 15
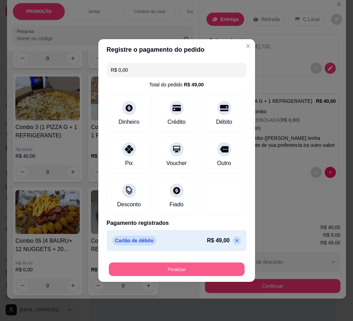
click at [189, 270] on button "Finalizar" at bounding box center [177, 270] width 136 height 14
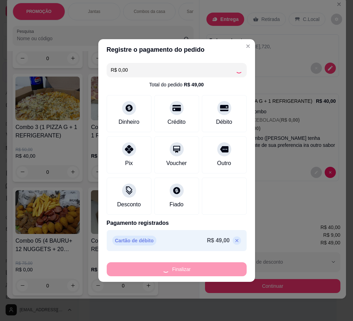
type input "-R$ 49,00"
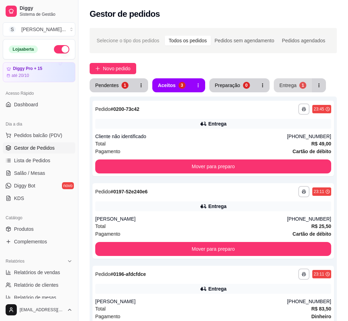
click at [299, 85] on div "1" at bounding box center [302, 85] width 7 height 7
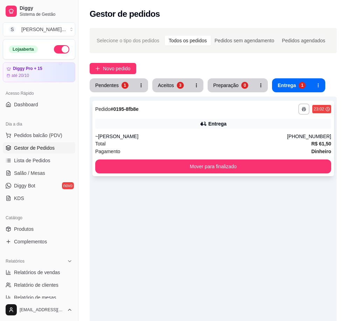
click at [154, 131] on div "**********" at bounding box center [213, 139] width 242 height 76
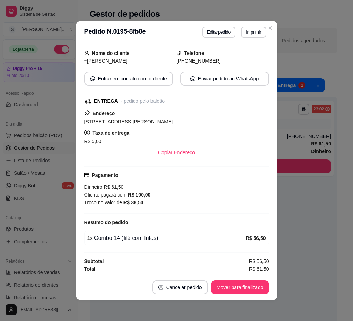
scroll to position [40, 0]
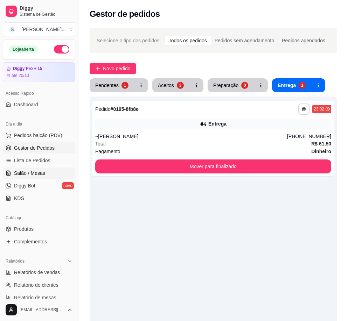
click at [33, 171] on span "Salão / Mesas" at bounding box center [29, 173] width 31 height 7
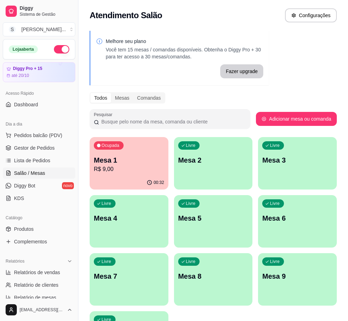
click at [132, 175] on div "Ocupada Mesa 1 R$ 9,00" at bounding box center [129, 156] width 79 height 39
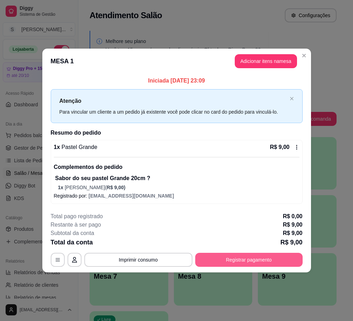
click at [276, 260] on button "Registrar pagamento" at bounding box center [248, 260] width 107 height 14
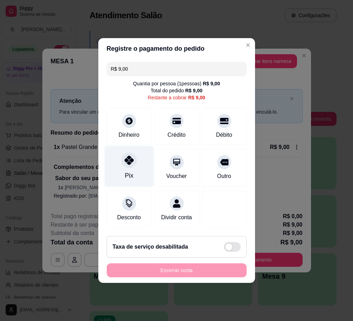
click at [132, 168] on div "Pix" at bounding box center [128, 166] width 49 height 41
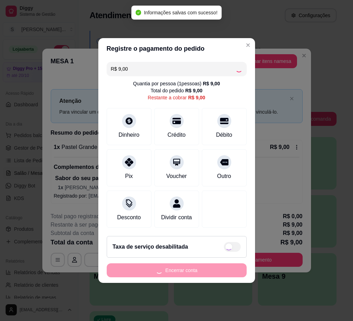
type input "R$ 0,00"
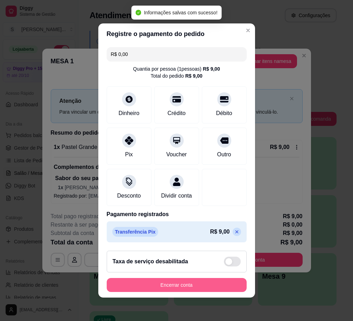
click at [197, 290] on button "Encerrar conta" at bounding box center [177, 285] width 140 height 14
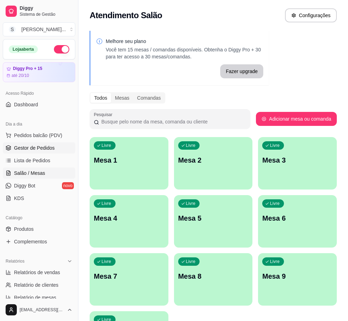
click at [30, 143] on link "Gestor de Pedidos" at bounding box center [39, 148] width 72 height 11
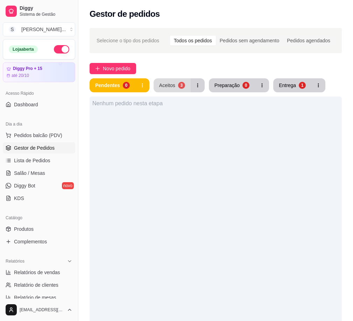
click at [179, 85] on div "3" at bounding box center [181, 85] width 7 height 7
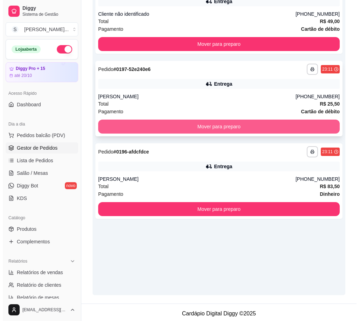
scroll to position [125, 0]
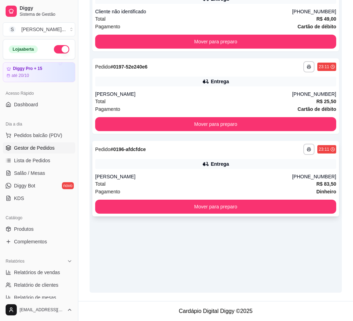
click at [209, 165] on icon at bounding box center [206, 164] width 5 height 4
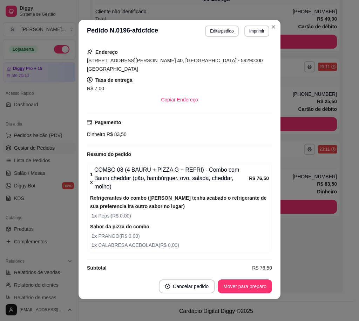
scroll to position [1, 0]
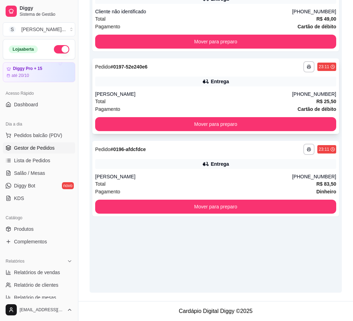
click at [259, 93] on div "[PERSON_NAME]" at bounding box center [193, 94] width 197 height 7
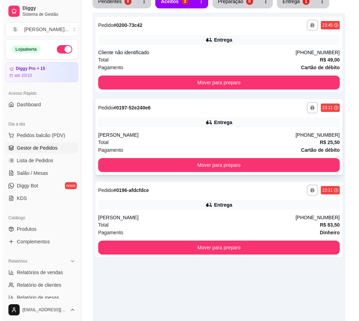
scroll to position [20, 0]
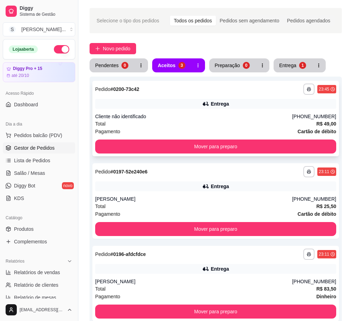
click at [240, 111] on div "**********" at bounding box center [215, 119] width 247 height 76
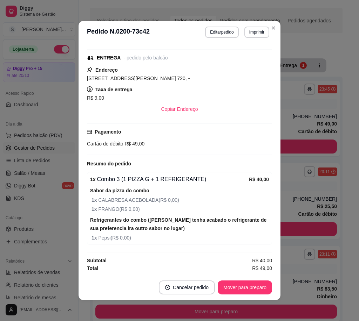
scroll to position [1, 0]
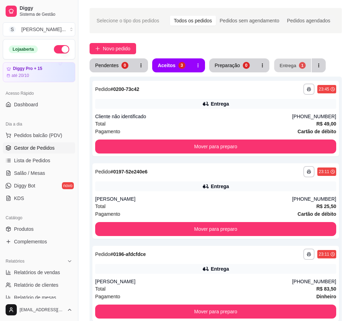
click at [293, 63] on button "Entrega 1" at bounding box center [293, 66] width 37 height 14
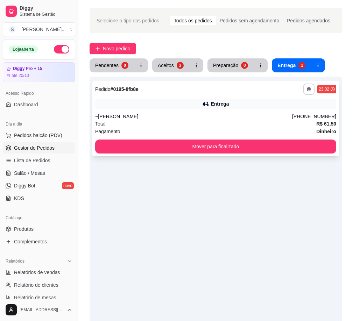
click at [265, 116] on div "~[PERSON_NAME]" at bounding box center [193, 116] width 197 height 7
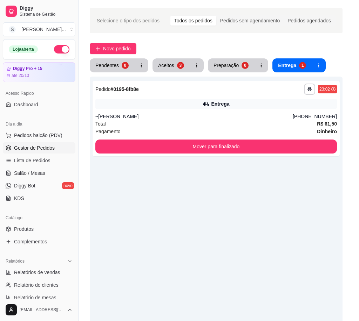
scroll to position [40, 0]
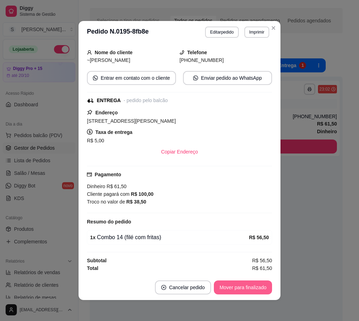
click at [262, 291] on button "Mover para finalizado" at bounding box center [243, 288] width 58 height 14
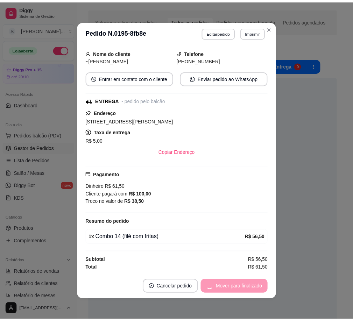
scroll to position [0, 0]
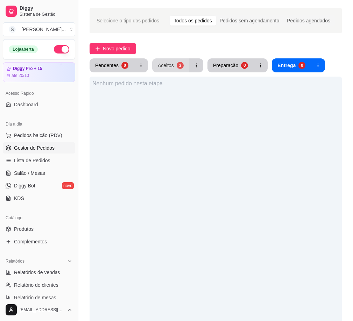
click at [159, 58] on div "Selecione o tipo dos pedidos Todos os pedidos Pedidos sem agendamento Pedidos a…" at bounding box center [215, 205] width 275 height 403
click at [162, 62] on button "Aceitos 3" at bounding box center [170, 65] width 37 height 14
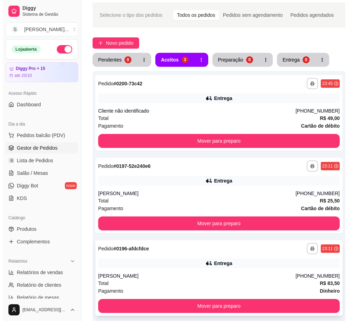
scroll to position [125, 0]
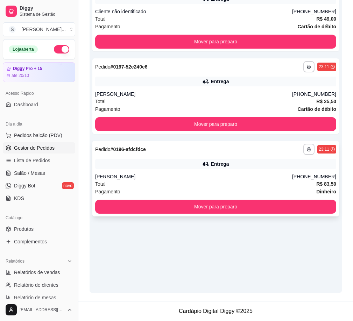
click at [207, 182] on div "Total R$ 83,50" at bounding box center [215, 184] width 241 height 8
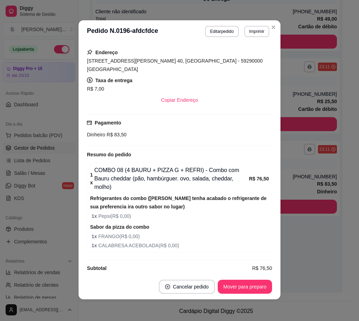
scroll to position [1, 0]
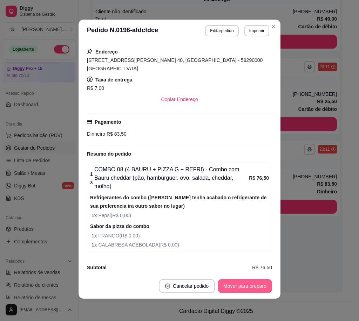
click at [247, 290] on button "Mover para preparo" at bounding box center [244, 286] width 54 height 14
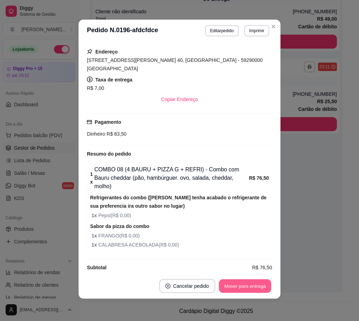
click at [247, 291] on button "Mover para entrega" at bounding box center [244, 287] width 53 height 14
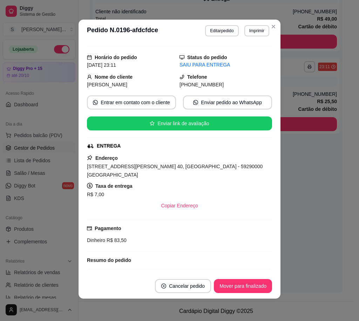
scroll to position [0, 0]
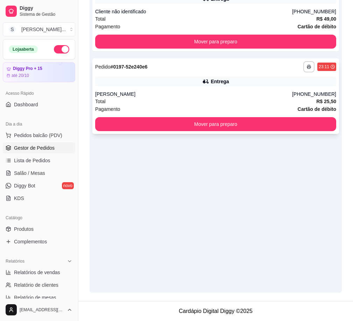
click at [229, 101] on div "Total R$ 25,50" at bounding box center [215, 102] width 241 height 8
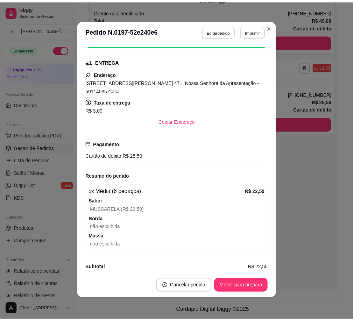
scroll to position [1, 0]
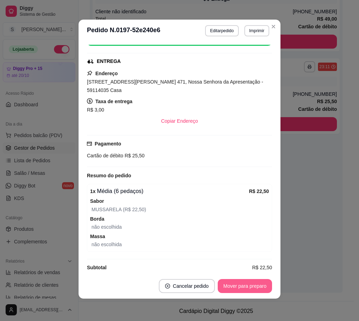
click at [247, 287] on button "Mover para preparo" at bounding box center [244, 286] width 54 height 14
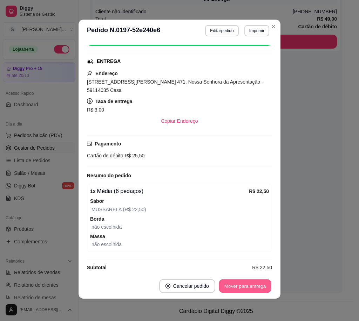
click at [256, 285] on button "Mover para entrega" at bounding box center [244, 287] width 53 height 14
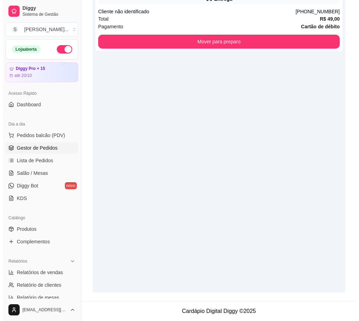
scroll to position [0, 0]
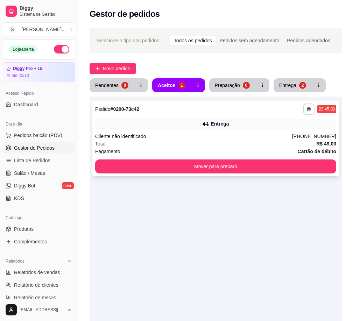
click at [230, 147] on div "Total R$ 49,00" at bounding box center [215, 144] width 241 height 8
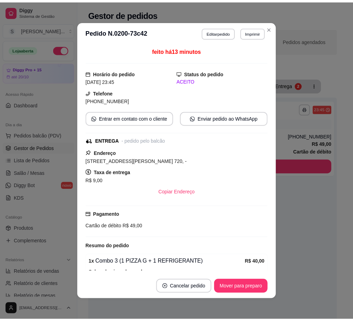
scroll to position [83, 0]
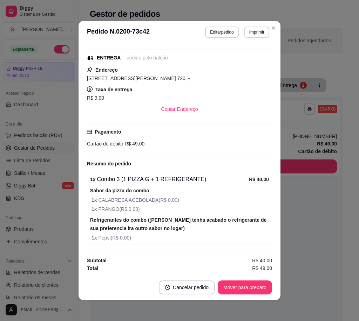
click at [238, 280] on footer "Cancelar pedido Mover para preparo" at bounding box center [179, 287] width 202 height 25
click at [238, 282] on button "Mover para preparo" at bounding box center [244, 288] width 54 height 14
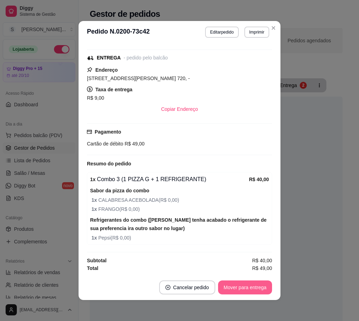
click at [239, 283] on button "Mover para entrega" at bounding box center [245, 288] width 54 height 14
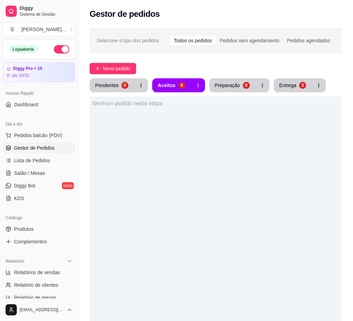
click at [197, 137] on div "Nenhum pedido nesta etapa" at bounding box center [216, 257] width 252 height 321
click at [280, 86] on div "Entrega" at bounding box center [288, 85] width 17 height 7
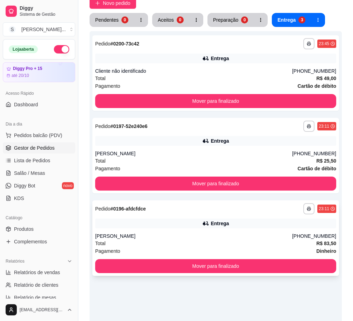
scroll to position [0, 0]
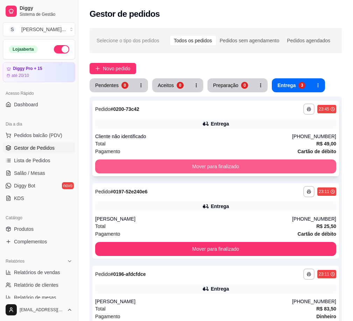
click at [143, 165] on button "Mover para finalizado" at bounding box center [215, 167] width 241 height 14
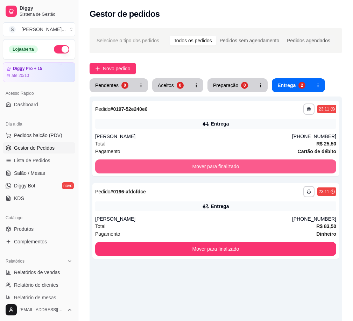
click at [143, 165] on button "Mover para finalizado" at bounding box center [215, 167] width 241 height 14
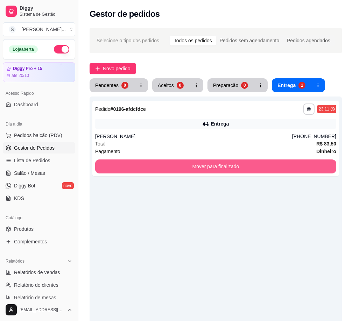
click at [143, 165] on button "Mover para finalizado" at bounding box center [215, 167] width 241 height 14
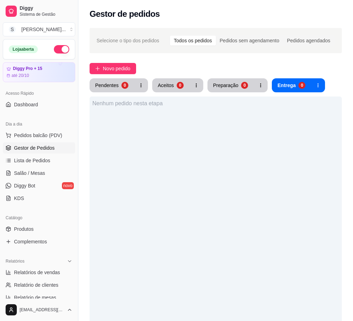
drag, startPoint x: 153, startPoint y: 206, endPoint x: 149, endPoint y: 200, distance: 7.1
click at [151, 203] on div "Nenhum pedido nesta etapa" at bounding box center [216, 257] width 252 height 321
click at [43, 274] on span "Relatórios de vendas" at bounding box center [37, 272] width 46 height 7
select select "ALL"
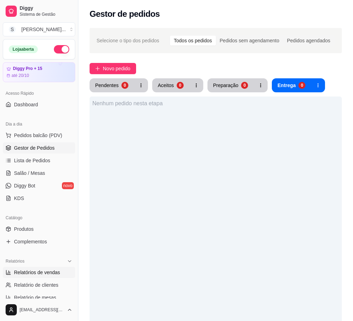
select select "0"
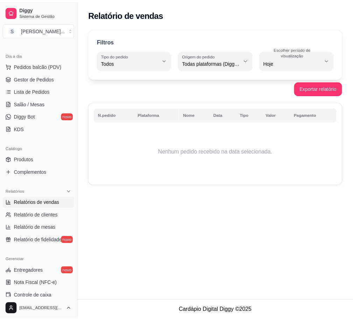
scroll to position [70, 0]
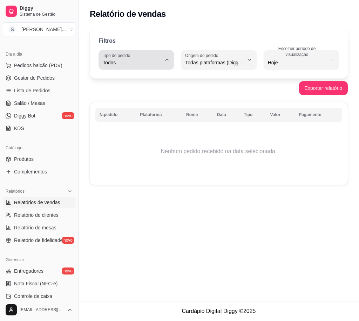
click at [159, 65] on span "Todos" at bounding box center [132, 62] width 58 height 7
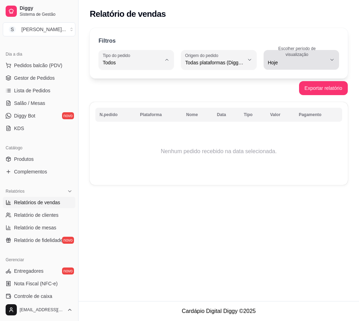
click at [307, 58] on div "Hoje" at bounding box center [297, 60] width 58 height 14
click at [296, 89] on span "Ontem" at bounding box center [297, 91] width 55 height 7
type input "1"
select select "1"
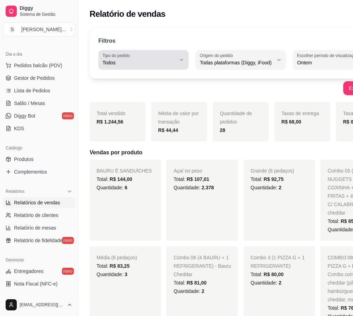
click at [175, 61] on button "Tipo do pedido Todos" at bounding box center [143, 60] width 90 height 20
click at [144, 93] on span "Entrega" at bounding box center [135, 91] width 60 height 7
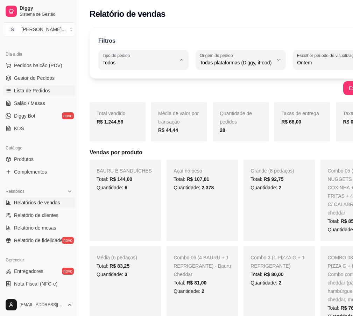
type input "DELIVERY"
select select "DELIVERY"
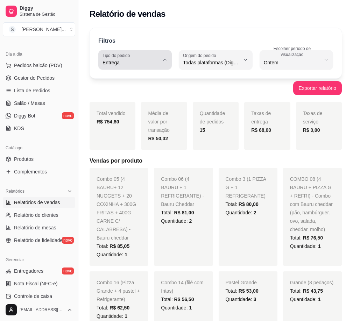
click at [161, 64] on button "Tipo do pedido Entrega" at bounding box center [135, 60] width 74 height 20
click at [137, 105] on span "Retirada" at bounding box center [131, 102] width 53 height 7
type input "PICKUP"
select select "PICKUP"
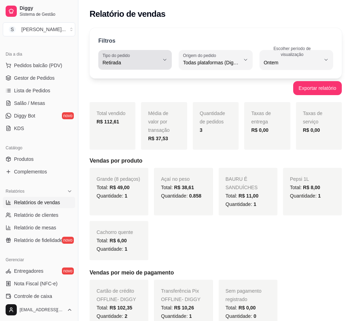
click at [154, 63] on span "Retirada" at bounding box center [131, 62] width 57 height 7
click at [133, 113] on span "Mesa" at bounding box center [131, 113] width 53 height 7
type input "IN_STORE"
select select "IN_STORE"
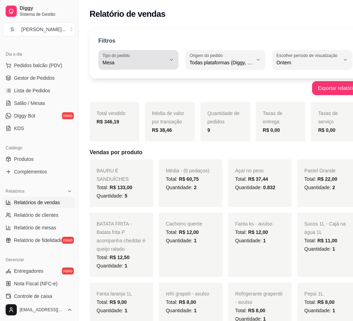
click at [159, 62] on span "Mesa" at bounding box center [134, 62] width 63 height 7
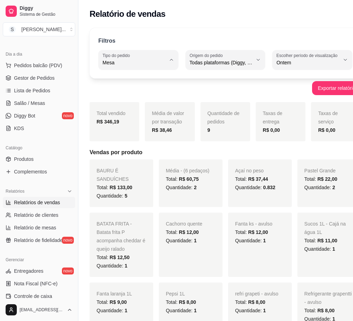
click at [133, 125] on span "Consumo local" at bounding box center [131, 125] width 53 height 7
type input "EAT_IN"
select select "EAT_IN"
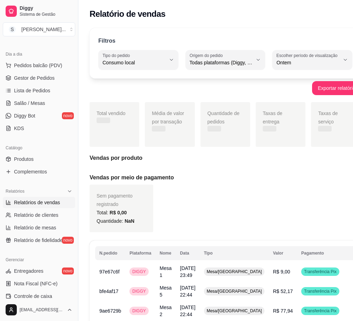
scroll to position [7, 0]
